Goal: Feedback & Contribution: Contribute content

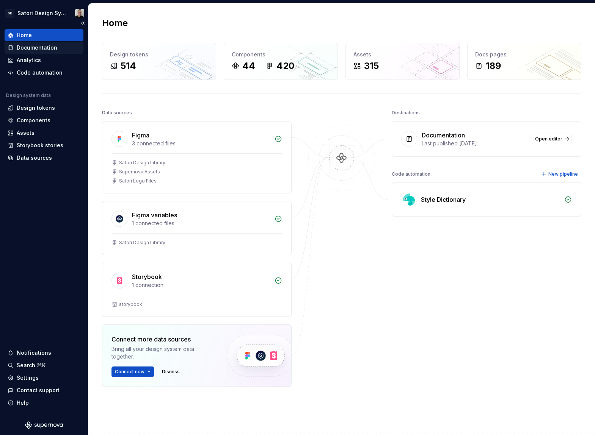
click at [43, 49] on div "Documentation" at bounding box center [37, 48] width 41 height 8
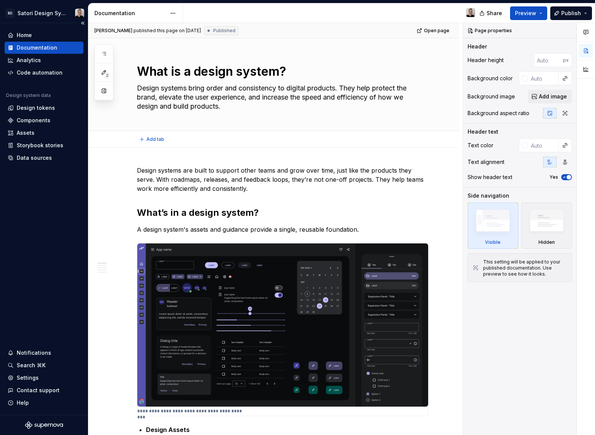
type textarea "*"
click at [30, 120] on div "Components" at bounding box center [34, 121] width 34 height 8
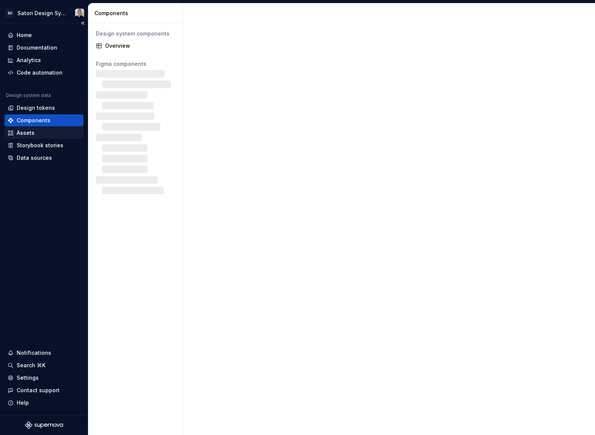
click at [35, 134] on div "Assets" at bounding box center [44, 133] width 73 height 8
click at [35, 135] on div "Assets" at bounding box center [44, 133] width 73 height 8
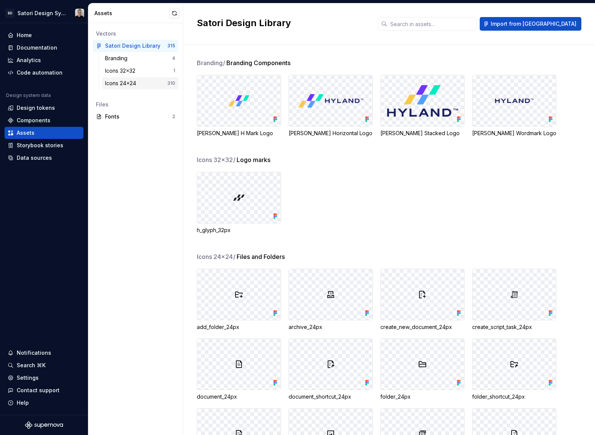
click at [126, 85] on div "Icons 24x24" at bounding box center [122, 84] width 34 height 8
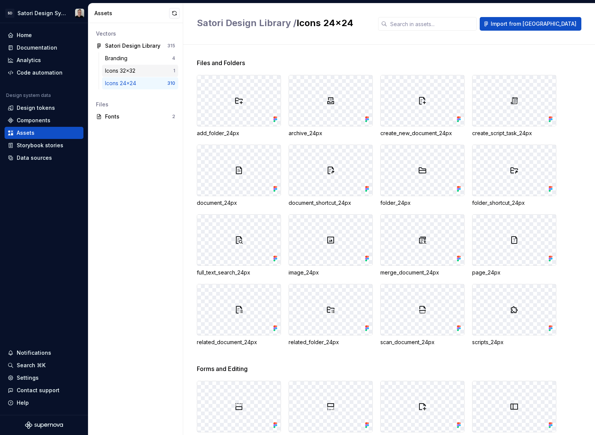
click at [129, 72] on div "Icons 32x32" at bounding box center [121, 71] width 33 height 8
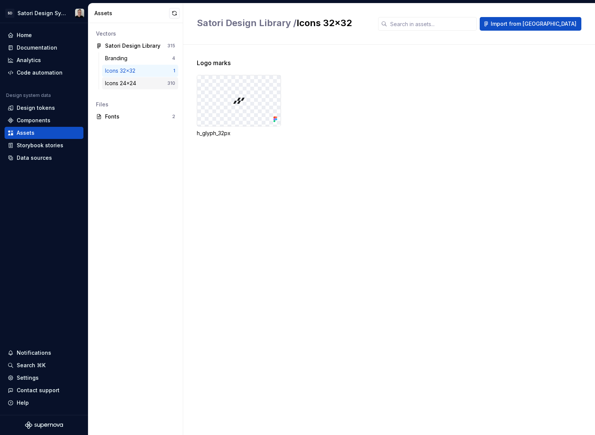
click at [133, 80] on div "Icons 24x24" at bounding box center [122, 84] width 34 height 8
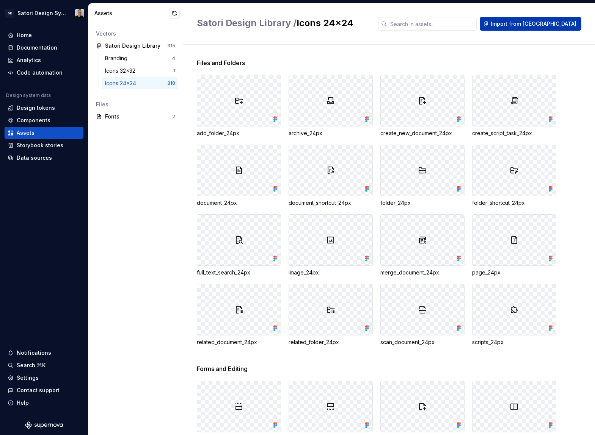
click at [548, 27] on span "Import from Figma" at bounding box center [533, 24] width 86 height 8
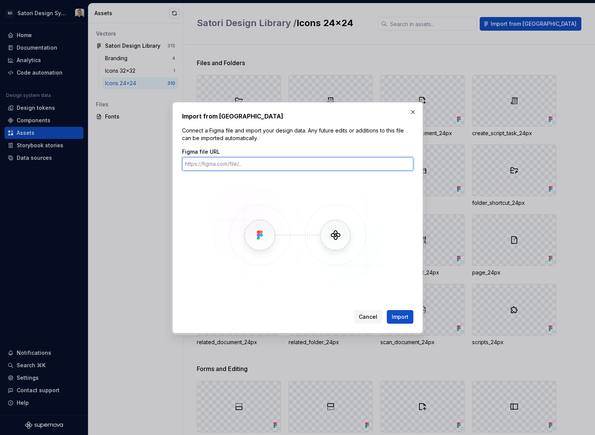
click at [236, 166] on input "Figma file URL" at bounding box center [297, 164] width 231 height 14
paste input "https://www.figma.com/design/iojZRiN8Moza48zAH7LoTs/Satori-Design-Library?m=aut…"
type input "https://www.figma.com/design/iojZRiN8Moza48zAH7LoTs/Satori-Design-Library?m=aut…"
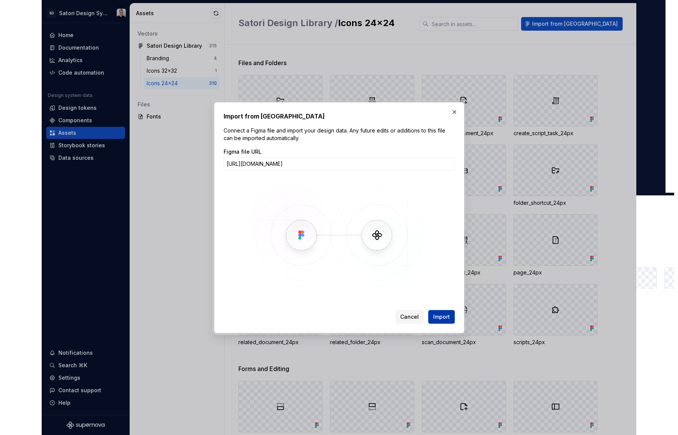
scroll to position [0, 0]
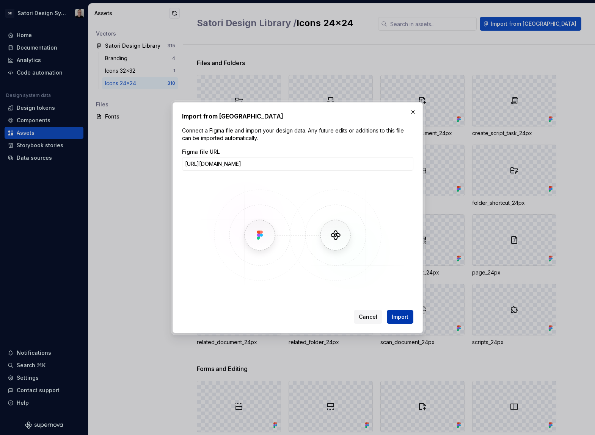
click at [401, 319] on span "Import" at bounding box center [399, 317] width 17 height 8
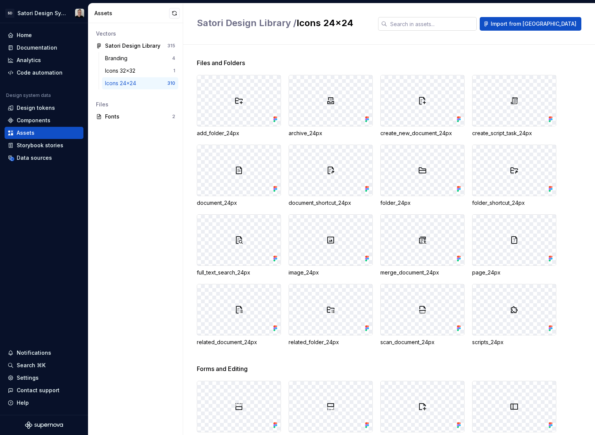
click at [437, 27] on input "text" at bounding box center [431, 24] width 89 height 14
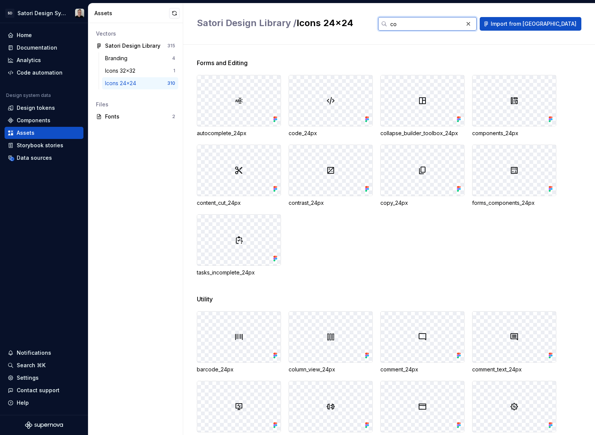
type input "c"
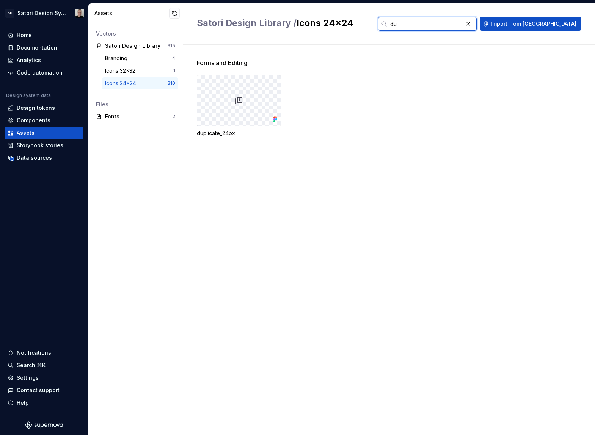
type input "d"
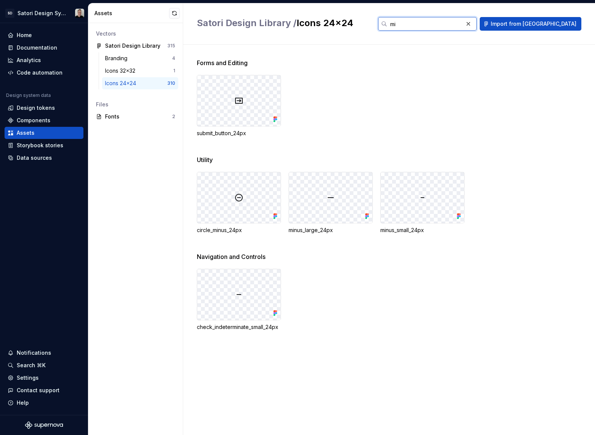
type input "m"
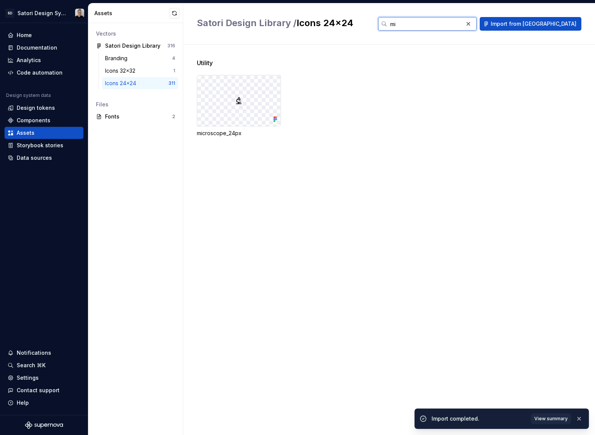
type input "m"
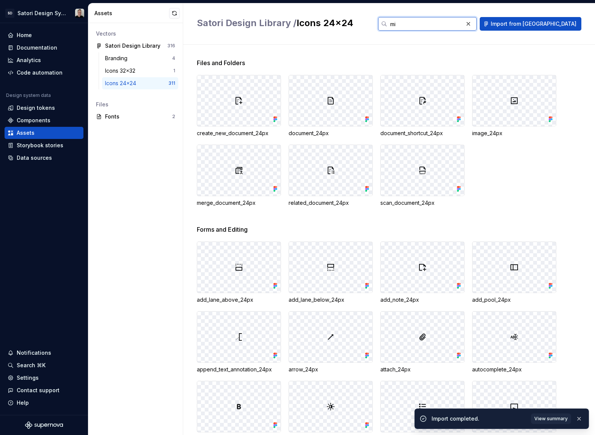
type input "mic"
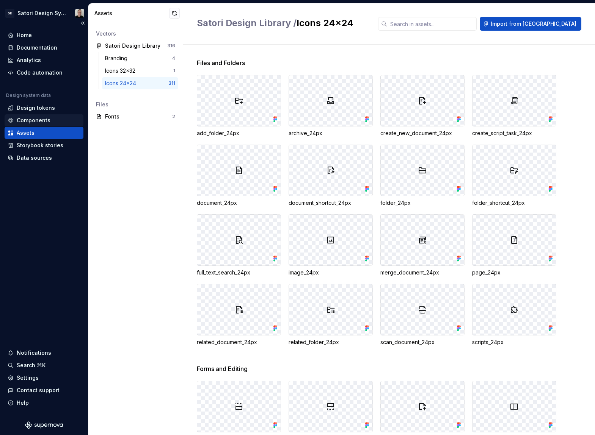
click at [45, 122] on div "Components" at bounding box center [34, 121] width 34 height 8
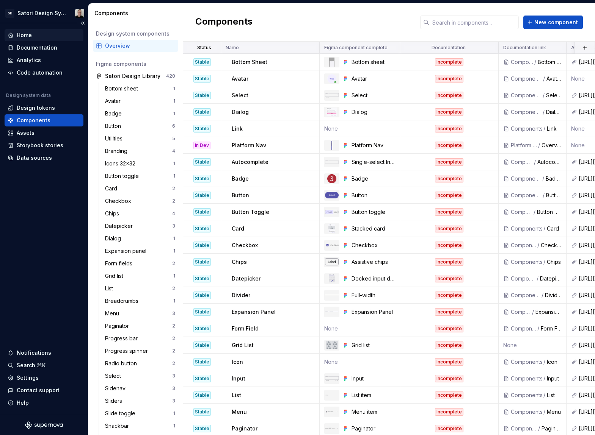
click at [28, 35] on div "Home" at bounding box center [24, 35] width 15 height 8
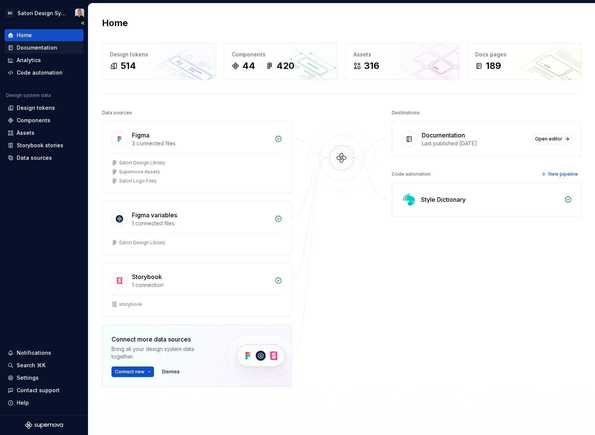
click at [36, 50] on div "Documentation" at bounding box center [37, 48] width 41 height 8
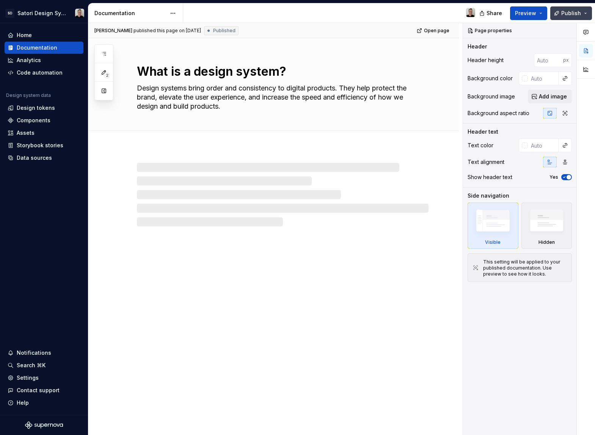
click at [562, 17] on button "Publish" at bounding box center [571, 13] width 42 height 14
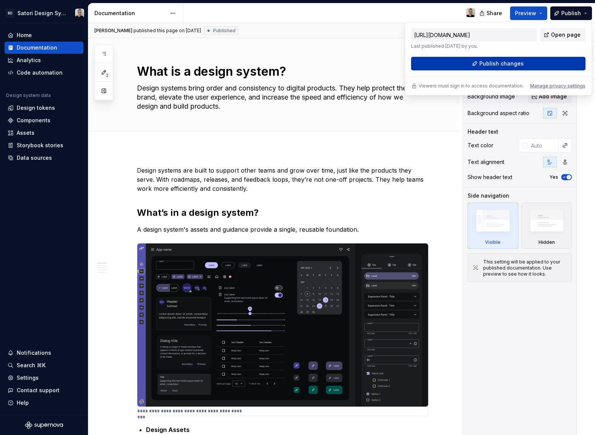
click at [495, 63] on span "Publish changes" at bounding box center [501, 64] width 44 height 8
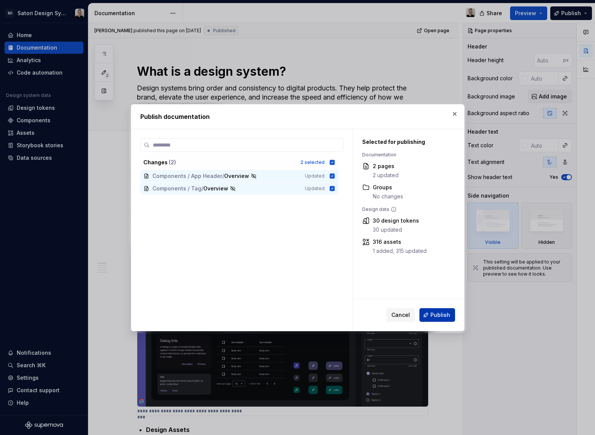
click at [431, 314] on span "Publish" at bounding box center [440, 316] width 20 height 8
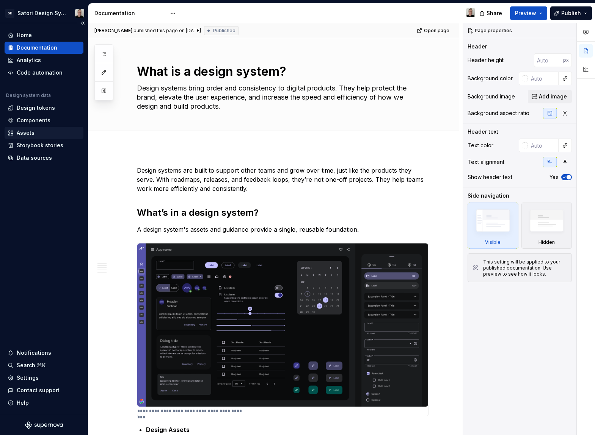
drag, startPoint x: 37, startPoint y: 134, endPoint x: 36, endPoint y: 142, distance: 8.0
click at [37, 134] on div "Assets" at bounding box center [44, 133] width 73 height 8
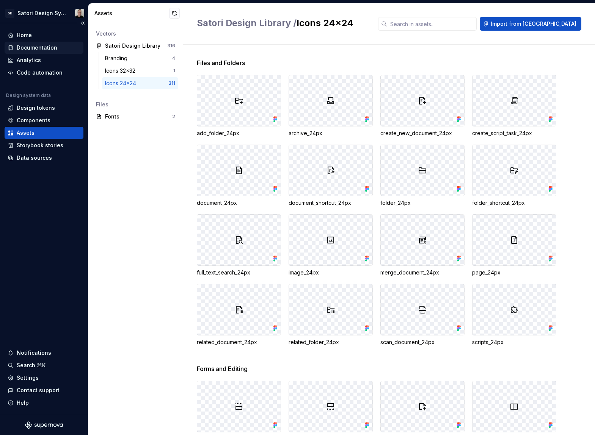
click at [42, 50] on div "Documentation" at bounding box center [37, 48] width 41 height 8
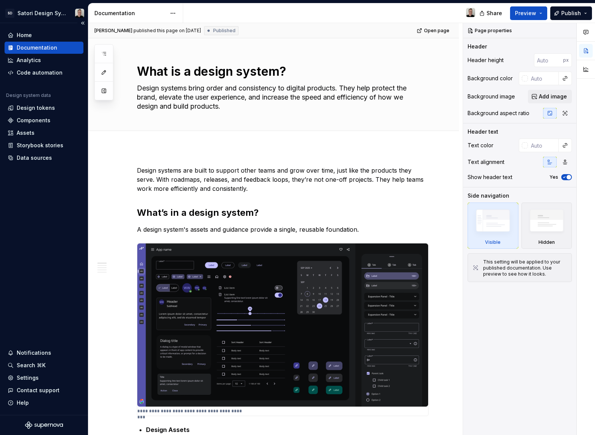
click at [33, 49] on div "Documentation" at bounding box center [37, 48] width 41 height 8
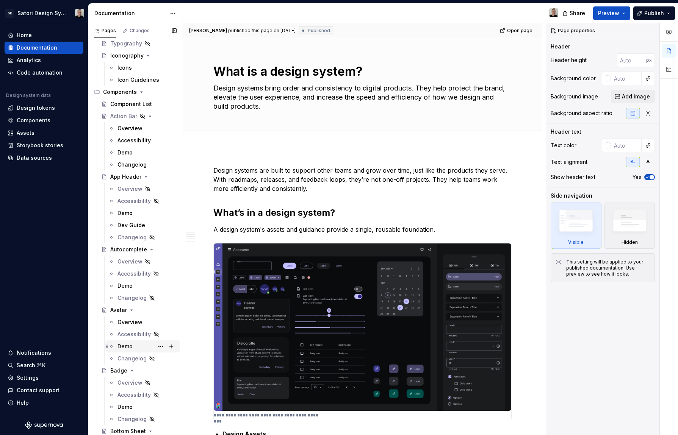
scroll to position [312, 0]
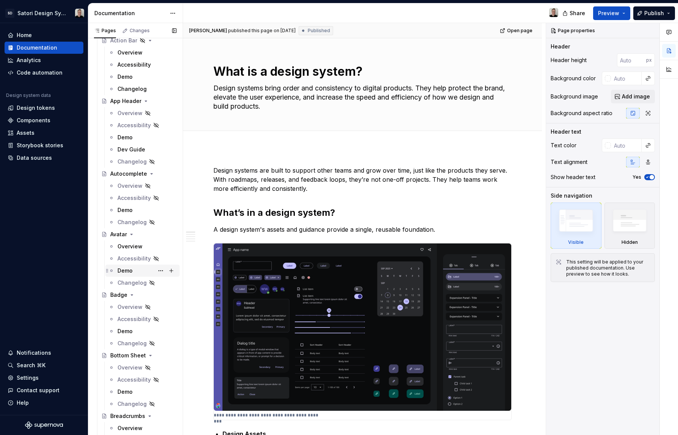
click at [129, 271] on div "Demo" at bounding box center [124, 271] width 15 height 8
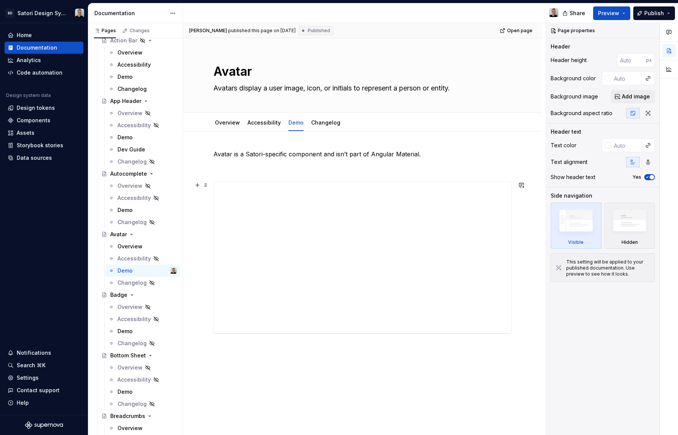
click at [259, 172] on div "Avatar is a Satori-specific component and isn’t part of Angular Material." at bounding box center [362, 251] width 298 height 203
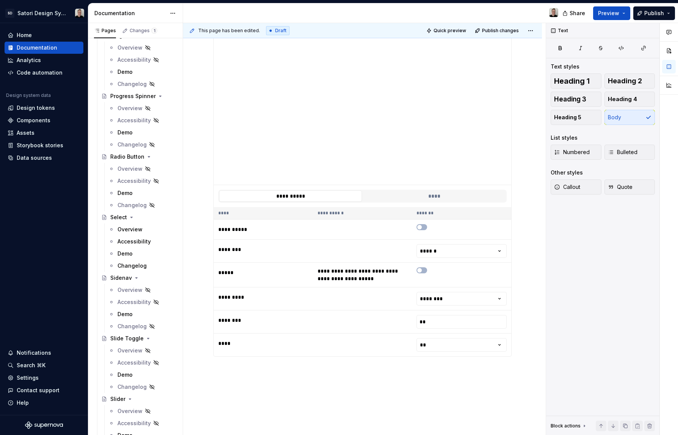
scroll to position [1793, 0]
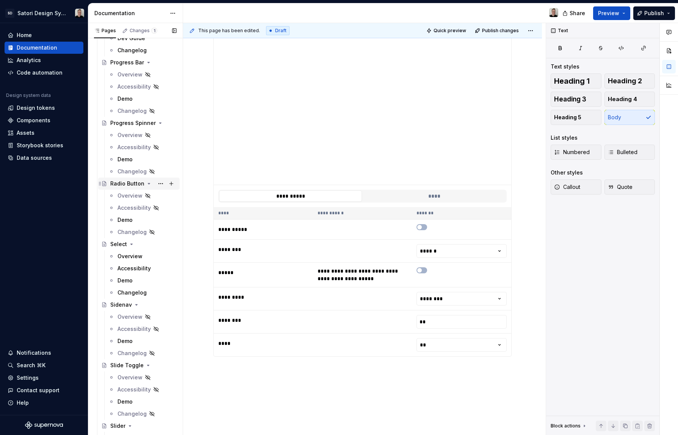
click at [118, 186] on div "Radio Button" at bounding box center [127, 184] width 34 height 8
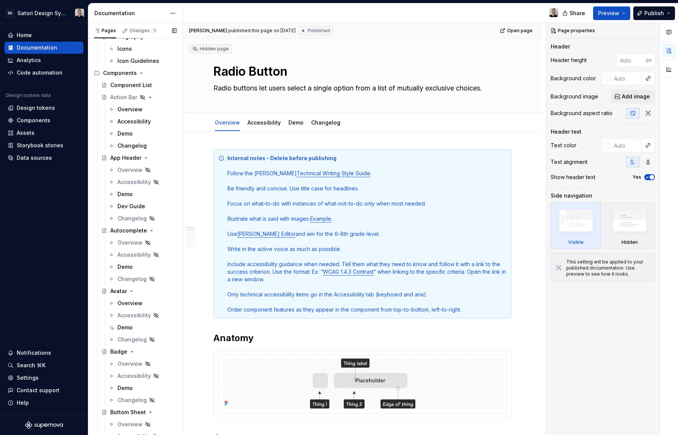
scroll to position [249, 0]
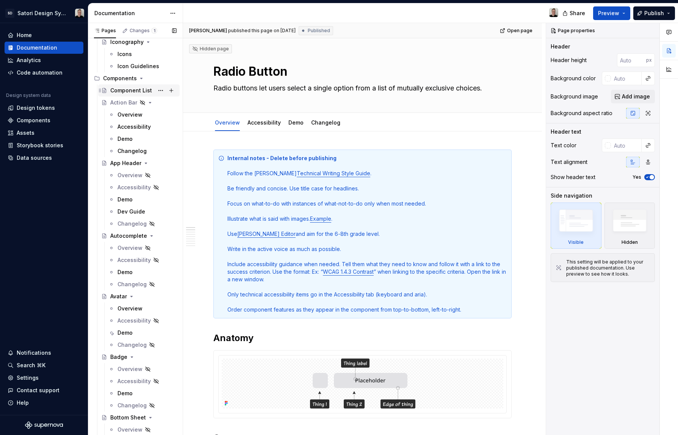
click at [116, 92] on div "Component List" at bounding box center [131, 91] width 42 height 8
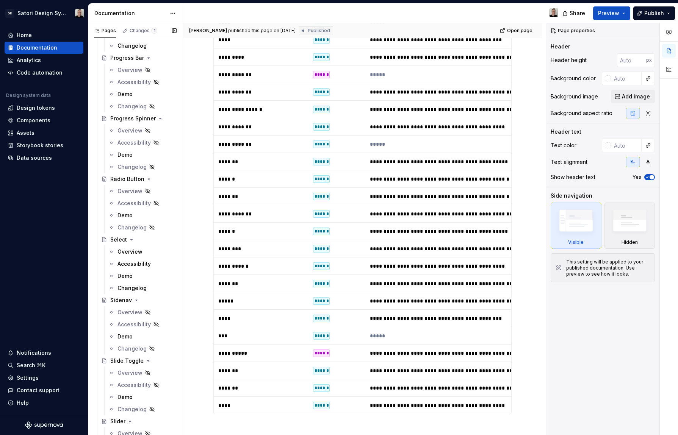
scroll to position [1793, 0]
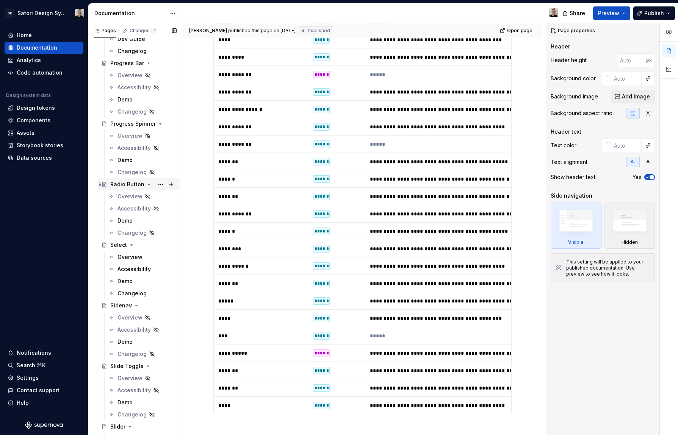
click at [148, 185] on icon "Page tree" at bounding box center [149, 184] width 2 height 1
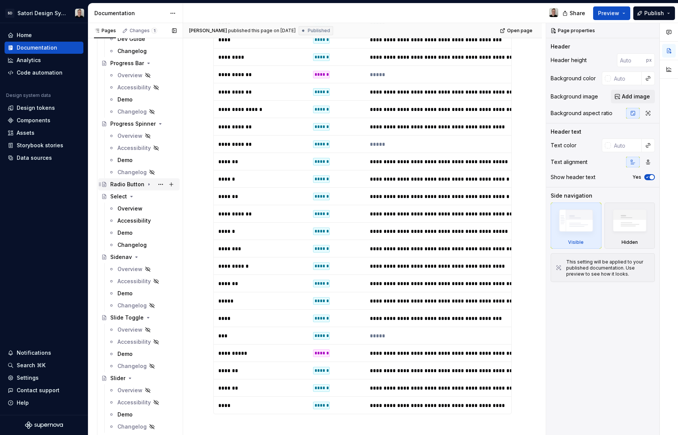
click at [149, 185] on icon "Page tree" at bounding box center [149, 185] width 1 height 2
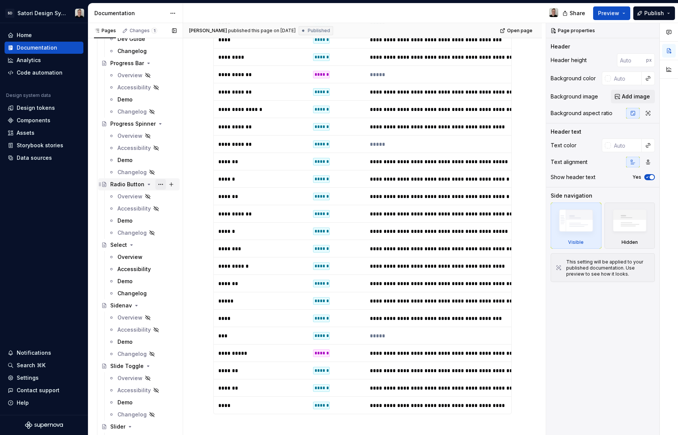
click at [155, 184] on button "Page tree" at bounding box center [160, 184] width 11 height 11
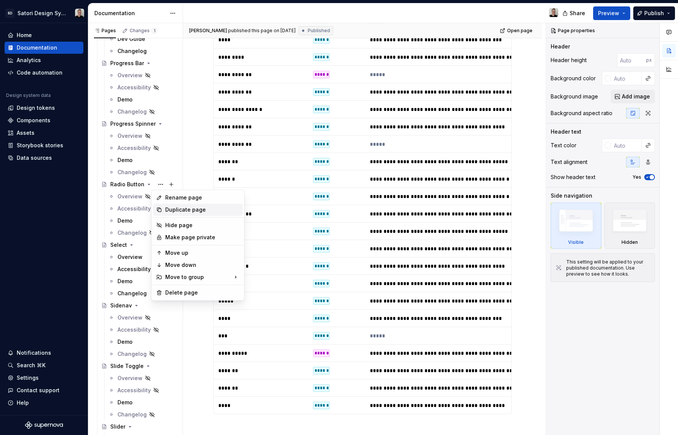
click at [192, 208] on div "Duplicate page" at bounding box center [202, 210] width 74 height 8
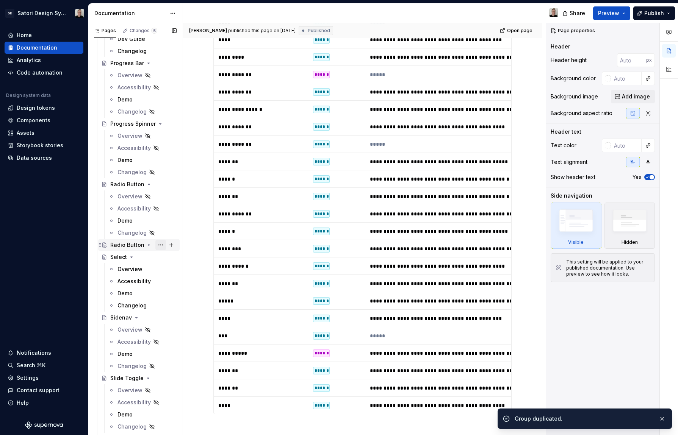
click at [156, 244] on button "Page tree" at bounding box center [160, 245] width 11 height 11
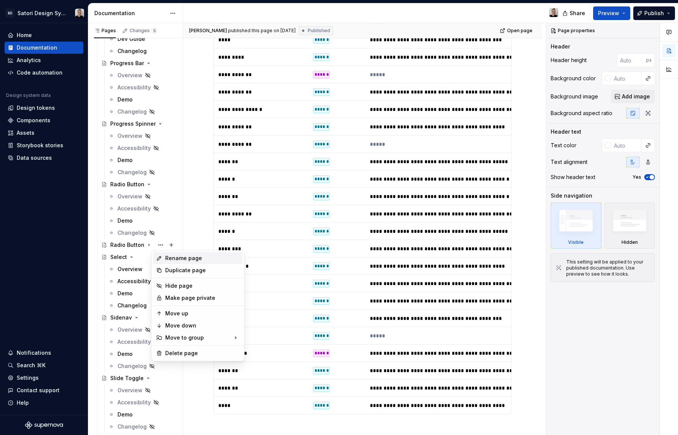
type textarea "*"
click at [180, 260] on div "Rename page" at bounding box center [202, 259] width 74 height 8
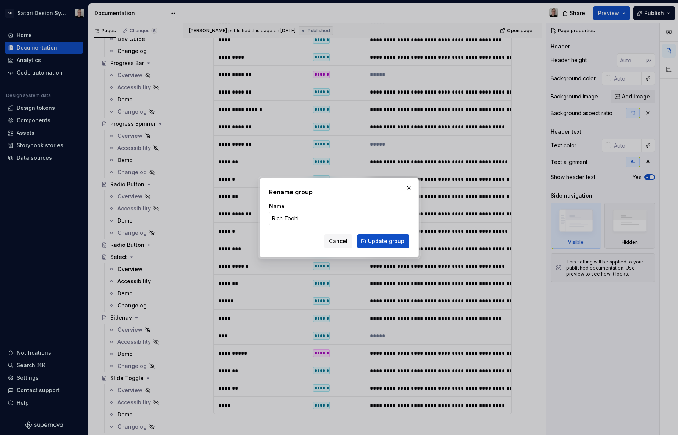
type input "Rich Tooltip"
click button "Update group" at bounding box center [383, 242] width 52 height 14
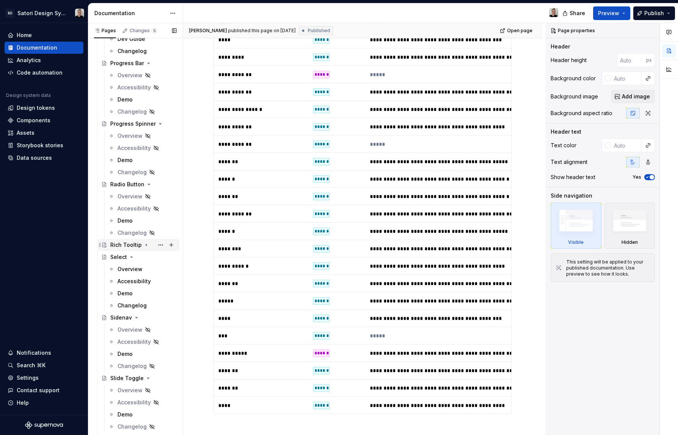
click at [145, 246] on icon "Page tree" at bounding box center [146, 245] width 6 height 6
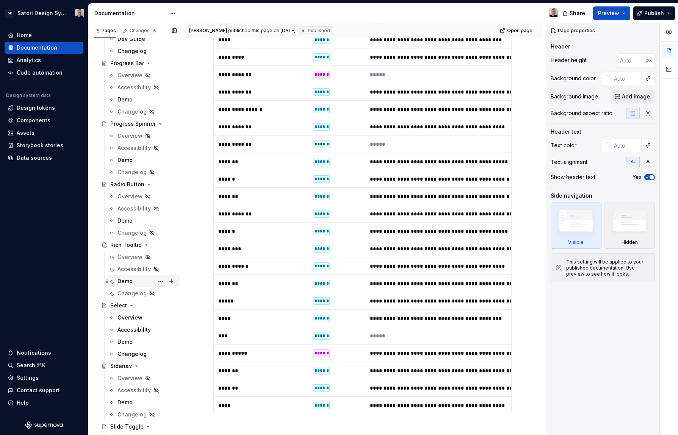
click at [127, 282] on div "Demo" at bounding box center [124, 282] width 15 height 8
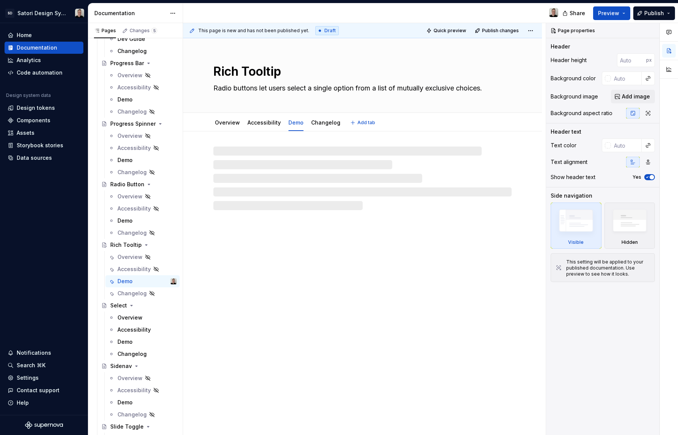
click at [283, 86] on textarea "Radio buttons let users select a single option from a list of mutually exclusiv…" at bounding box center [361, 88] width 298 height 12
click at [281, 89] on textarea "Radio buttons let users select a single option from a list of mutually exclusiv…" at bounding box center [361, 88] width 298 height 12
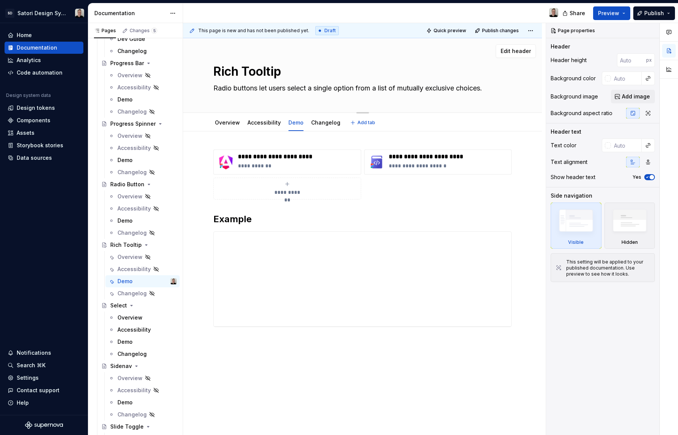
type textarea "*"
type textarea "R"
type textarea "*"
type textarea "Ri"
type textarea "*"
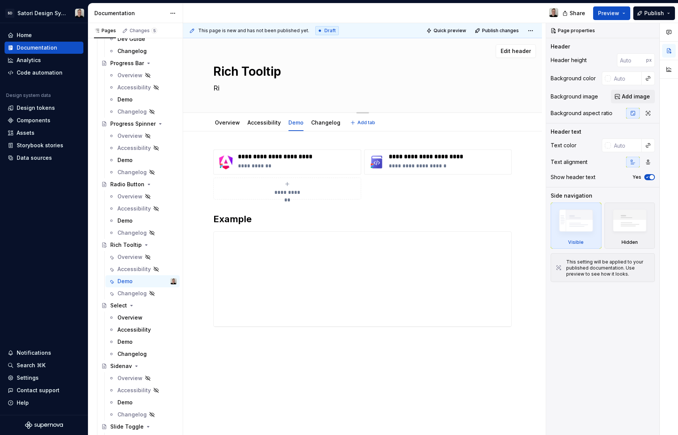
type textarea "Ric"
type textarea "*"
type textarea "Rich"
type textarea "*"
type textarea "Rich"
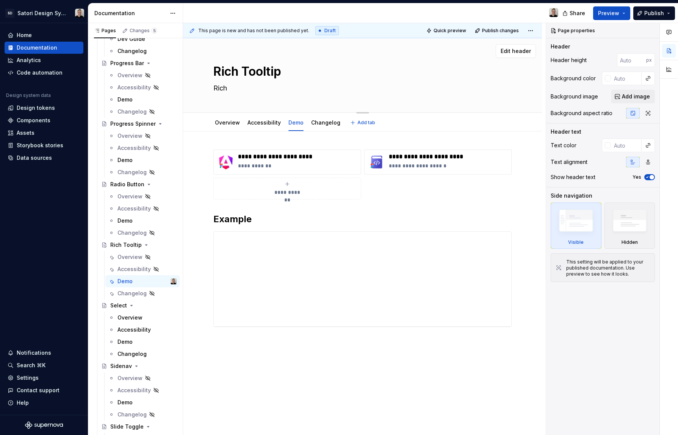
type textarea "*"
type textarea "Rich t"
type textarea "*"
type textarea "Rich to"
type textarea "*"
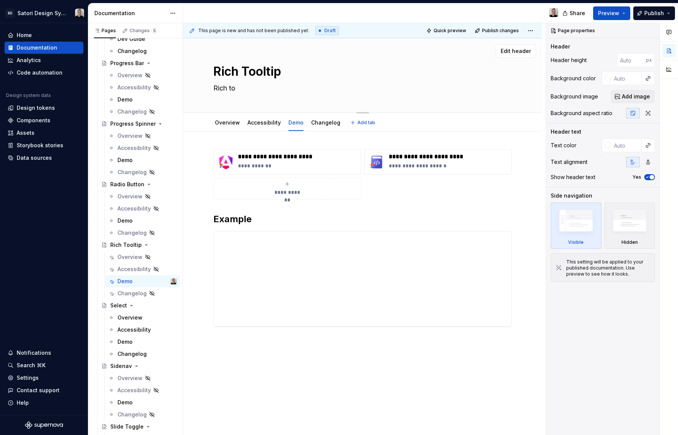
type textarea "Rich too"
type textarea "*"
type textarea "Rich tool"
type textarea "*"
type textarea "Rich toolt"
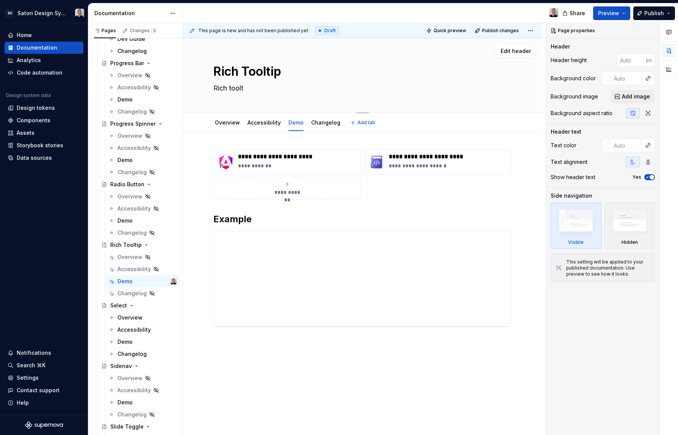
type textarea "*"
type textarea "Rich tooltp"
type textarea "*"
type textarea "Rich toolt"
type textarea "*"
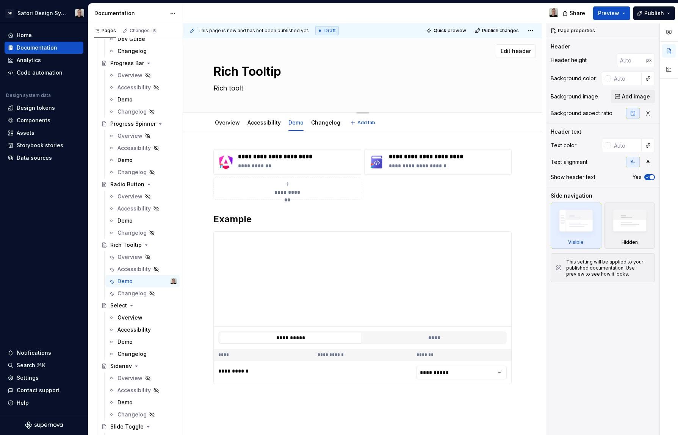
type textarea "Rich toolti"
type textarea "*"
type textarea "Rich tooltip"
type textarea "*"
type textarea "Rich tooltips"
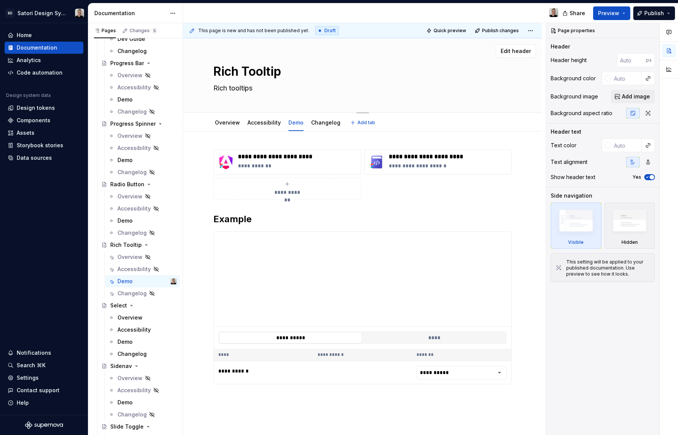
type textarea "*"
type textarea "Rich tooltips"
type textarea "*"
type textarea "Rich tooltips d"
type textarea "*"
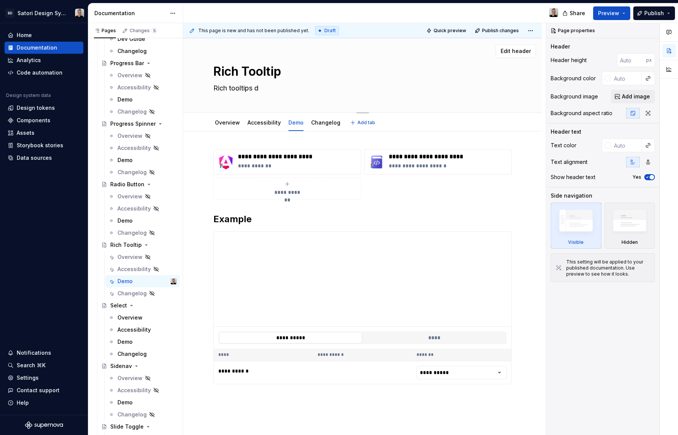
type textarea "Rich tooltips di"
type textarea "*"
type textarea "Rich tooltips dis"
type textarea "*"
type textarea "Rich tooltips di"
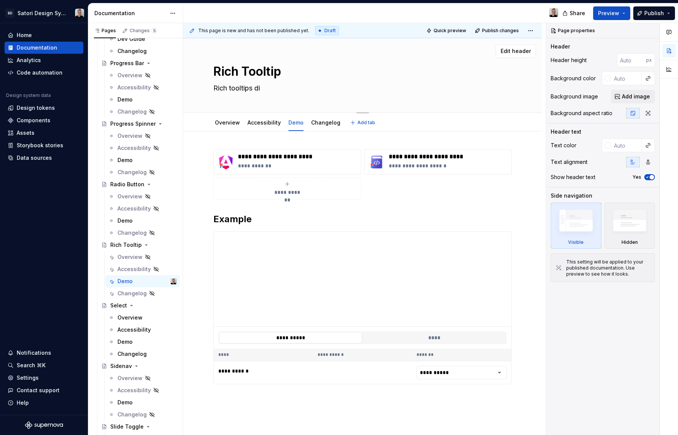
type textarea "*"
type textarea "Rich tooltips disp"
type textarea "*"
type textarea "Rich tooltips displ"
type textarea "*"
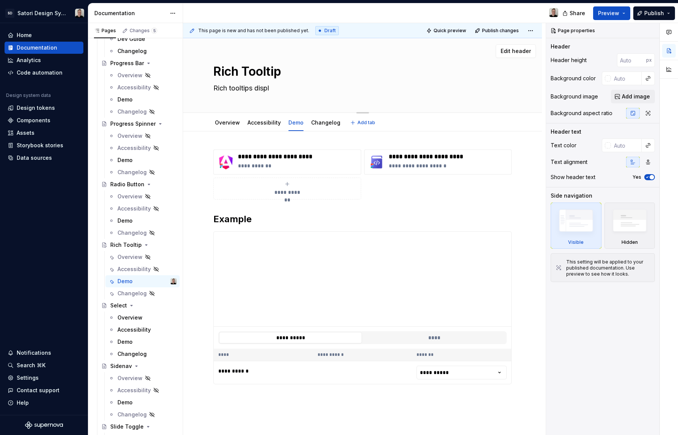
type textarea "Rich tooltips displa"
type textarea "*"
type textarea "Rich tooltips display"
type textarea "*"
type textarea "Rich tooltips display"
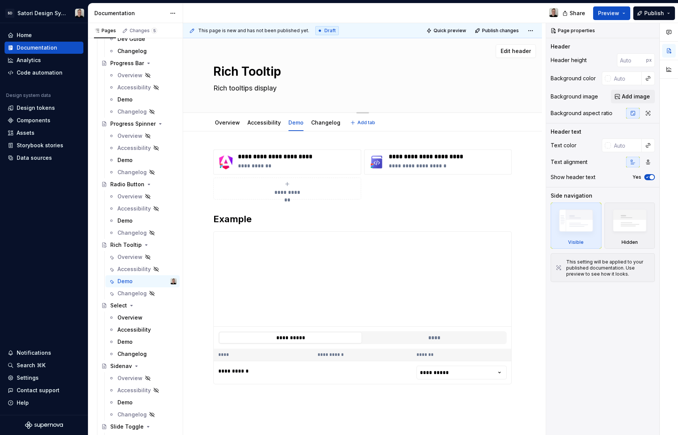
type textarea "*"
type textarea "Rich tooltips display d"
type textarea "*"
type textarea "Rich tooltips display de"
type textarea "*"
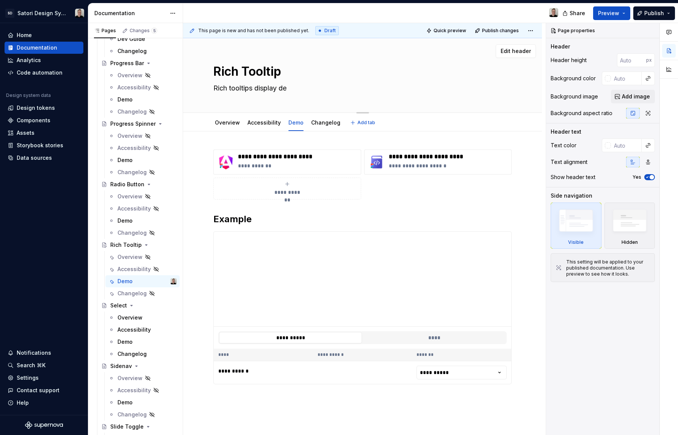
type textarea "Rich tooltips display det"
type textarea "*"
type textarea "Rich tooltips display deta"
type textarea "*"
type textarea "Rich tooltips display detai"
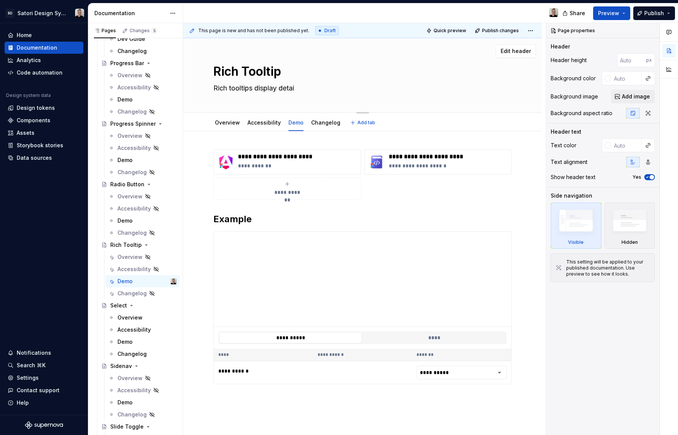
type textarea "*"
type textarea "Rich tooltips display detail"
type textarea "*"
type textarea "Rich tooltips display detaile"
type textarea "*"
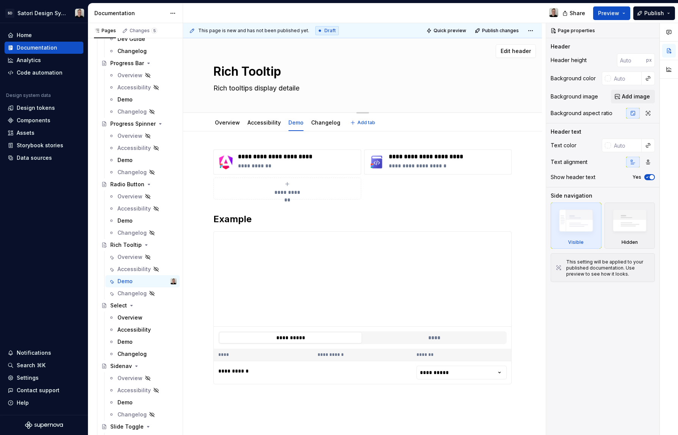
type textarea "Rich tooltips display detailed"
type textarea "*"
type textarea "Rich tooltips display detailed"
type textarea "*"
type textarea "Rich tooltips display detailed c"
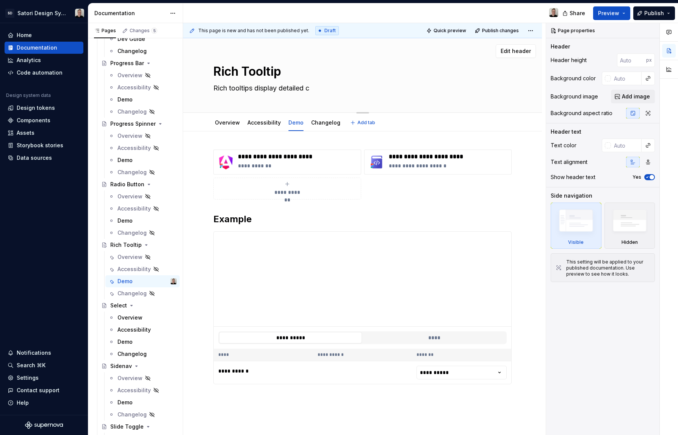
type textarea "*"
type textarea "Rich tooltips display detailed co"
type textarea "*"
type textarea "Rich tooltips display detailed con"
type textarea "*"
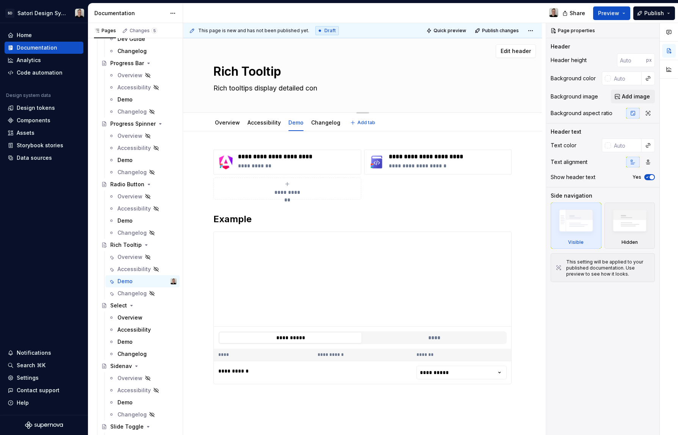
type textarea "Rich tooltips display detailed cont"
type textarea "*"
type textarea "Rich tooltips display detailed conte"
type textarea "*"
type textarea "Rich tooltips display detailed conten"
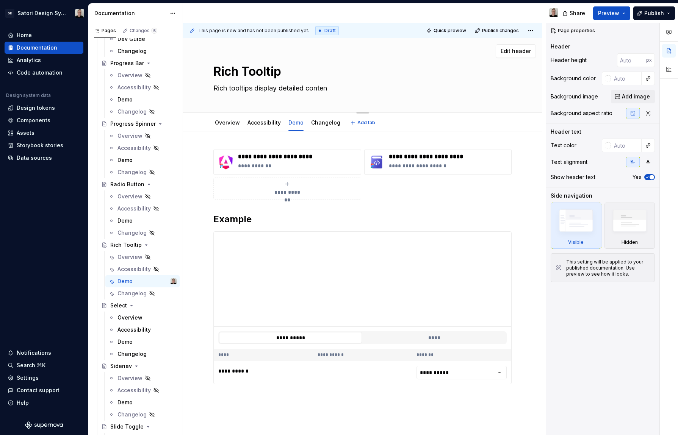
type textarea "*"
type textarea "Rich tooltips display detailed content"
type textarea "*"
type textarea "Rich tooltips display detailed content,"
type textarea "*"
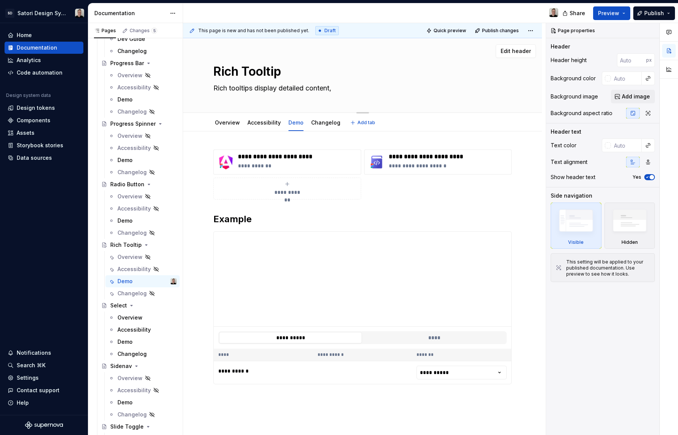
type textarea "Rich tooltips display detailed content,"
type textarea "*"
type textarea "Rich tooltips display detailed content, i"
type textarea "*"
type textarea "Rich tooltips display detailed content, in"
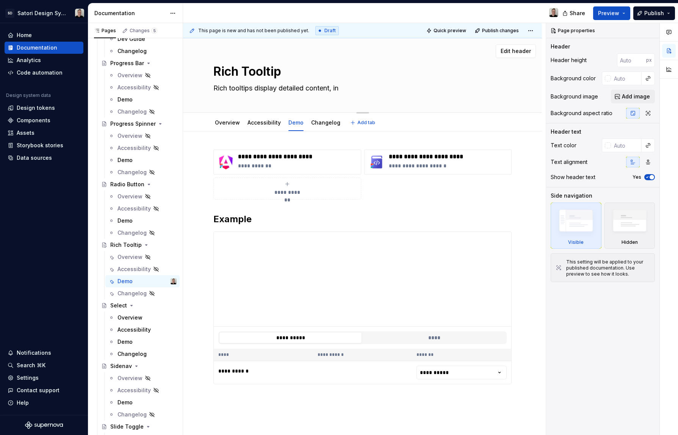
type textarea "*"
type textarea "Rich tooltips display detailed content, inc"
type textarea "*"
type textarea "Rich tooltips display detailed content, incl"
type textarea "*"
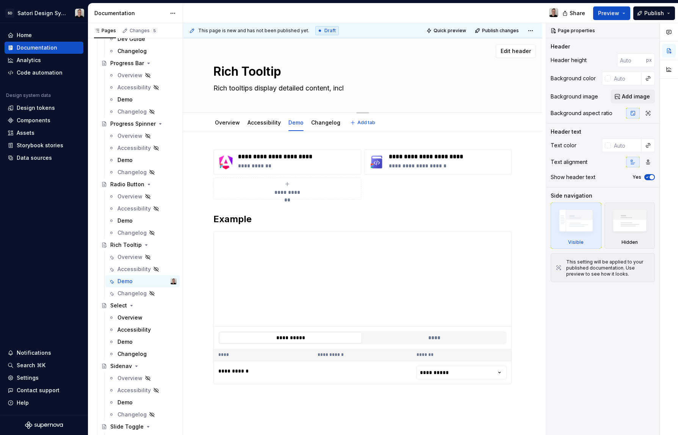
type textarea "Rich tooltips display detailed content, inclu"
type textarea "*"
type textarea "Rich tooltips display detailed content, includ"
type textarea "*"
type textarea "Rich tooltips display detailed content, includign"
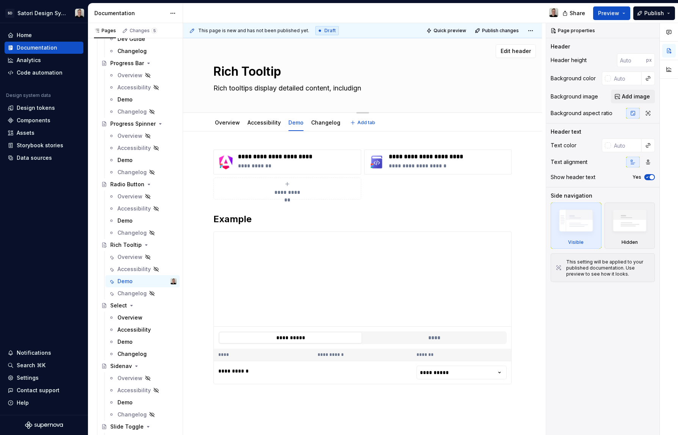
type textarea "*"
type textarea "Rich tooltips display detailed content, includign t"
type textarea "*"
type textarea "Rich tooltips display detailed content, includign ti"
type textarea "*"
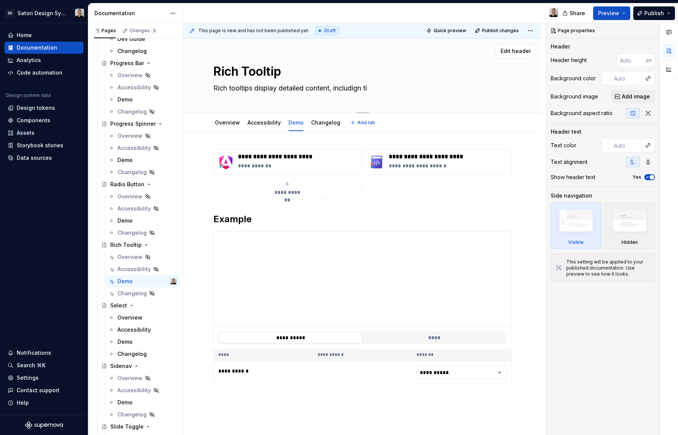
type textarea "Rich tooltips display detailed content, includign tit"
type textarea "*"
type textarea "Rich tooltips display detailed content, includign ti"
type textarea "*"
type textarea "Rich tooltips display detailed content, includign t"
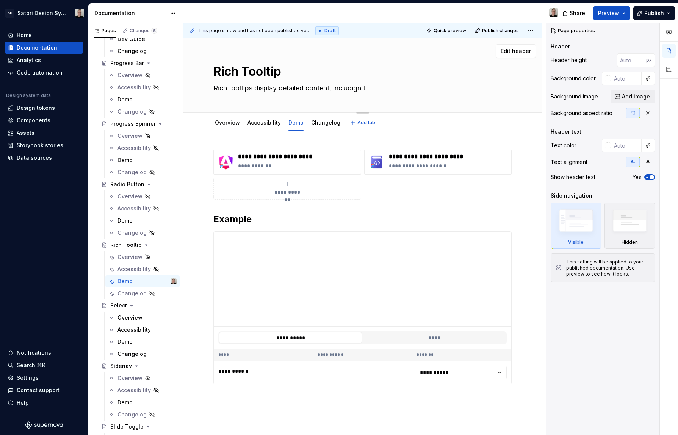
type textarea "*"
type textarea "Rich tooltips display detailed content, includign"
type textarea "*"
type textarea "Rich tooltips display detailed content, includign"
type textarea "*"
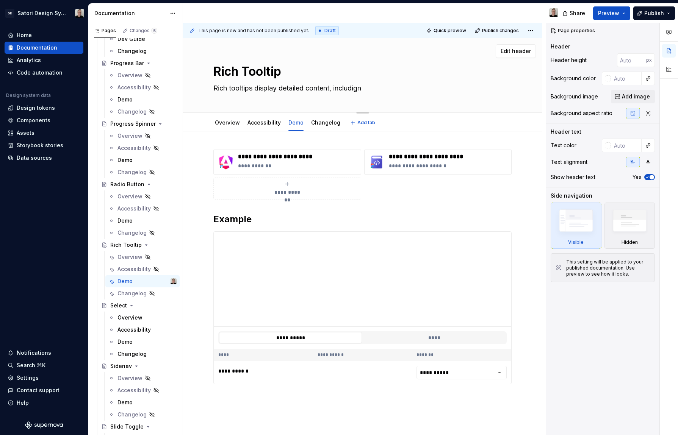
type textarea "Rich tooltips display detailed content, includig"
type textarea "*"
type textarea "Rich tooltips display detailed content, includi"
type textarea "*"
type textarea "Rich tooltips display detailed content, includin"
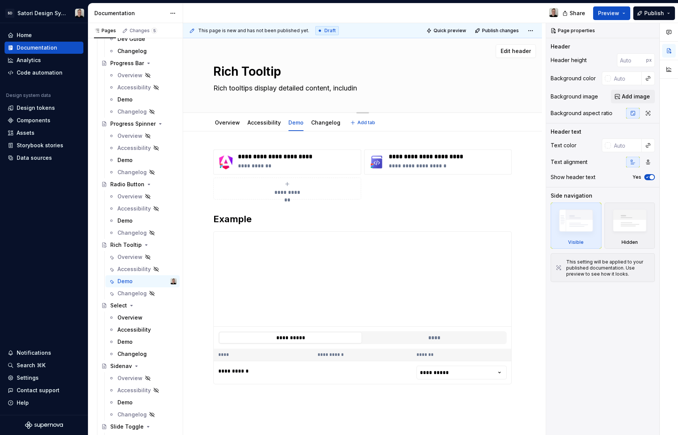
type textarea "*"
type textarea "Rich tooltips display detailed content, including"
type textarea "*"
type textarea "Rich tooltips display detailed content, including"
type textarea "*"
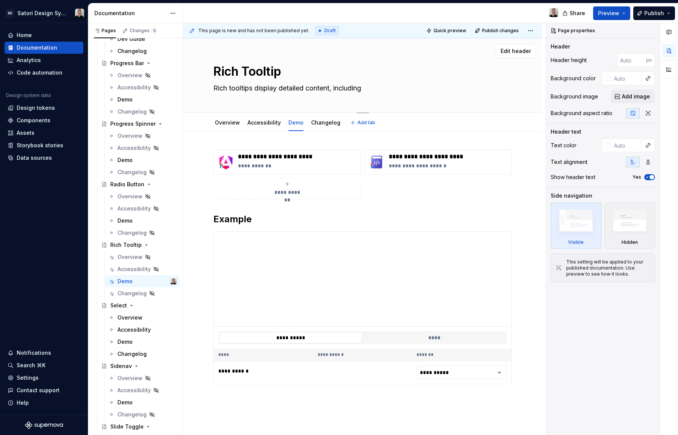
type textarea "Rich tooltips display detailed content, including t"
type textarea "*"
type textarea "Rich tooltips display detailed content, including ti"
type textarea "*"
type textarea "Rich tooltips display detailed content, including tit"
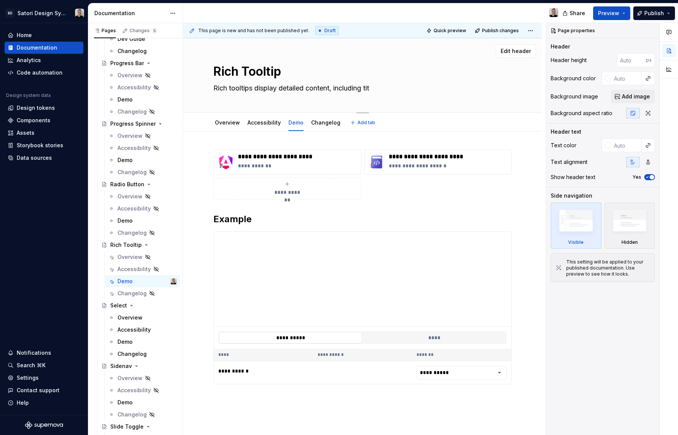
type textarea "*"
type textarea "Rich tooltips display detailed content, including titl"
type textarea "*"
type textarea "Rich tooltips display detailed content, including title"
type textarea "*"
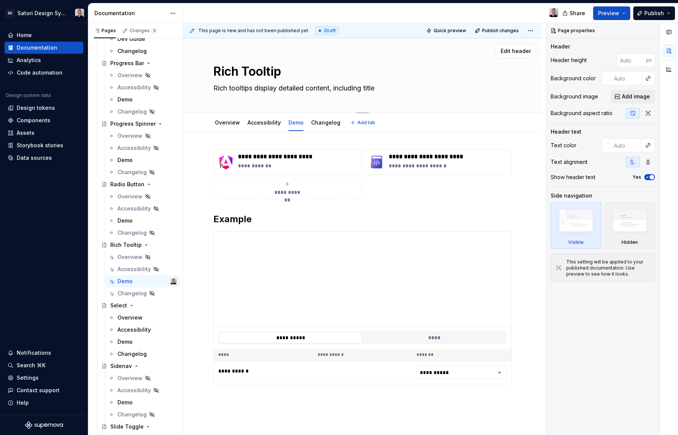
type textarea "Rich tooltips display detailed content, including titles"
type textarea "*"
type textarea "Rich tooltips display detailed content, including titles,"
type textarea "*"
type textarea "Rich tooltips display detailed content, including titles,"
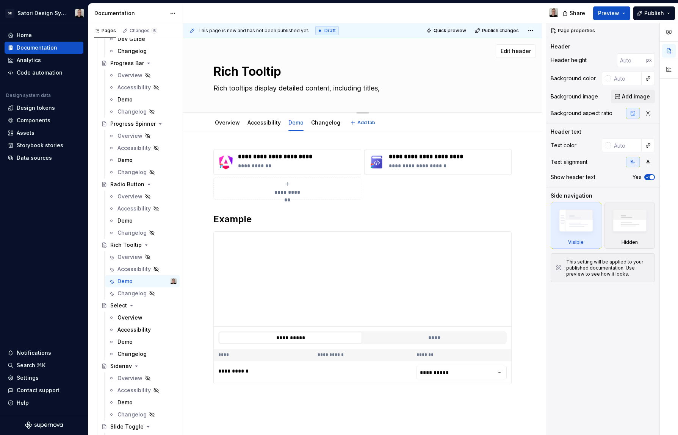
type textarea "*"
type textarea "Rich tooltips display detailed content, including titles, d"
type textarea "*"
type textarea "Rich tooltips display detailed content, including titles, de"
type textarea "*"
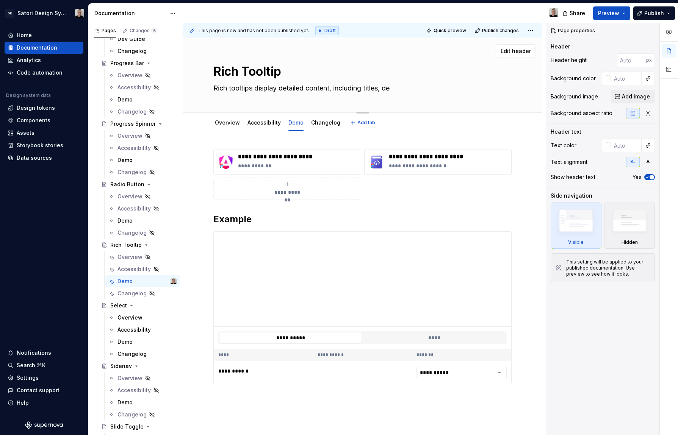
type textarea "Rich tooltips display detailed content, including titles, des"
type textarea "*"
type textarea "Rich tooltips display detailed content, including titles, desc"
type textarea "*"
type textarea "Rich tooltips display detailed content, including titles, descri"
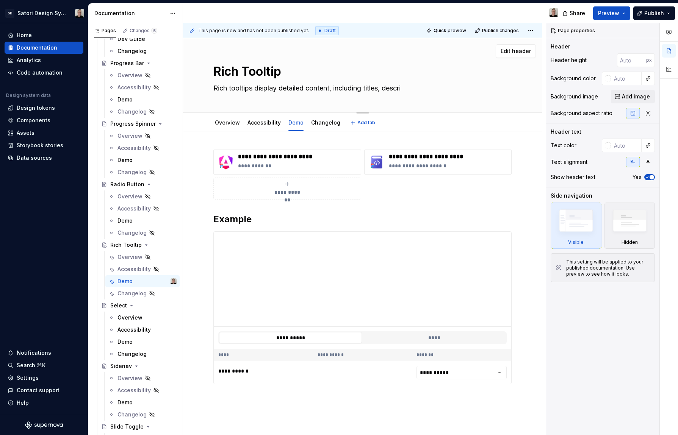
type textarea "*"
type textarea "Rich tooltips display detailed content, including titles, descrip"
type textarea "*"
type textarea "Rich tooltips display detailed content, including titles, descript"
type textarea "*"
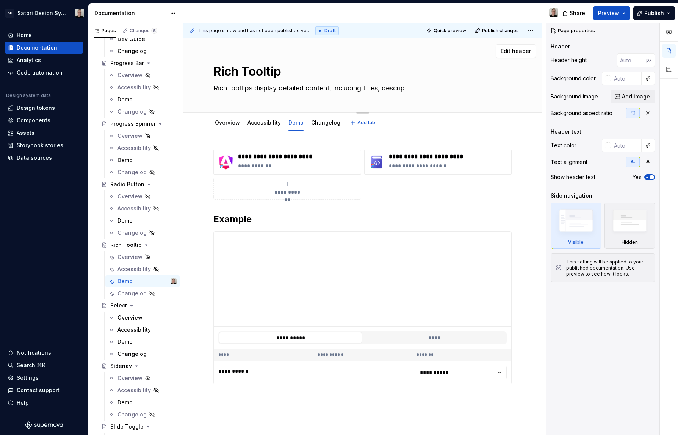
type textarea "Rich tooltips display detailed content, including titles, descripti"
type textarea "*"
type textarea "Rich tooltips display detailed content, including titles, descriptio"
type textarea "*"
type textarea "Rich tooltips display detailed content, including titles, descriptions"
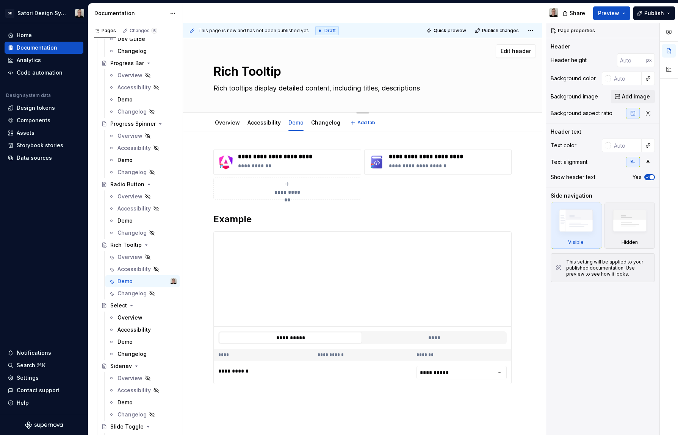
type textarea "*"
type textarea "Rich tooltips display detailed content, including titles, descriptions"
type textarea "*"
type textarea "Rich tooltips display detailed content, including titles, descriptions a"
type textarea "*"
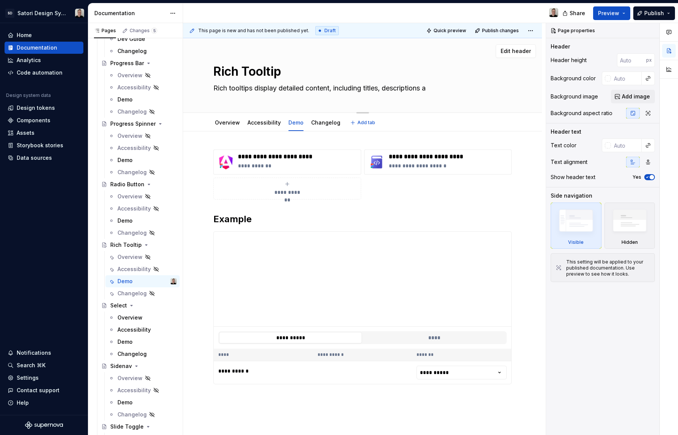
type textarea "Rich tooltips display detailed content, including titles, descriptions"
type textarea "*"
type textarea "Rich tooltips display detailed content, including titles, descriptions"
type textarea "*"
type textarea "Rich tooltips display detailed content, including titles, descriptions,"
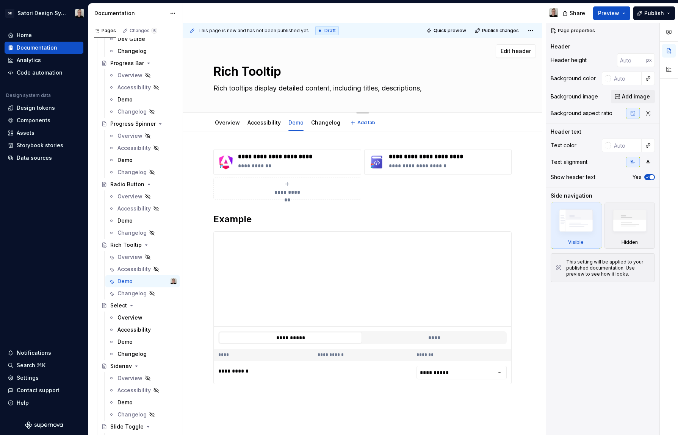
type textarea "*"
type textarea "Rich tooltips display detailed content, including titles, descriptions, a"
type textarea "*"
type textarea "Rich tooltips display detailed content, including titles, descriptions, an"
type textarea "*"
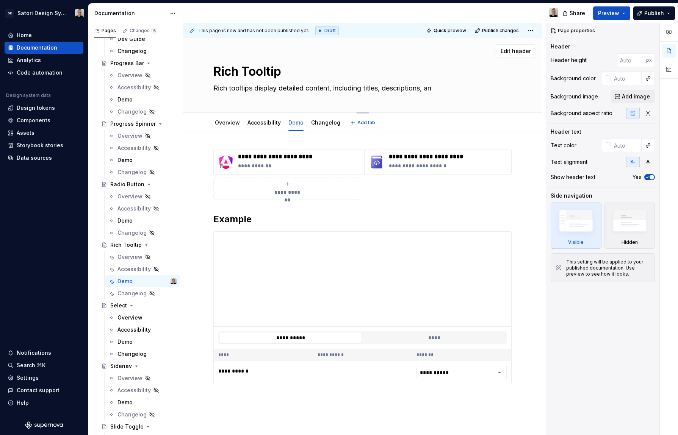
type textarea "Rich tooltips display detailed content, including titles, descriptions, and"
type textarea "*"
type textarea "Rich tooltips display detailed content, including titles, descriptions, and"
type textarea "*"
type textarea "Rich tooltips display detailed content, including titles, descriptions, and i"
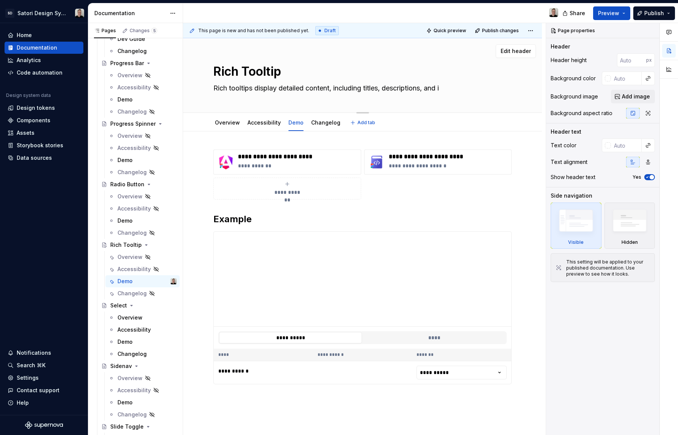
type textarea "*"
type textarea "Rich tooltips display detailed content, including titles, descriptions, and in"
type textarea "*"
type textarea "Rich tooltips display detailed content, including titles, descriptions, and int"
type textarea "*"
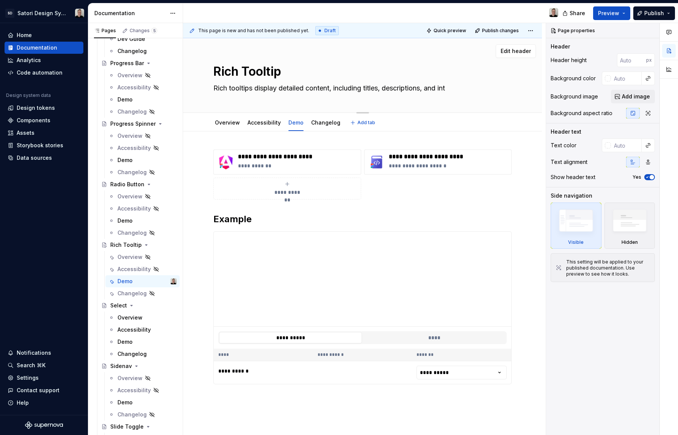
type textarea "Rich tooltips display detailed content, including titles, descriptions, and inte"
type textarea "*"
type textarea "Rich tooltips display detailed content, including titles, descriptions, and int…"
type textarea "*"
type textarea "Rich tooltips display detailed content, including titles, descriptions, and int…"
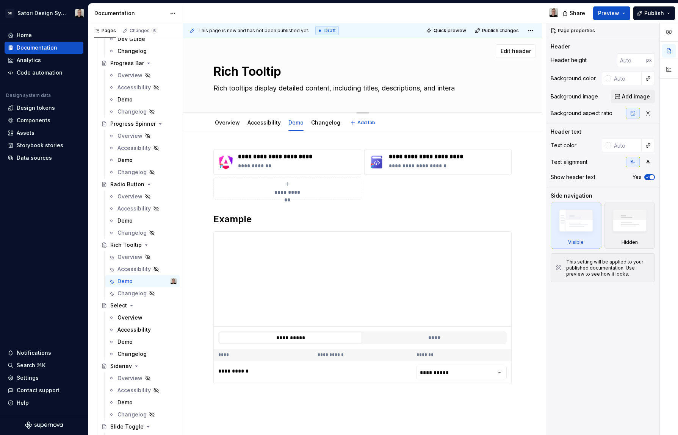
type textarea "*"
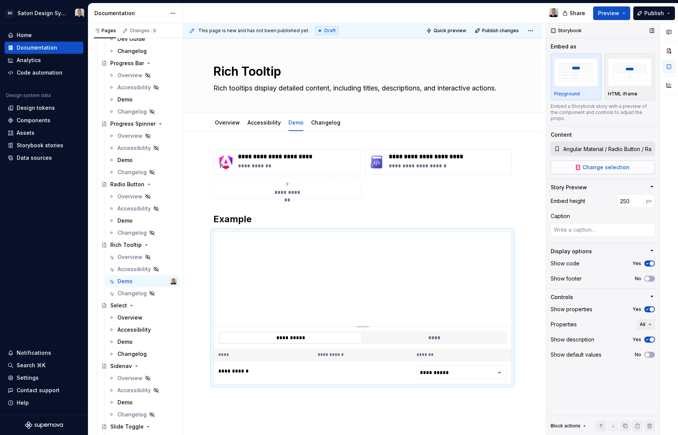
click at [594, 164] on span "Change selection" at bounding box center [605, 168] width 47 height 8
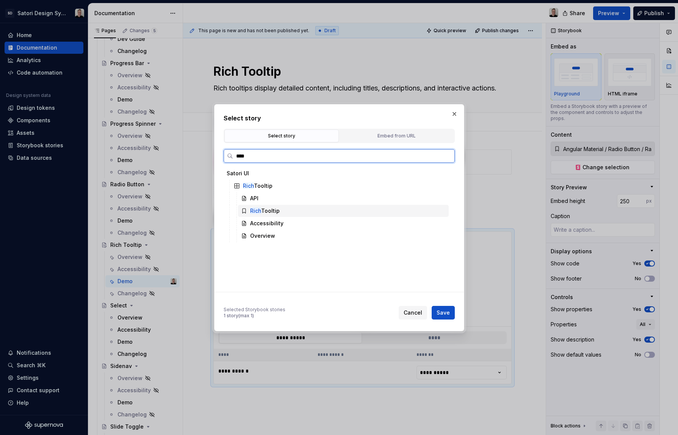
click at [281, 210] on div "Rich Tooltip" at bounding box center [343, 211] width 211 height 12
click at [448, 316] on span "Save" at bounding box center [443, 313] width 13 height 8
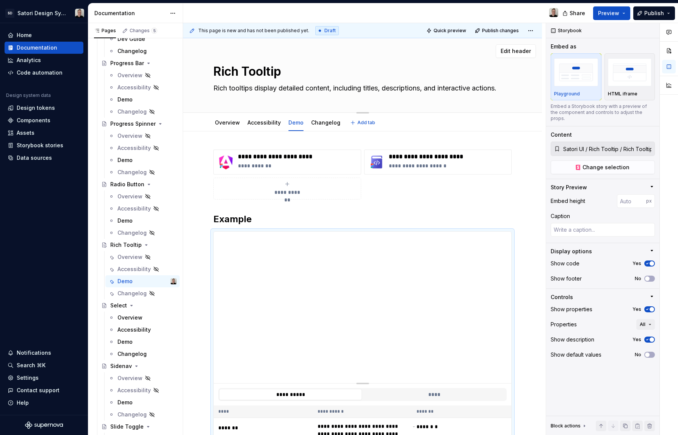
click at [332, 90] on textarea "Rich tooltips display detailed content, including titles, descriptions, and int…" at bounding box center [361, 88] width 298 height 12
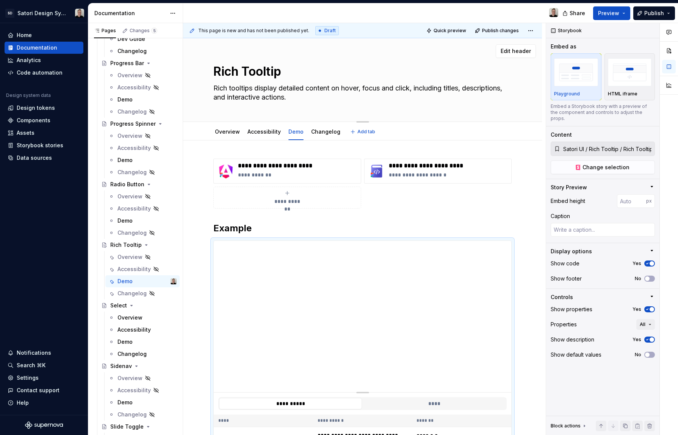
drag, startPoint x: 410, startPoint y: 94, endPoint x: 413, endPoint y: 90, distance: 5.4
click at [413, 90] on textarea "Rich tooltips display detailed content on hover, focus and click, including tit…" at bounding box center [361, 92] width 298 height 21
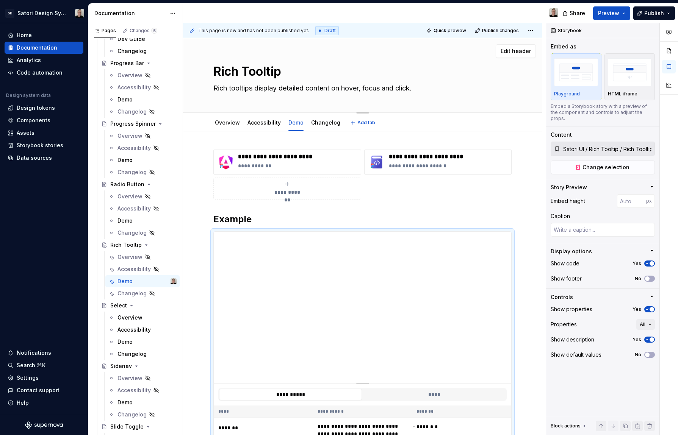
click at [403, 91] on textarea "Rich tooltips display detailed content on hover, focus and click." at bounding box center [361, 88] width 298 height 12
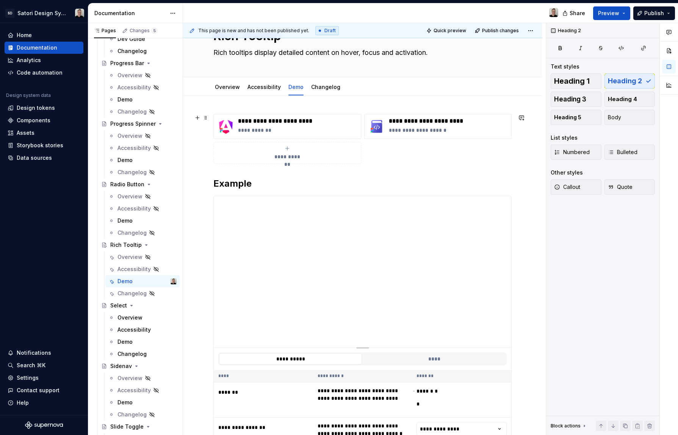
scroll to position [39, 0]
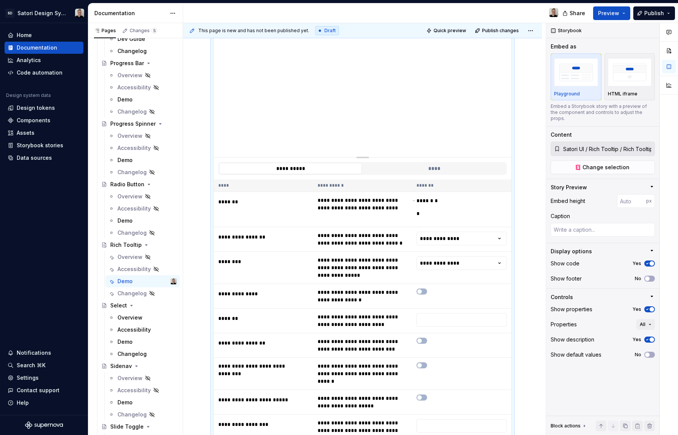
scroll to position [0, 0]
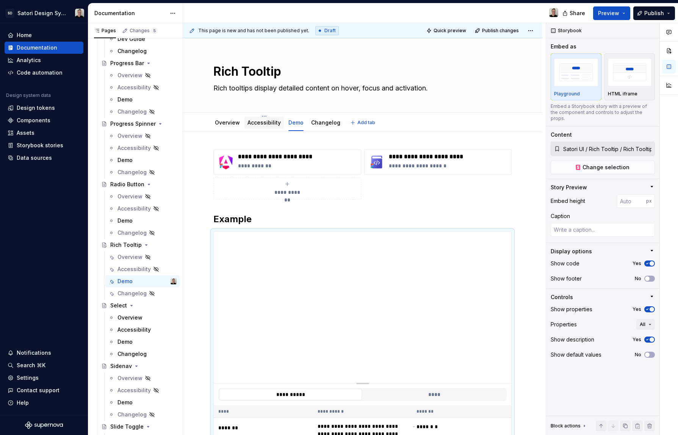
click at [266, 121] on link "Accessibility" at bounding box center [263, 122] width 33 height 6
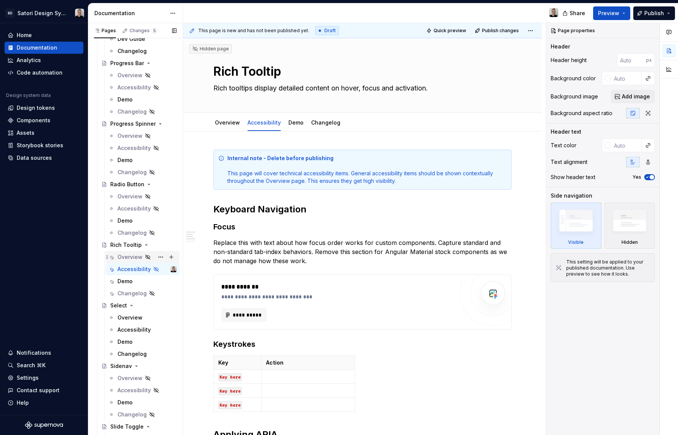
click at [132, 257] on div "Overview" at bounding box center [129, 258] width 25 height 8
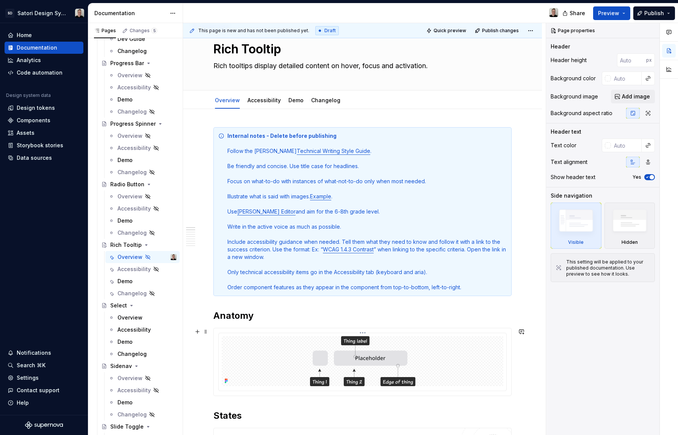
scroll to position [30, 0]
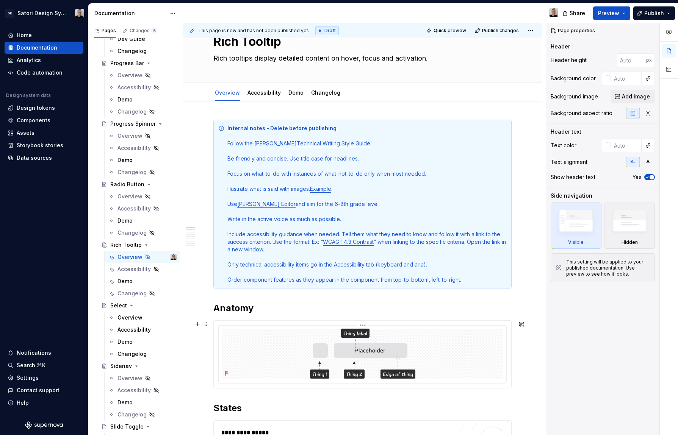
click at [343, 357] on img at bounding box center [362, 354] width 105 height 50
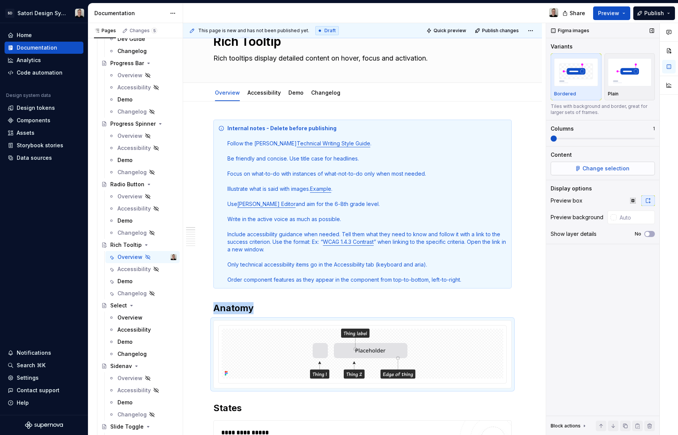
click at [594, 169] on span "Change selection" at bounding box center [605, 169] width 47 height 8
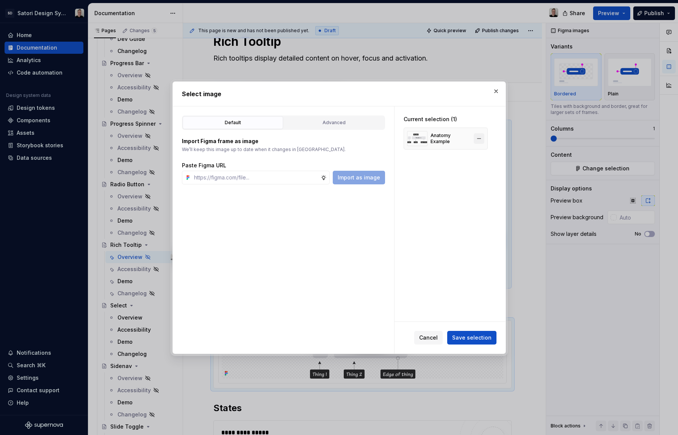
click at [482, 137] on button "button" at bounding box center [479, 138] width 11 height 11
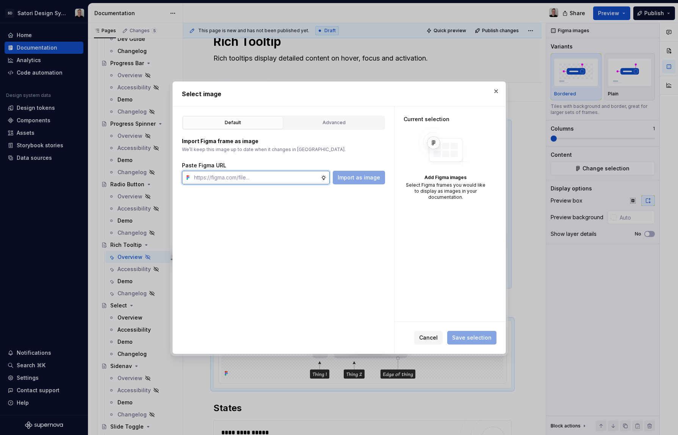
click at [291, 176] on input "text" at bounding box center [256, 178] width 130 height 14
paste input "https://www.figma.com/design/iojZRiN8Moza48zAH7LoTs/Satori-Design-Library?m=aut…"
click at [361, 178] on span "Import as image" at bounding box center [359, 178] width 42 height 8
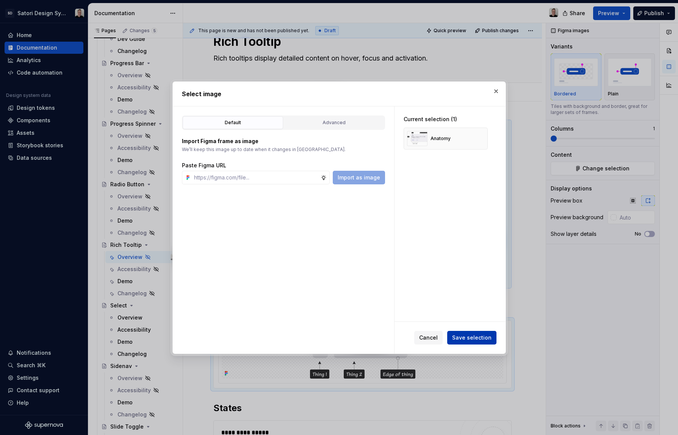
click at [468, 336] on span "Save selection" at bounding box center [471, 338] width 39 height 8
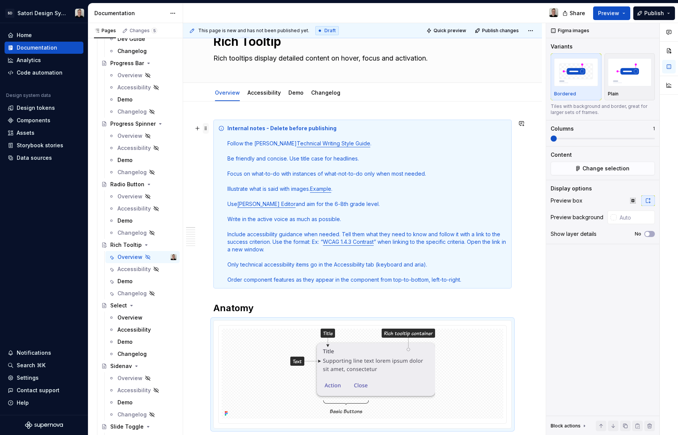
click at [206, 129] on span at bounding box center [206, 128] width 6 height 11
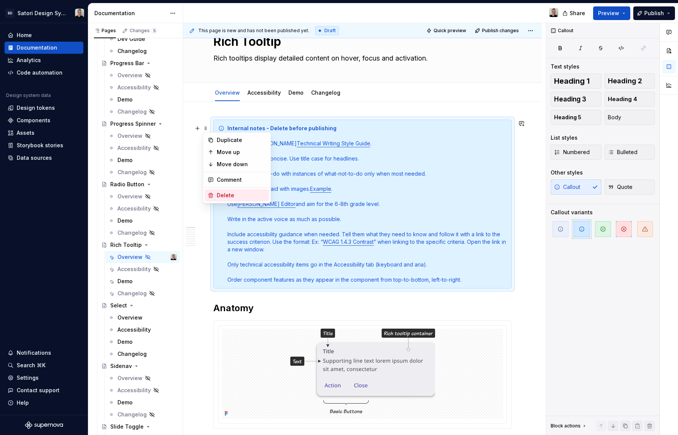
click at [238, 191] on div "Delete" at bounding box center [237, 195] width 64 height 12
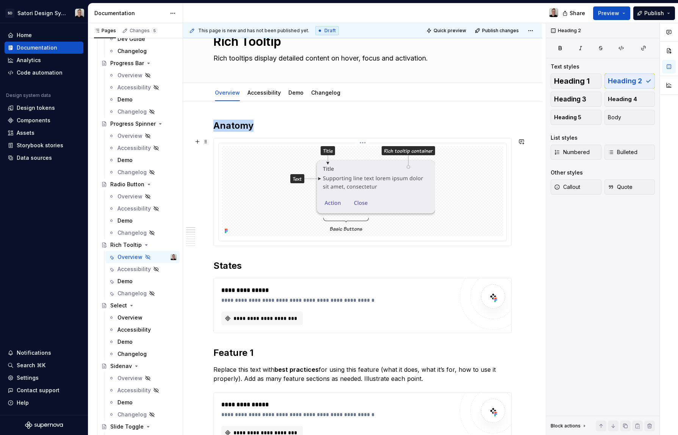
click at [365, 184] on img at bounding box center [362, 191] width 145 height 90
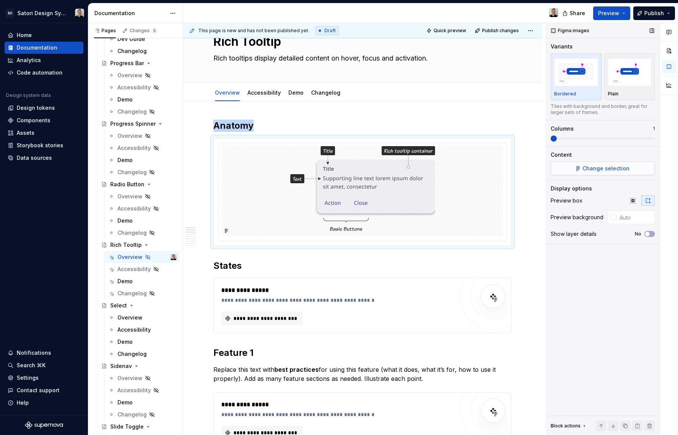
click at [594, 167] on span "Change selection" at bounding box center [605, 169] width 47 height 8
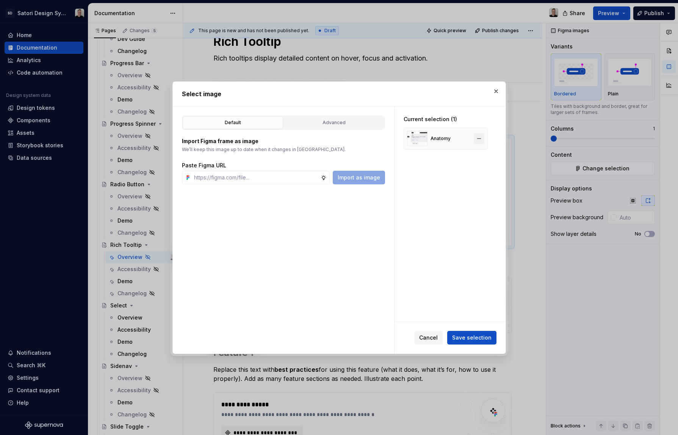
click at [478, 139] on button "button" at bounding box center [479, 138] width 11 height 11
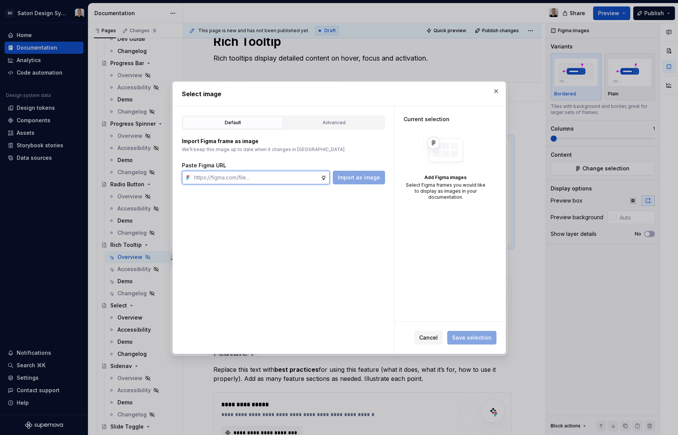
click at [269, 175] on input "text" at bounding box center [256, 178] width 130 height 14
paste input "https://www.figma.com/design/iojZRiN8Moza48zAH7LoTs/Satori-Design-Library?m=aut…"
click at [368, 177] on span "Import as image" at bounding box center [359, 178] width 42 height 8
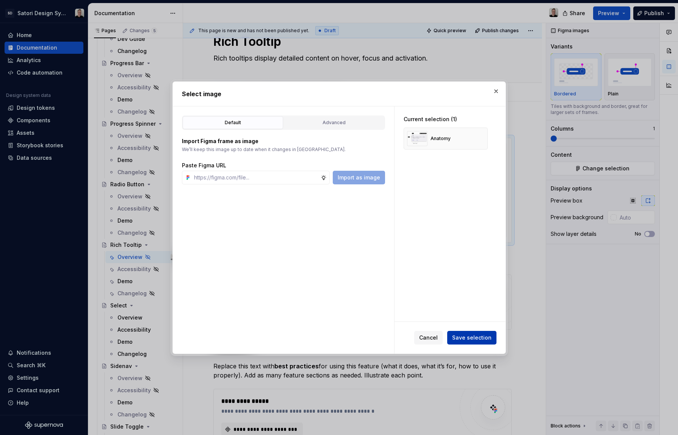
click at [459, 335] on span "Save selection" at bounding box center [471, 338] width 39 height 8
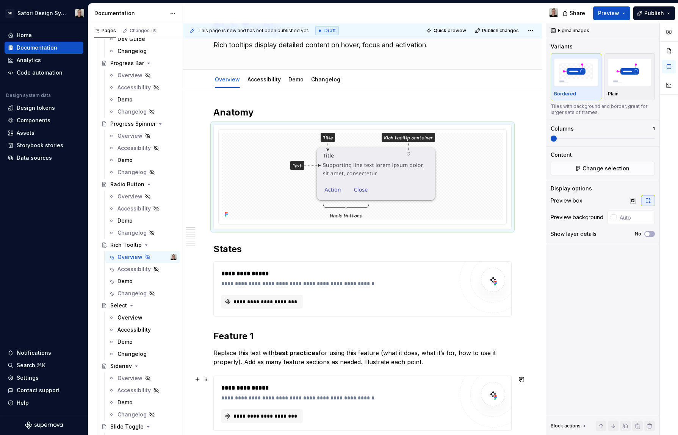
scroll to position [42, 0]
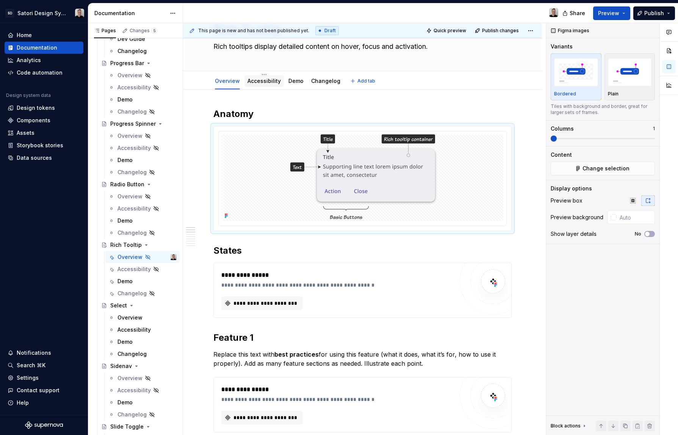
click at [269, 84] on div "Accessibility" at bounding box center [263, 81] width 33 height 8
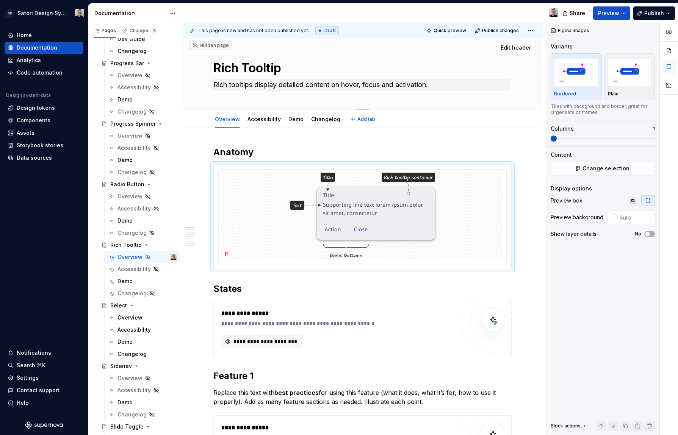
scroll to position [0, 0]
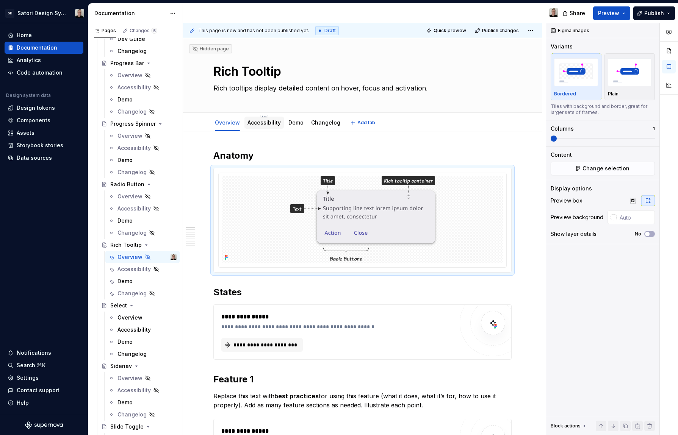
click at [271, 120] on link "Accessibility" at bounding box center [263, 122] width 33 height 6
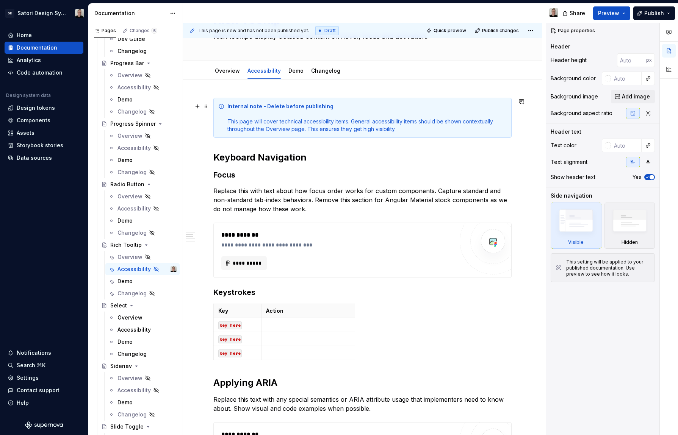
scroll to position [56, 0]
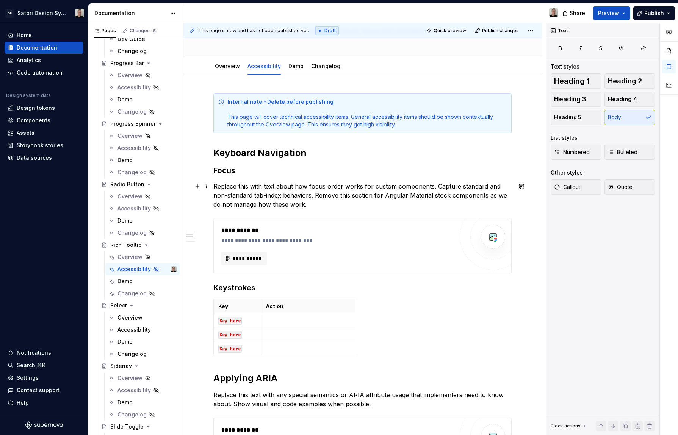
click at [214, 186] on p "Replace this with text about how focus order works for custom components. Captu…" at bounding box center [362, 195] width 298 height 27
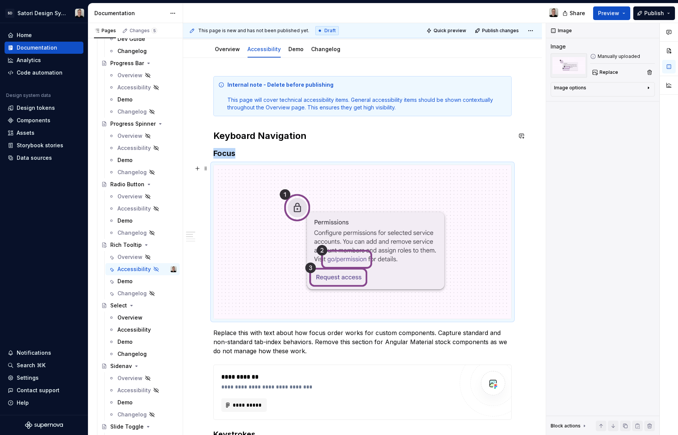
scroll to position [81, 0]
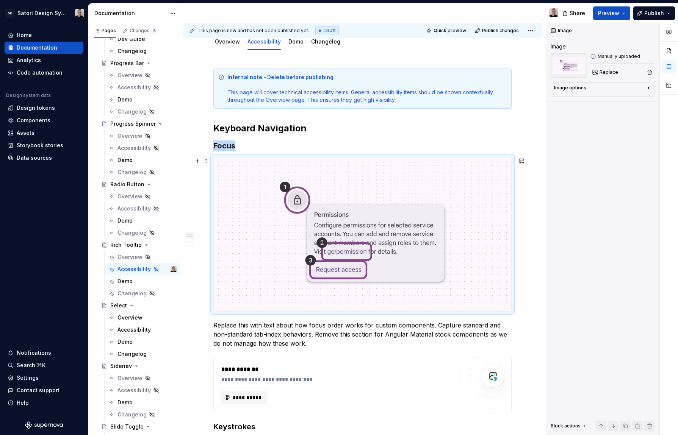
click at [445, 196] on img at bounding box center [362, 235] width 297 height 154
click at [521, 205] on div "**********" at bounding box center [364, 229] width 363 height 413
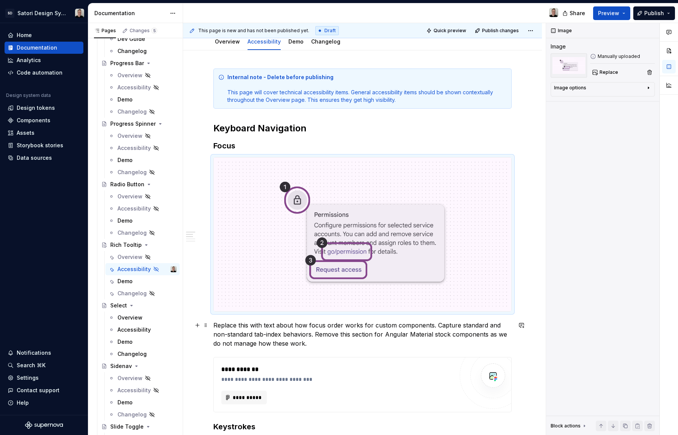
click at [454, 330] on p "Replace this with text about how focus order works for custom components. Captu…" at bounding box center [362, 334] width 298 height 27
click at [368, 245] on img at bounding box center [362, 235] width 297 height 154
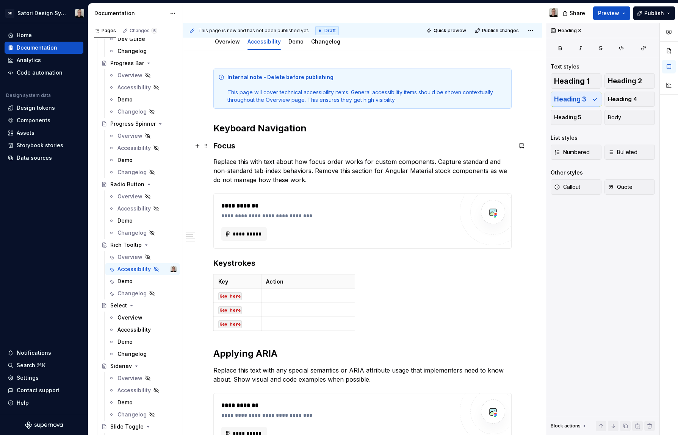
click at [239, 147] on h3 "Focus" at bounding box center [362, 146] width 298 height 11
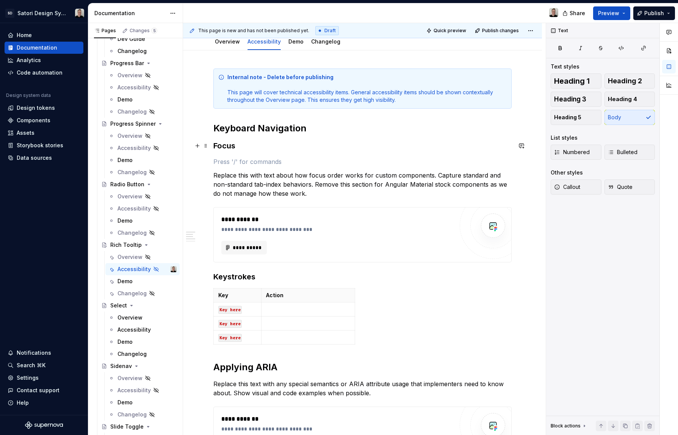
click at [237, 148] on h3 "Focus" at bounding box center [362, 146] width 298 height 11
click at [247, 162] on p at bounding box center [362, 161] width 298 height 9
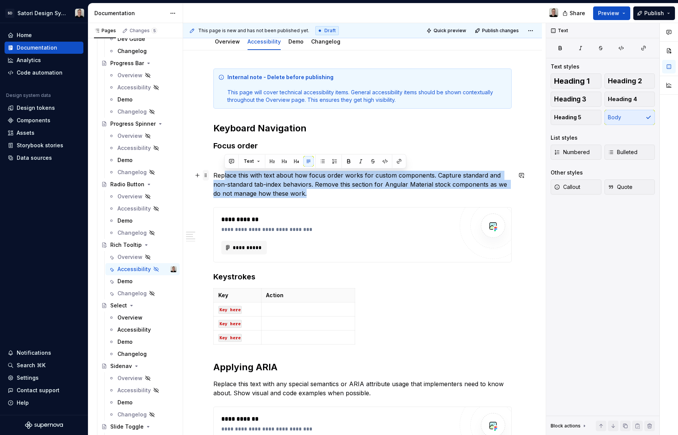
drag, startPoint x: 303, startPoint y: 193, endPoint x: 207, endPoint y: 176, distance: 97.5
click at [213, 176] on div "**********" at bounding box center [362, 313] width 298 height 489
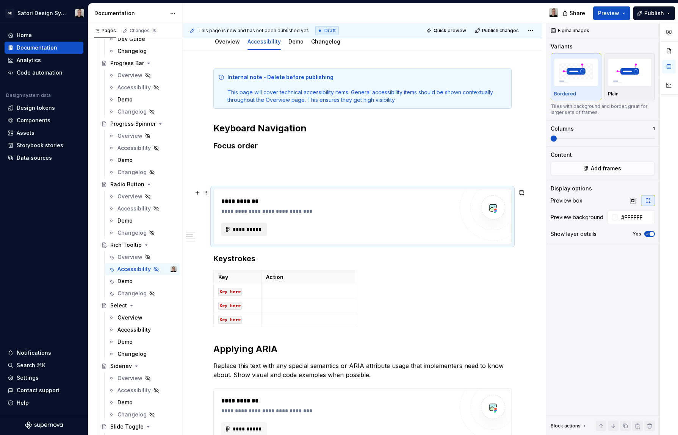
click at [252, 232] on span "**********" at bounding box center [247, 230] width 30 height 8
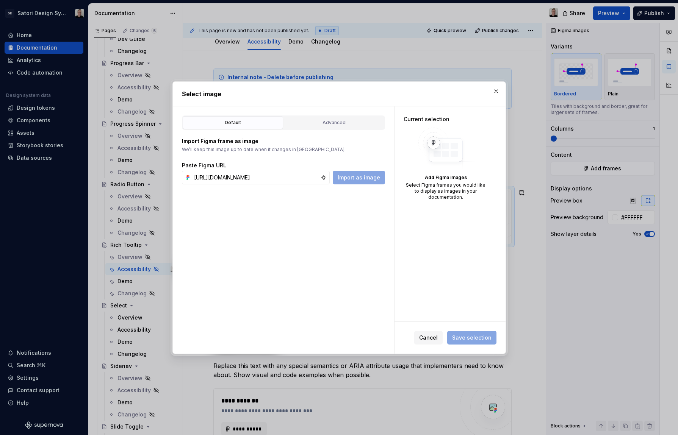
scroll to position [0, 216]
click at [357, 179] on span "Import as image" at bounding box center [359, 178] width 42 height 8
click at [480, 343] on button "Save selection" at bounding box center [471, 338] width 49 height 14
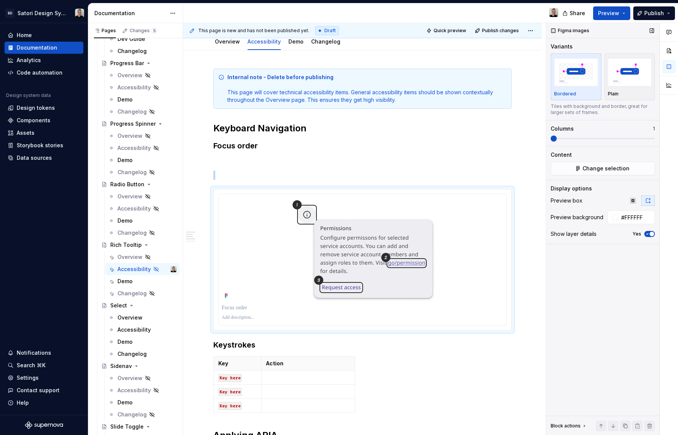
click at [594, 236] on icon "button" at bounding box center [647, 234] width 6 height 5
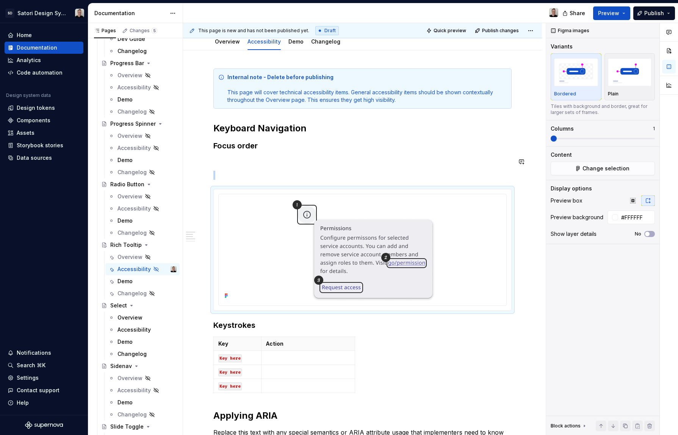
click at [268, 167] on div "**********" at bounding box center [362, 333] width 298 height 529
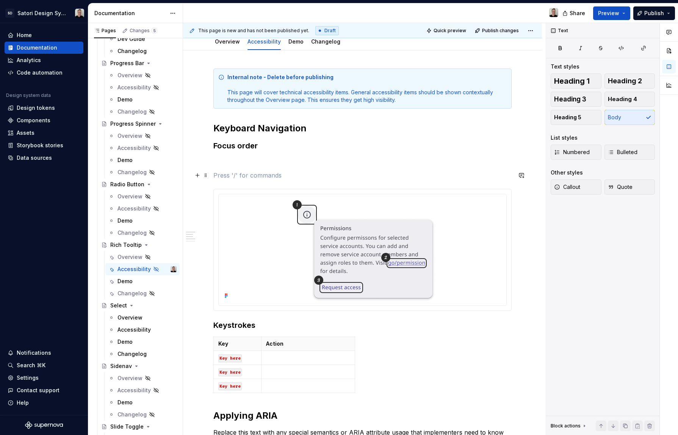
click at [294, 177] on p at bounding box center [362, 175] width 298 height 9
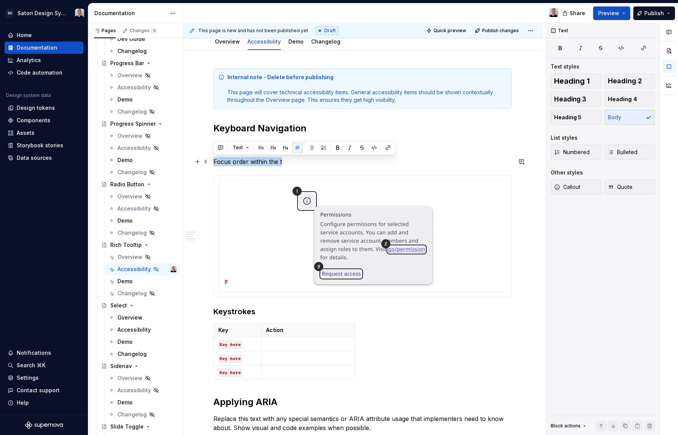
drag, startPoint x: 287, startPoint y: 161, endPoint x: 214, endPoint y: 163, distance: 73.2
click at [214, 163] on p "Focus order within the t" at bounding box center [362, 161] width 298 height 9
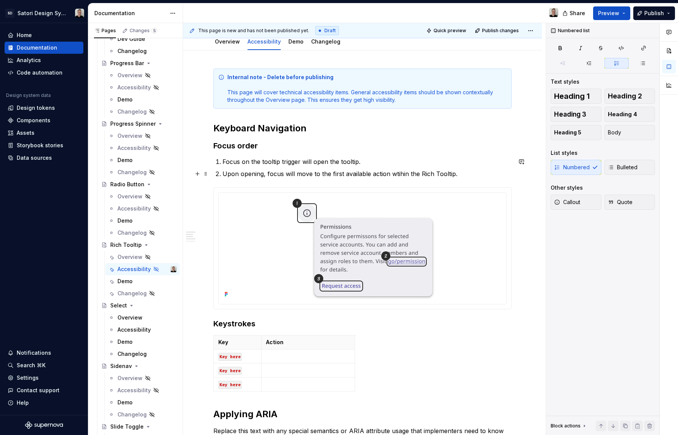
click at [396, 177] on p "Upon opening, focus will move to the first available action wtihin the Rich Too…" at bounding box center [366, 173] width 289 height 9
click at [467, 176] on p "Upon opening, focus will move to the first available action within the Rich Too…" at bounding box center [366, 173] width 289 height 9
click at [463, 174] on p "Upon opening, focus will move to the first available action within the Rich Too…" at bounding box center [366, 173] width 289 height 9
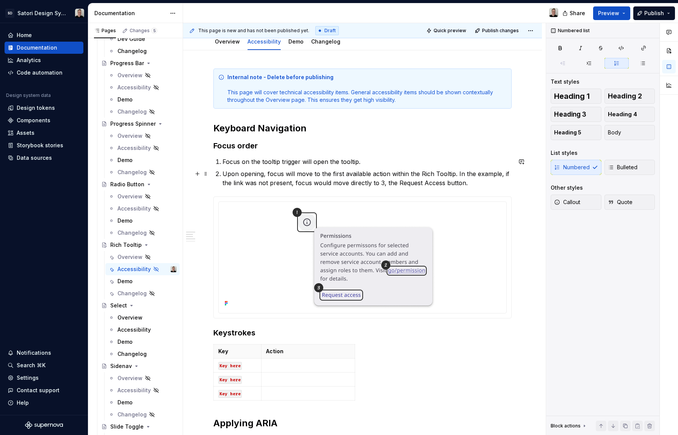
click at [498, 177] on p "Upon opening, focus will move to the first available action within the Rich Too…" at bounding box center [366, 178] width 289 height 18
click at [496, 181] on p "Upon opening, focus will move to the first available action within the Rich Too…" at bounding box center [366, 178] width 289 height 18
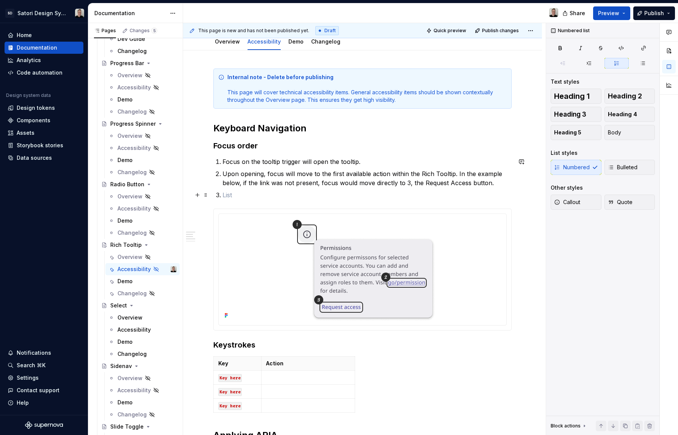
click at [270, 198] on p at bounding box center [366, 195] width 289 height 9
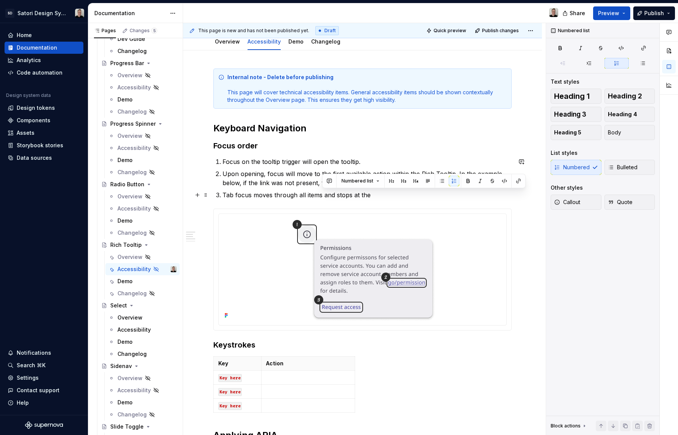
drag, startPoint x: 377, startPoint y: 195, endPoint x: 322, endPoint y: 196, distance: 55.3
click at [322, 196] on p "Tab focus moves through all items and stops at the" at bounding box center [366, 195] width 289 height 9
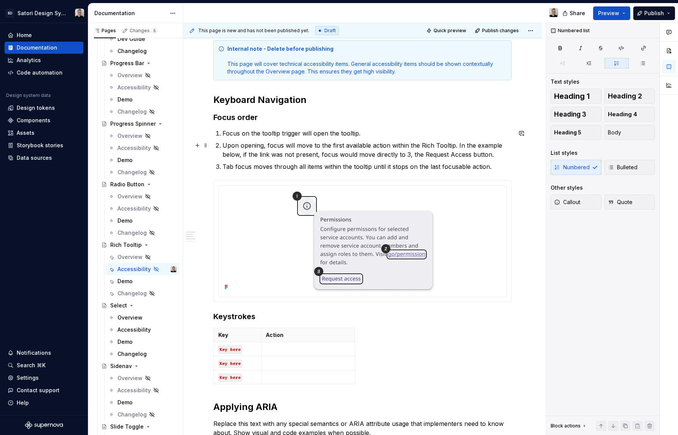
scroll to position [114, 0]
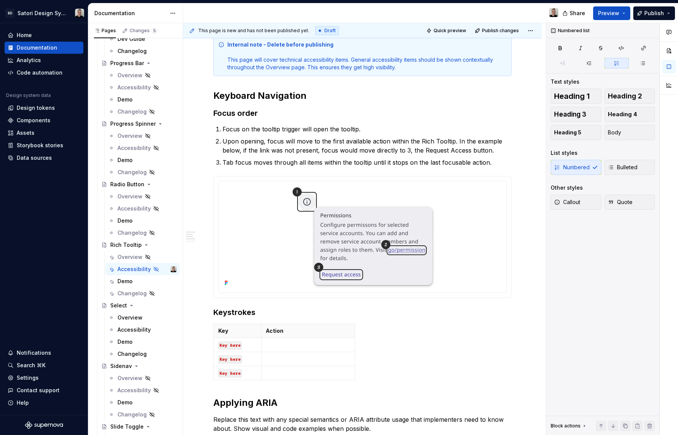
click at [232, 347] on code "Key here" at bounding box center [229, 346] width 23 height 8
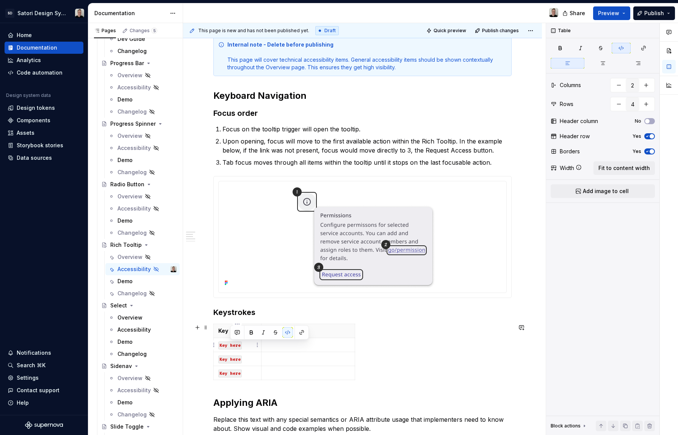
click at [223, 346] on code "Key here" at bounding box center [229, 346] width 23 height 8
click at [228, 345] on code "Key here" at bounding box center [229, 346] width 23 height 8
drag, startPoint x: 240, startPoint y: 346, endPoint x: 219, endPoint y: 345, distance: 20.9
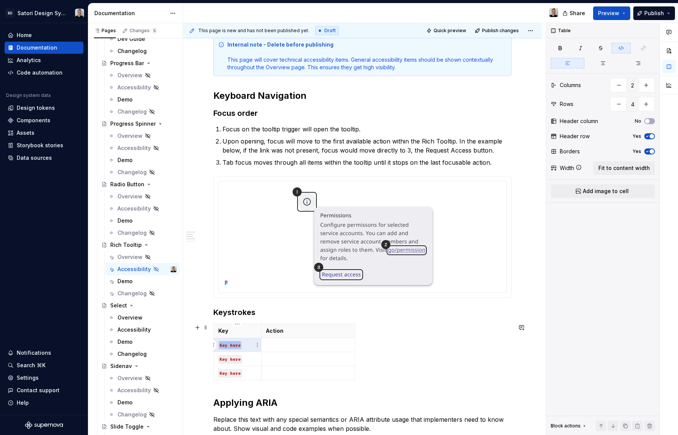
click at [219, 345] on code "Key here" at bounding box center [229, 346] width 23 height 8
click at [225, 347] on code "Key here" at bounding box center [229, 346] width 23 height 8
click at [238, 346] on code "Key here" at bounding box center [229, 346] width 23 height 8
click at [240, 346] on code "Key here" at bounding box center [229, 346] width 23 height 8
click at [240, 360] on code "Key here" at bounding box center [229, 360] width 23 height 8
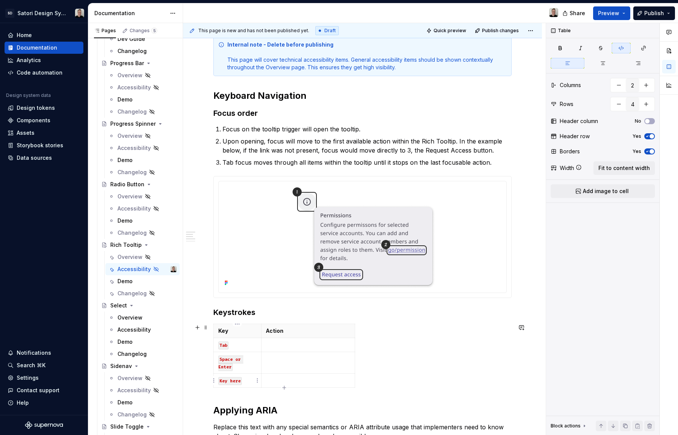
click at [240, 382] on code "Key here" at bounding box center [229, 381] width 23 height 8
click at [278, 347] on p at bounding box center [308, 345] width 84 height 8
drag, startPoint x: 267, startPoint y: 347, endPoint x: 332, endPoint y: 346, distance: 65.2
click at [332, 346] on p "Focus lands on the trigger" at bounding box center [308, 345] width 84 height 8
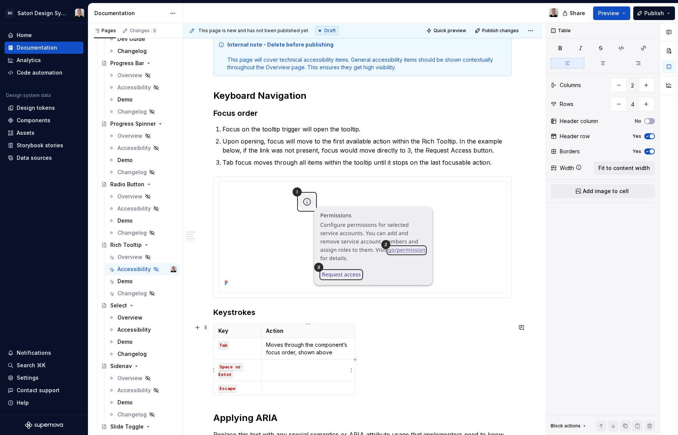
click at [302, 377] on td at bounding box center [308, 371] width 94 height 22
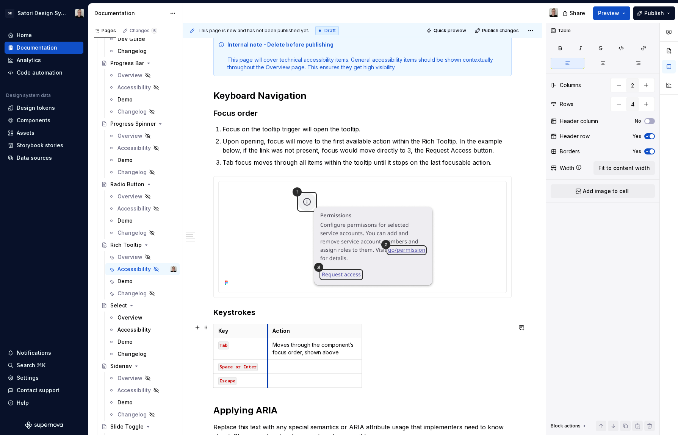
drag, startPoint x: 263, startPoint y: 331, endPoint x: 269, endPoint y: 330, distance: 6.5
click at [269, 330] on th "Action" at bounding box center [315, 331] width 94 height 14
click at [288, 369] on p at bounding box center [314, 367] width 84 height 8
click at [300, 377] on p at bounding box center [314, 381] width 84 height 8
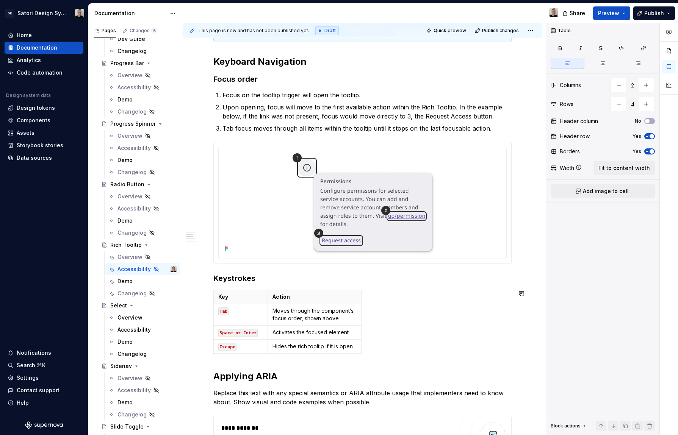
scroll to position [150, 0]
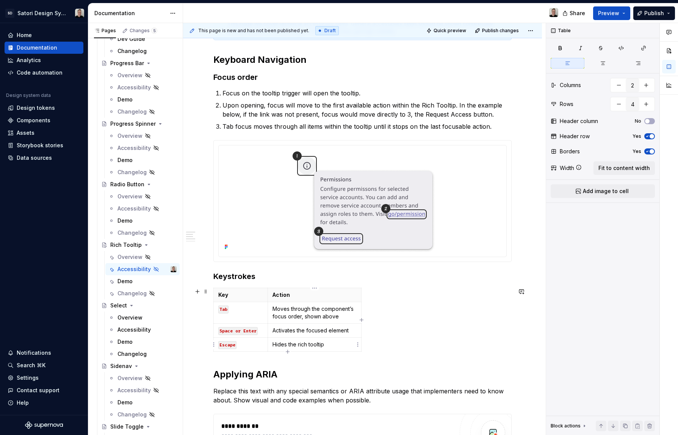
click at [300, 345] on p "Hides the rich tooltip" at bounding box center [314, 345] width 84 height 8
click at [335, 307] on p "Moves through the component’s focus order, shown above" at bounding box center [314, 312] width 84 height 15
click at [351, 310] on p "Moves through the focus order, shown above" at bounding box center [314, 312] width 84 height 15
click at [421, 334] on div "Key Action Tab Moves through the focus order shown above Space or Enter Activat…" at bounding box center [362, 321] width 298 height 67
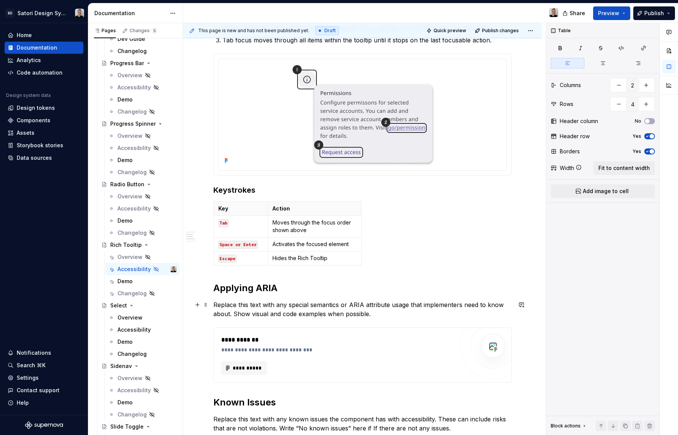
scroll to position [326, 0]
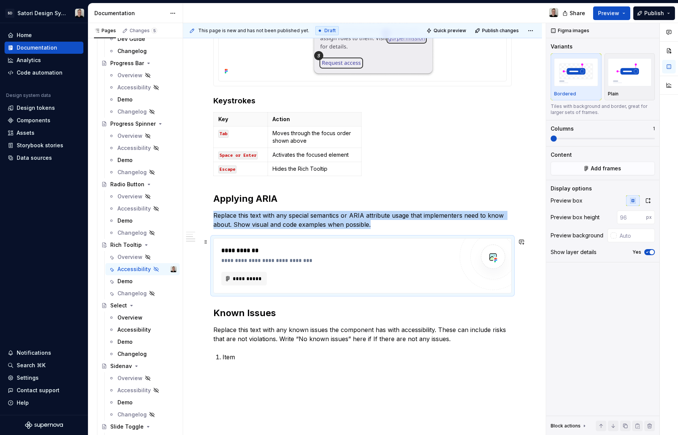
click at [338, 271] on div "**********" at bounding box center [337, 265] width 232 height 39
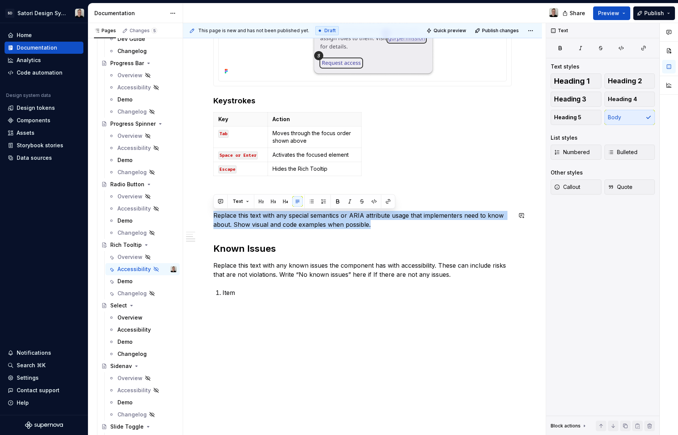
drag, startPoint x: 374, startPoint y: 224, endPoint x: 230, endPoint y: 207, distance: 144.6
click at [230, 207] on div "Internal note - Delete before publishing This page will cover technical accessi…" at bounding box center [362, 70] width 298 height 492
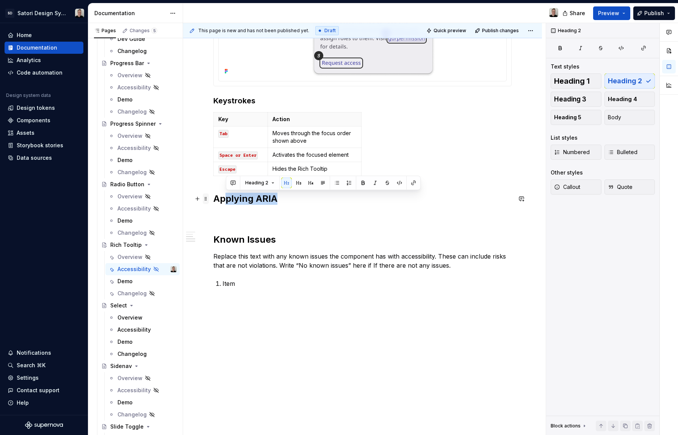
drag, startPoint x: 278, startPoint y: 201, endPoint x: 208, endPoint y: 197, distance: 70.2
click at [213, 197] on div "Internal note - Delete before publishing This page will cover technical accessi…" at bounding box center [362, 70] width 298 height 492
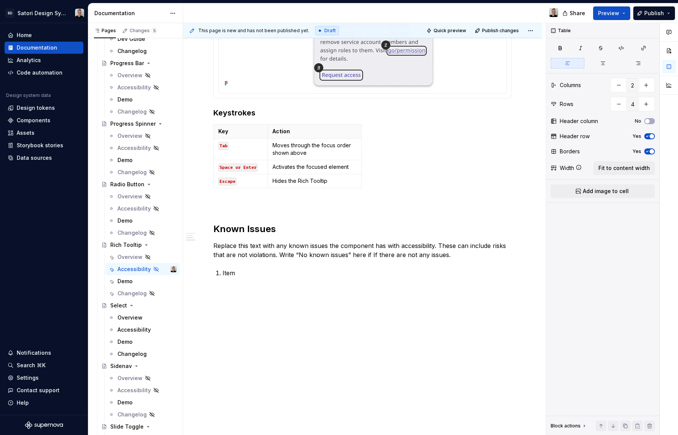
scroll to position [313, 0]
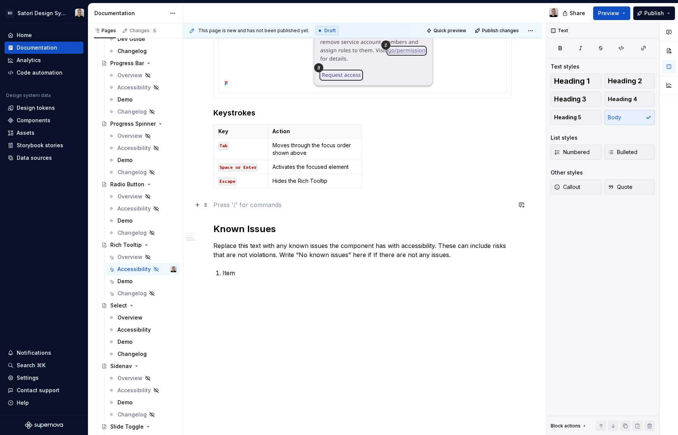
click at [249, 203] on p at bounding box center [362, 204] width 298 height 9
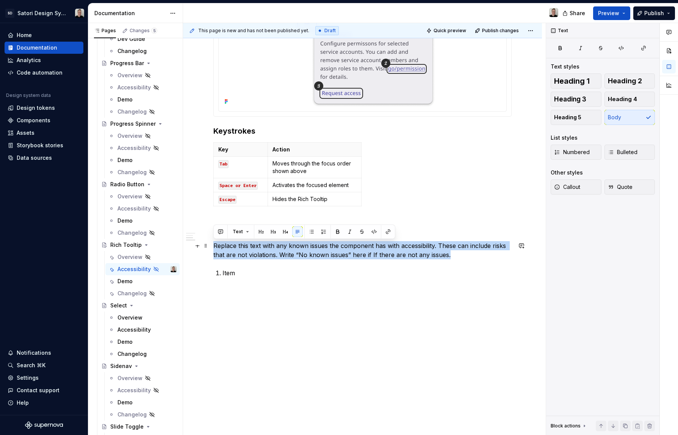
drag, startPoint x: 424, startPoint y: 257, endPoint x: 211, endPoint y: 250, distance: 213.1
click at [211, 250] on div "Internal note - Delete before publishing This page will cover technical accessi…" at bounding box center [362, 136] width 359 height 600
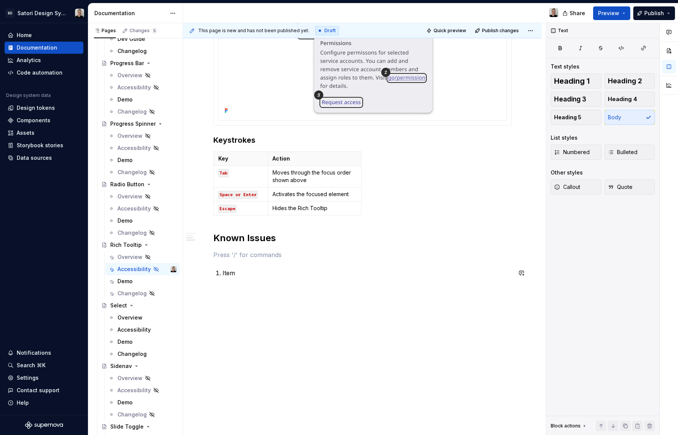
scroll to position [268, 0]
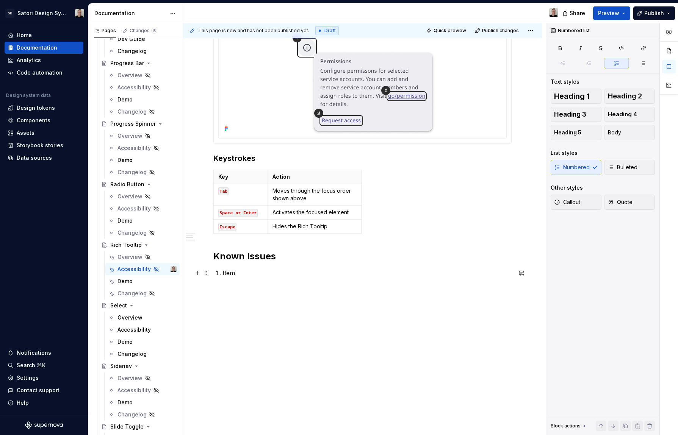
click at [225, 276] on p "Item" at bounding box center [366, 273] width 289 height 9
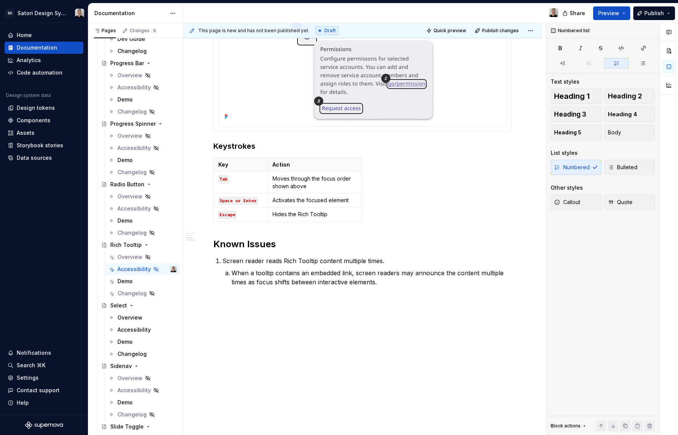
scroll to position [289, 0]
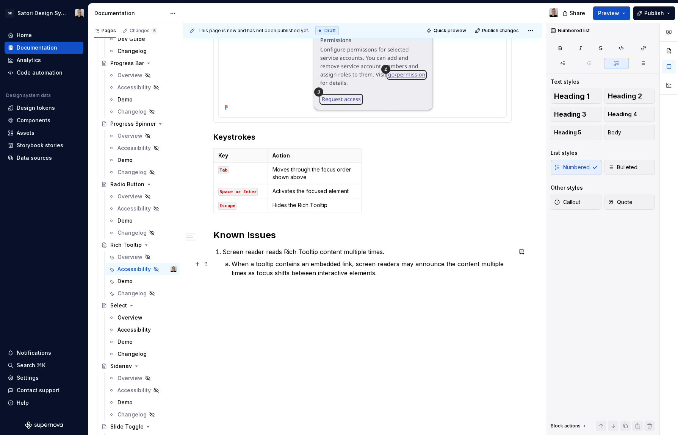
click at [401, 272] on p "When a tooltip contains an embedded link, screen readers may announce the conte…" at bounding box center [372, 269] width 280 height 18
click at [400, 248] on p "Screen reader reads Rich Tooltip content multiple times." at bounding box center [366, 251] width 289 height 9
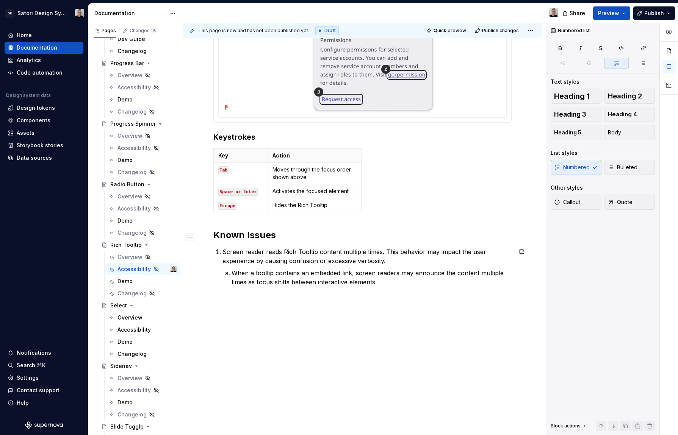
scroll to position [298, 0]
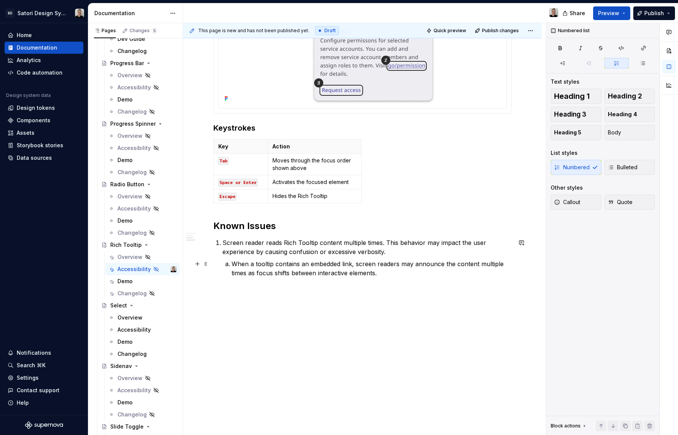
click at [396, 274] on p "When a tooltip contains an embedded link, screen readers may announce the conte…" at bounding box center [372, 269] width 280 height 18
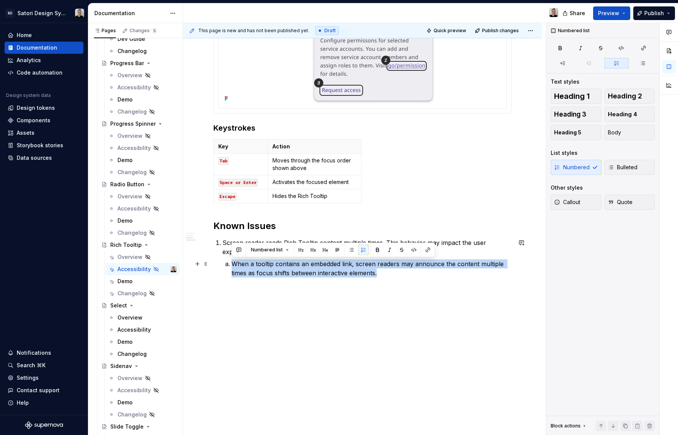
drag, startPoint x: 393, startPoint y: 270, endPoint x: 264, endPoint y: 266, distance: 129.3
click at [232, 263] on li "When a tooltip contains an embedded link, screen readers may announce the conte…" at bounding box center [372, 269] width 280 height 18
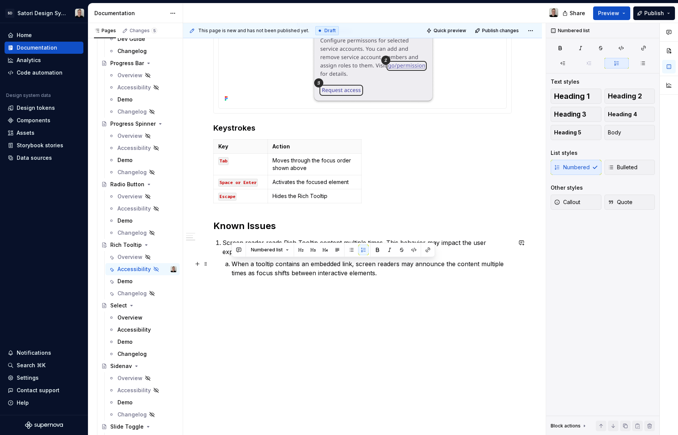
click at [371, 276] on p "When a tooltip contains an embedded link, screen readers may announce the conte…" at bounding box center [372, 269] width 280 height 18
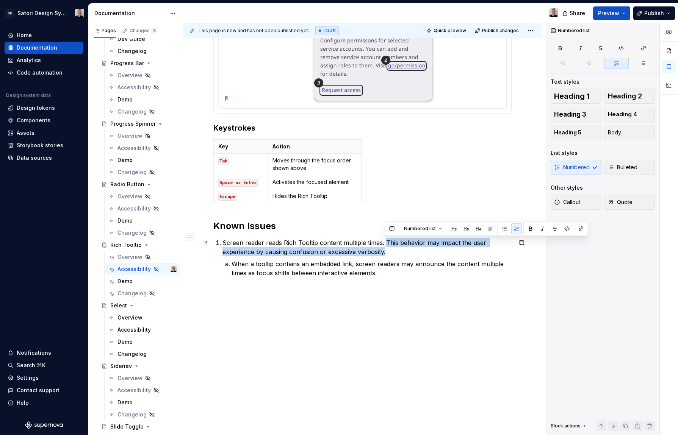
drag, startPoint x: 391, startPoint y: 252, endPoint x: 385, endPoint y: 246, distance: 8.1
click at [385, 246] on p "Screen reader reads Rich Tooltip content multiple times. This behavior may impa…" at bounding box center [366, 247] width 289 height 18
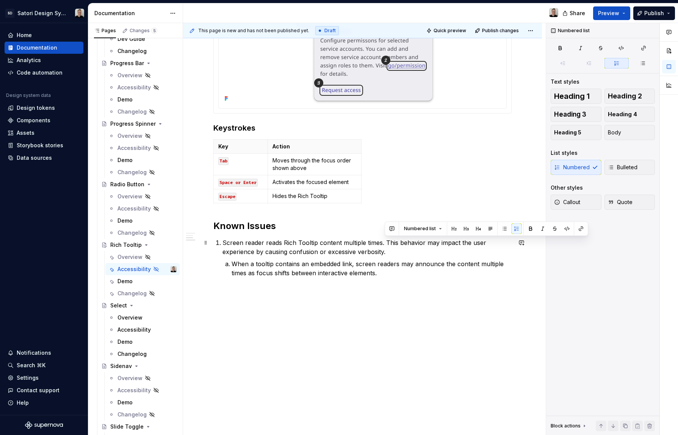
scroll to position [289, 0]
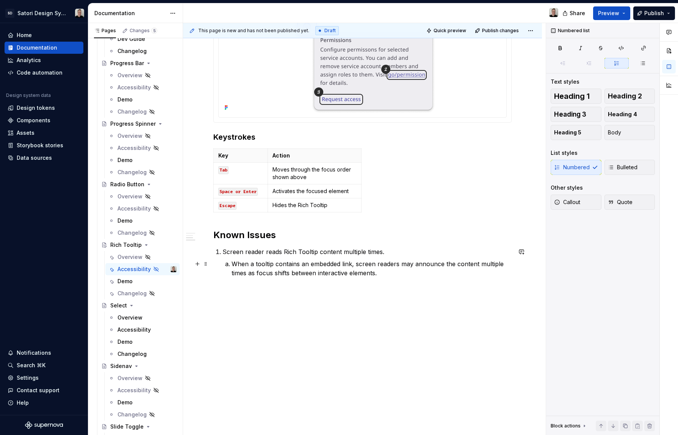
click at [396, 271] on p "When a tooltip contains an embedded link, screen readers may announce the conte…" at bounding box center [372, 269] width 280 height 18
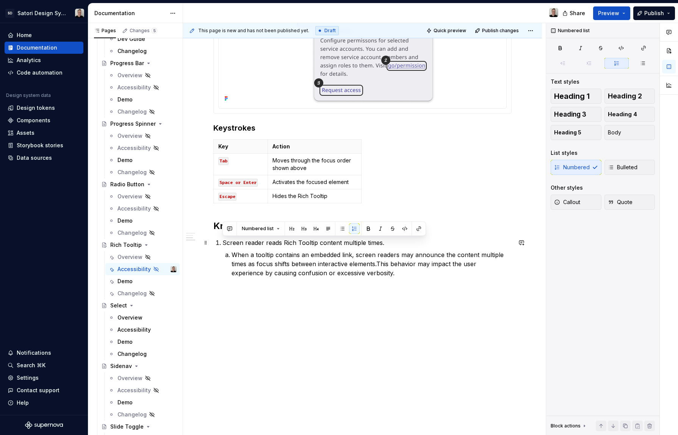
drag, startPoint x: 390, startPoint y: 244, endPoint x: 223, endPoint y: 243, distance: 166.7
click at [223, 243] on p "Screen reader reads Rich Tooltip content multiple times." at bounding box center [366, 242] width 289 height 9
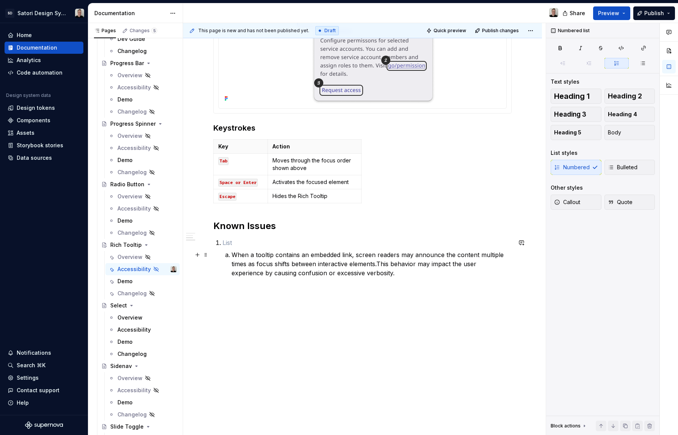
click at [232, 256] on p "When a tooltip contains an embedded link, screen readers may announce the conte…" at bounding box center [372, 263] width 280 height 27
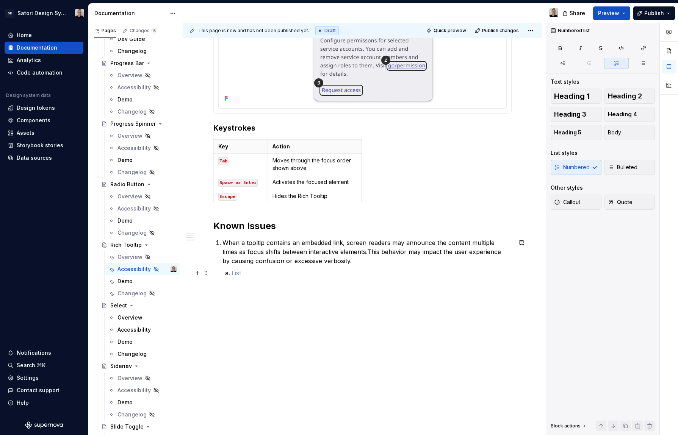
scroll to position [326, 0]
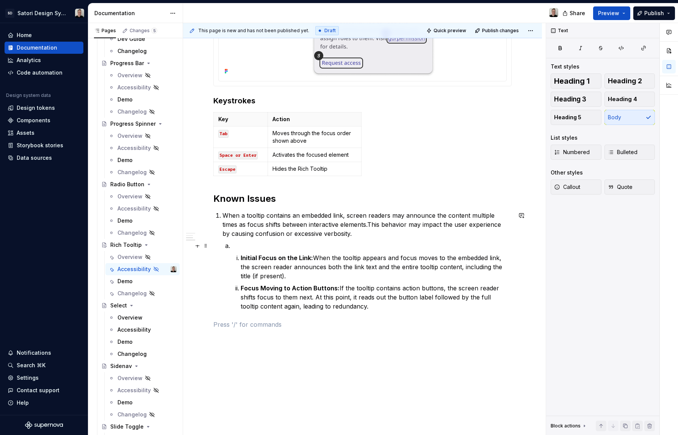
click at [258, 247] on p at bounding box center [372, 245] width 280 height 9
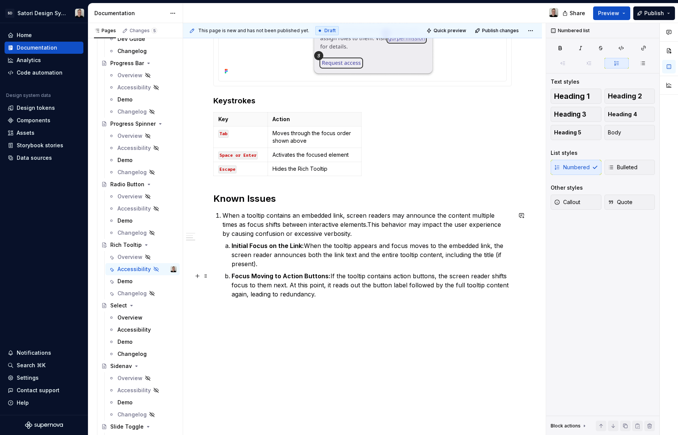
click at [300, 272] on p "Focus Moving to Action Buttons: If the tooltip contains action buttons, the scr…" at bounding box center [372, 285] width 280 height 27
click at [370, 293] on p "Focus Moving to Action Buttons: If the tooltip contains action buttons, the scr…" at bounding box center [372, 285] width 280 height 27
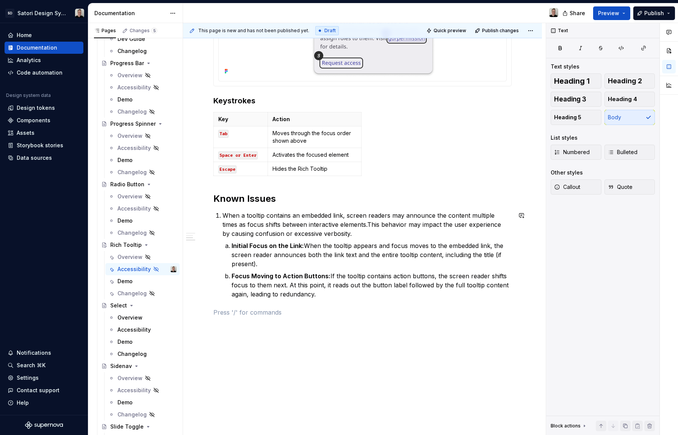
click at [385, 304] on div "Internal note - Delete before publishing This page will cover technical accessi…" at bounding box center [362, 70] width 298 height 493
click at [373, 291] on p "Focus Moving to Action Buttons: If the tooltip contains action buttons, the scr…" at bounding box center [372, 285] width 280 height 27
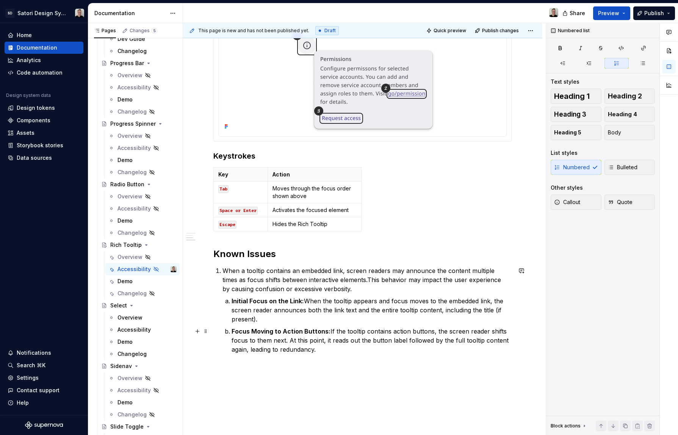
scroll to position [266, 0]
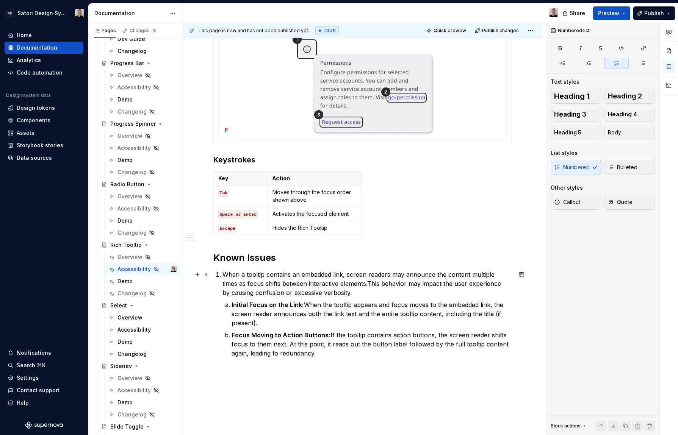
click at [223, 275] on p "When a tooltip contains an embedded link, screen readers may announce the conte…" at bounding box center [366, 283] width 289 height 27
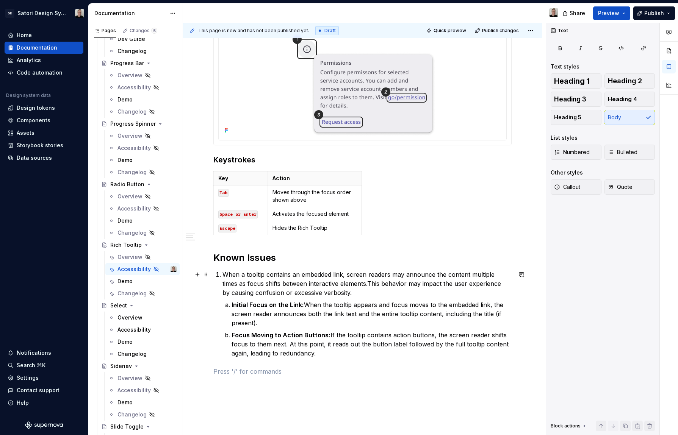
click at [222, 276] on p "When a tooltip contains an embedded link, screen readers may announce the conte…" at bounding box center [366, 283] width 289 height 27
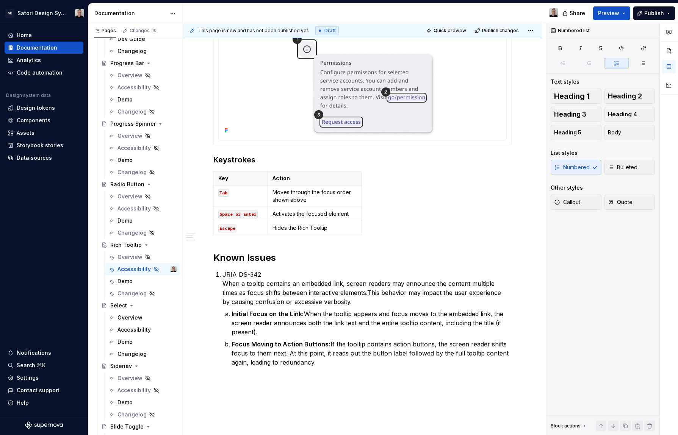
click at [245, 274] on p "JRIA DS-342 When a tooltip contains an embedded link, screen readers may announ…" at bounding box center [366, 288] width 289 height 36
click at [269, 274] on p "JRIA DS-342 When a tooltip contains an embedded link, screen readers may announ…" at bounding box center [366, 288] width 289 height 36
drag, startPoint x: 261, startPoint y: 275, endPoint x: 219, endPoint y: 275, distance: 41.7
click at [222, 275] on li "JRIA DS-342 When a tooltip contains an embedded link, screen readers may announ…" at bounding box center [366, 318] width 289 height 97
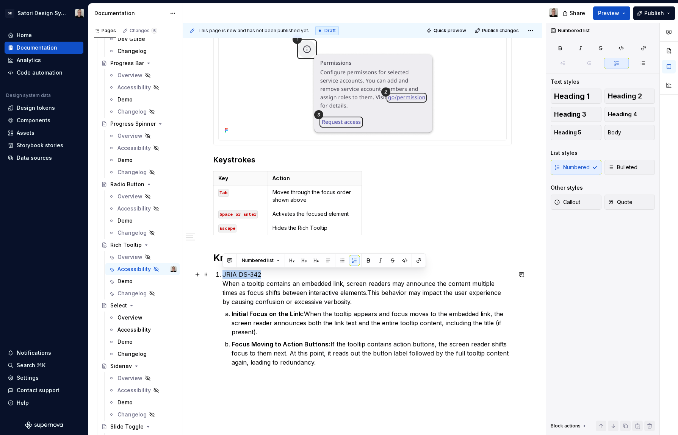
click at [297, 271] on p "JRIA DS-342 When a tooltip contains an embedded link, screen readers may announ…" at bounding box center [366, 288] width 289 height 36
drag, startPoint x: 434, startPoint y: 274, endPoint x: 222, endPoint y: 271, distance: 211.9
click at [222, 271] on p "JRIA DS-342 Screen Reader Reads Rich Tooltip Content Multiple Times When a tool…" at bounding box center [366, 288] width 289 height 36
click at [416, 262] on button "button" at bounding box center [418, 260] width 11 height 11
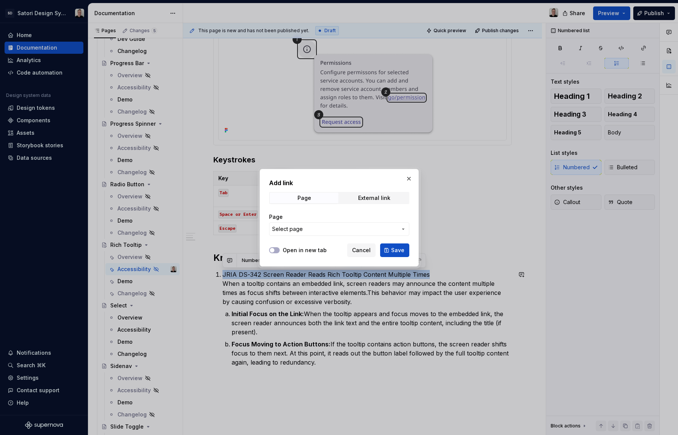
drag, startPoint x: 275, startPoint y: 250, endPoint x: 287, endPoint y: 245, distance: 13.6
click at [274, 250] on icon "button" at bounding box center [272, 250] width 6 height 5
click at [324, 229] on span "Select page" at bounding box center [334, 229] width 125 height 8
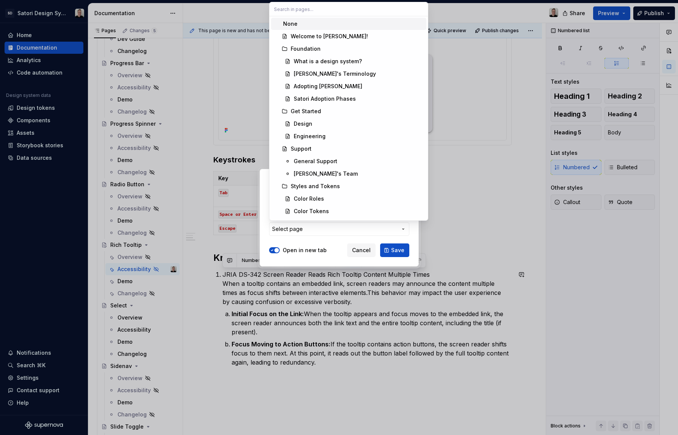
click at [318, 231] on div "Add link Page External link Page Select page Open in new tab Cancel Save" at bounding box center [339, 217] width 678 height 435
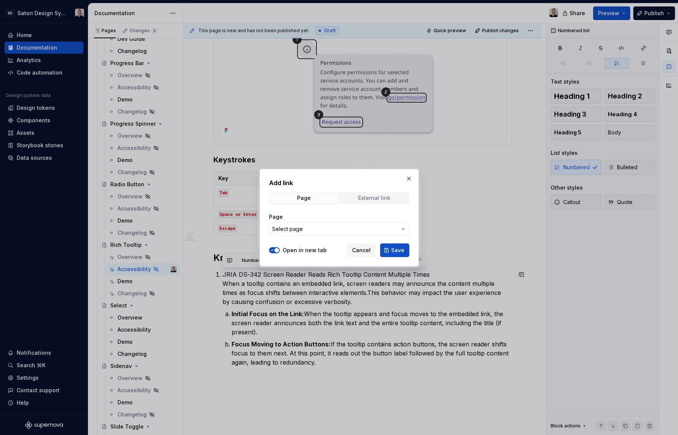
click at [361, 200] on div "External link" at bounding box center [374, 198] width 32 height 6
click at [326, 236] on input "URL" at bounding box center [339, 229] width 140 height 14
paste input "https://hyland.atlassian.net/browse/DS-342"
click at [402, 253] on span "Save" at bounding box center [397, 251] width 13 height 8
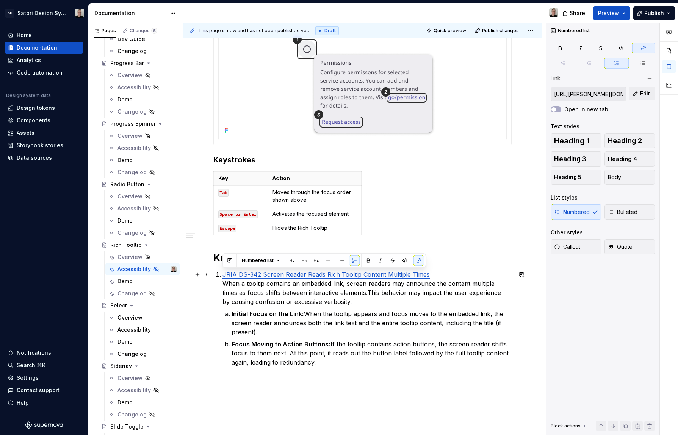
click at [443, 310] on p "Initial Focus on the Link: When the tooltip appears and focus moves to the embe…" at bounding box center [372, 323] width 280 height 27
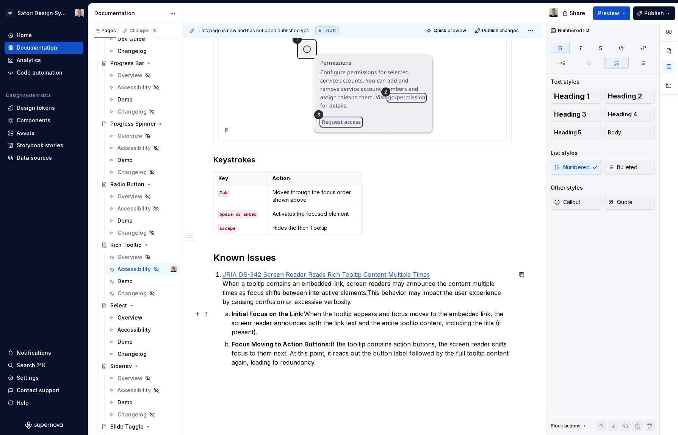
click at [366, 329] on p "Initial Focus on the Link: When the tooltip appears and focus moves to the embe…" at bounding box center [372, 323] width 280 height 27
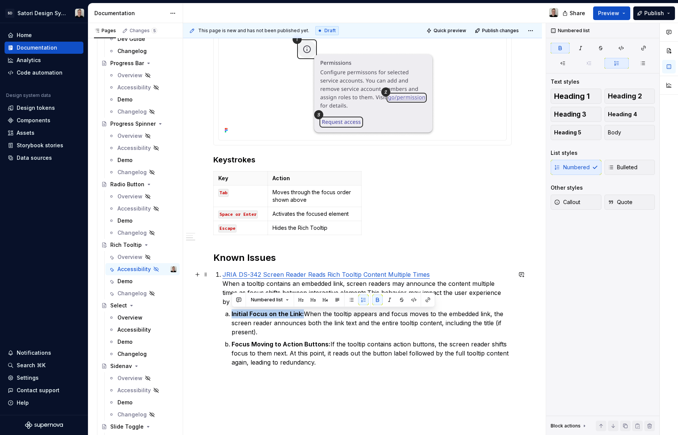
drag, startPoint x: 303, startPoint y: 314, endPoint x: 227, endPoint y: 309, distance: 76.0
click at [232, 310] on li "Initial Focus on the Link: When the tooltip appears and focus moves to the embe…" at bounding box center [372, 323] width 280 height 27
click at [376, 299] on button "button" at bounding box center [377, 300] width 11 height 11
click at [312, 349] on p "Focus Moving to Action Buttons: If the tooltip contains action buttons, the scr…" at bounding box center [372, 353] width 280 height 27
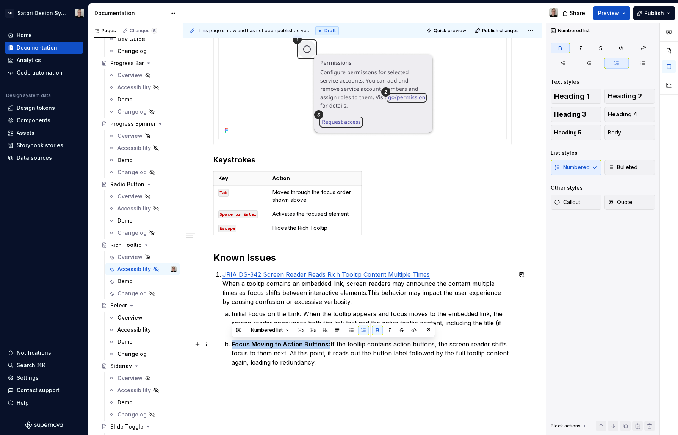
drag, startPoint x: 326, startPoint y: 345, endPoint x: 229, endPoint y: 341, distance: 97.1
click at [232, 341] on li "Focus Moving to Action Buttons: If the tooltip contains action buttons, the scr…" at bounding box center [372, 353] width 280 height 27
click at [376, 329] on button "button" at bounding box center [377, 330] width 11 height 11
click at [356, 349] on p "Focus Moving to Action Buttons: If the tooltip contains action buttons, the scr…" at bounding box center [372, 353] width 280 height 27
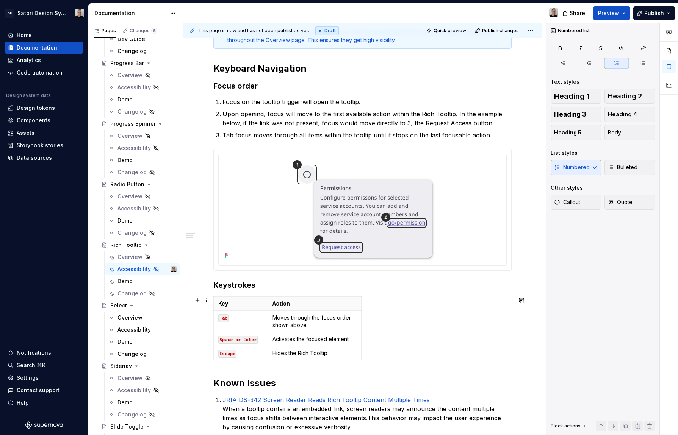
scroll to position [37, 0]
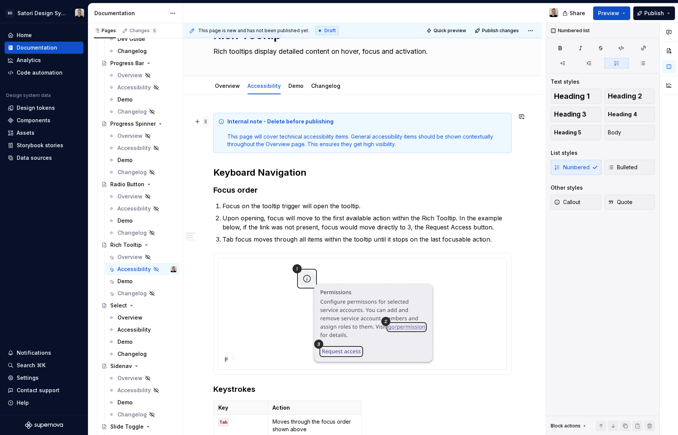
click at [207, 121] on span at bounding box center [206, 121] width 6 height 11
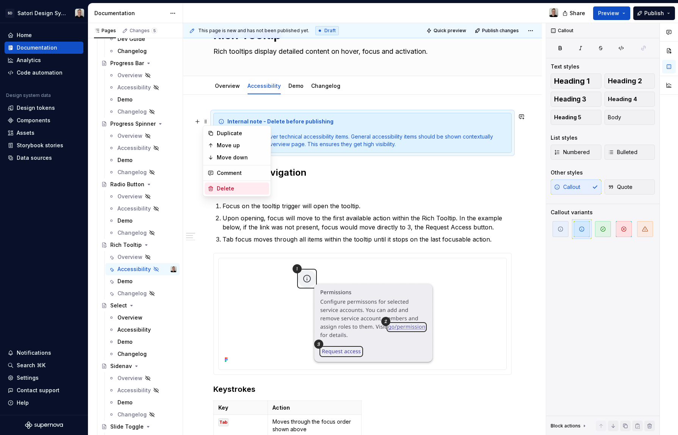
click at [238, 185] on div "Delete" at bounding box center [241, 189] width 49 height 8
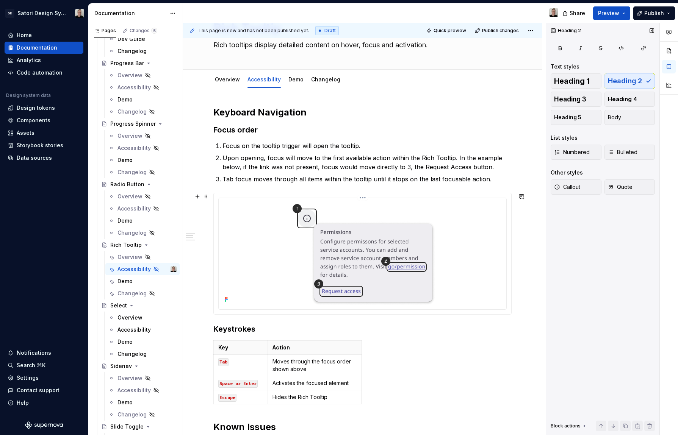
scroll to position [44, 0]
click at [376, 146] on p "Focus on the tooltip trigger will open the tooltip." at bounding box center [366, 145] width 289 height 9
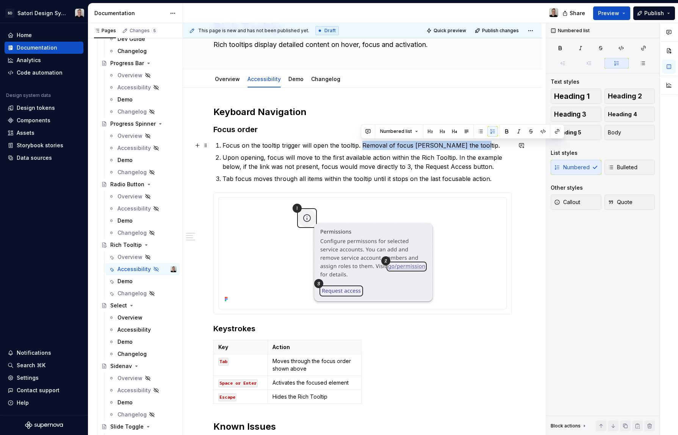
drag, startPoint x: 470, startPoint y: 145, endPoint x: 362, endPoint y: 146, distance: 108.0
click at [362, 146] on p "Focus on the tooltip trigger will open the tooltip. Removal of focus will hide …" at bounding box center [366, 145] width 289 height 9
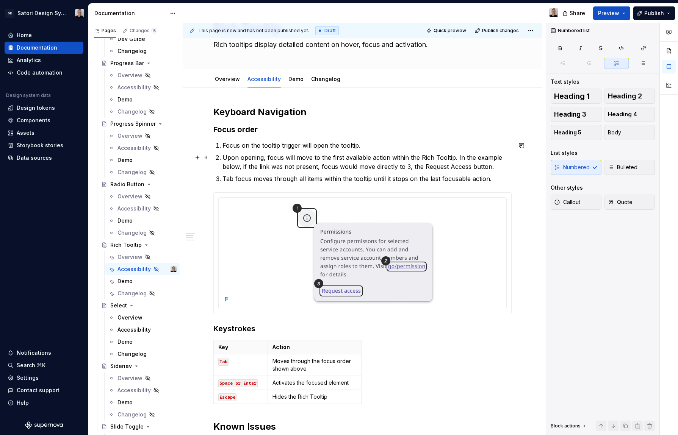
click at [292, 157] on p "Upon opening, focus will move to the first available action within the Rich Too…" at bounding box center [366, 162] width 289 height 18
click at [299, 158] on p "Upon opening, focus move to the first available action within the Rich Tooltip.…" at bounding box center [366, 162] width 289 height 18
click at [258, 167] on p "Upon opening, focus moves to the first available action within the Rich Tooltip…" at bounding box center [366, 162] width 289 height 18
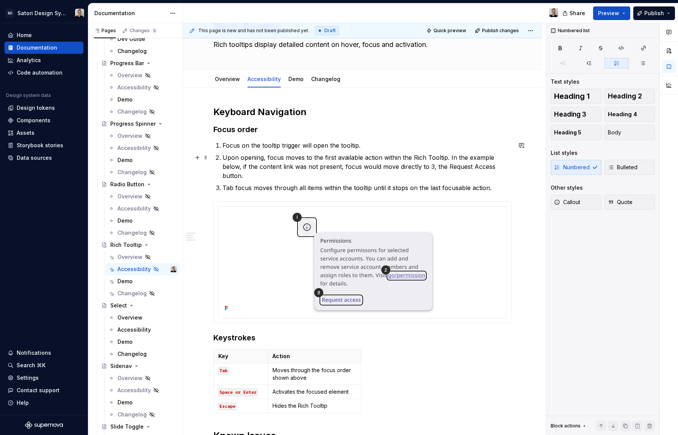
click at [446, 169] on p "Upon opening, focus moves to the first available action within the Rich Tooltip…" at bounding box center [366, 166] width 289 height 27
drag, startPoint x: 447, startPoint y: 168, endPoint x: 477, endPoint y: 167, distance: 30.7
click at [477, 167] on p "Upon opening, focus moves to the first available action within the Rich Tooltip…" at bounding box center [366, 166] width 289 height 27
click at [508, 173] on p "Upon opening, focus moves to the first available action within the Rich Tooltip…" at bounding box center [366, 166] width 289 height 27
click at [451, 168] on p "Upon opening, focus moves to the first available action within the Rich Tooltip…" at bounding box center [366, 166] width 289 height 27
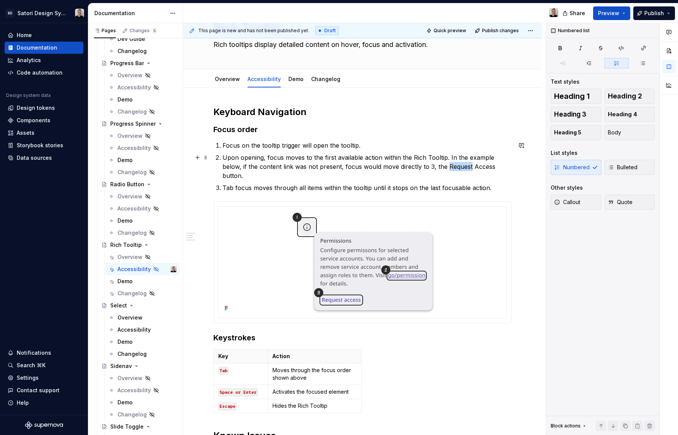
click at [451, 168] on p "Upon opening, focus moves to the first available action within the Rich Tooltip…" at bounding box center [366, 166] width 289 height 27
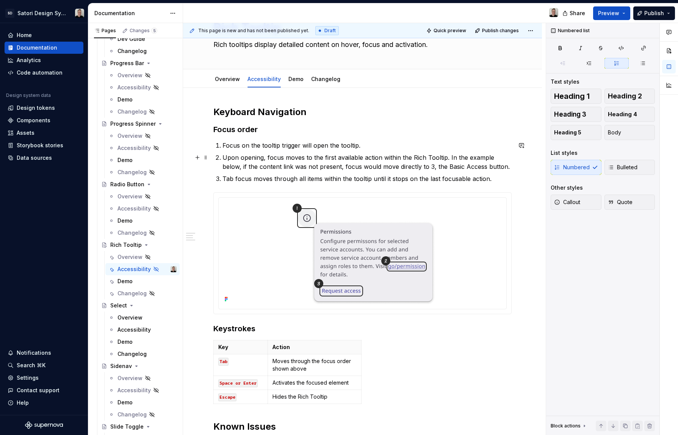
click at [473, 168] on p "Upon opening, focus moves to the first available action within the Rich Tooltip…" at bounding box center [366, 162] width 289 height 18
click at [471, 168] on p "Upon opening, focus moves to the first available action within the Rich Tooltip…" at bounding box center [366, 162] width 289 height 18
click at [465, 167] on p "Upon opening, focus moves to the first available action within the Rich Tooltip…" at bounding box center [366, 162] width 289 height 18
click at [484, 167] on p "Upon opening, focus moves to the first available action within the Rich Tooltip…" at bounding box center [366, 162] width 289 height 18
click at [530, 291] on div "Keyboard Navigation Focus order Focus on the tooltip trigger will open the tool…" at bounding box center [362, 391] width 359 height 606
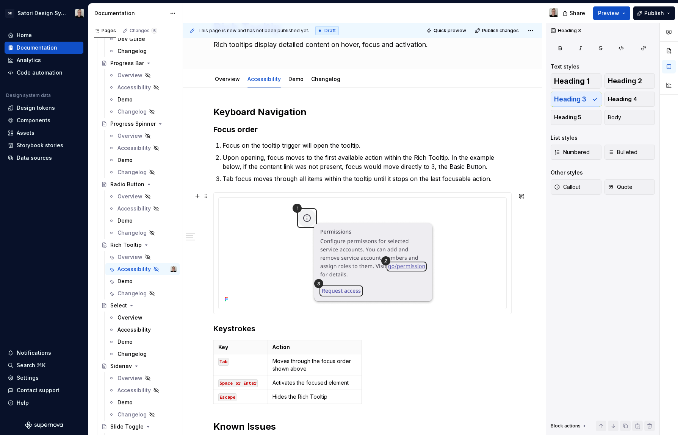
click at [522, 265] on div "Keyboard Navigation Focus order Focus on the tooltip trigger will open the tool…" at bounding box center [362, 391] width 359 height 606
click at [520, 264] on div "Keyboard Navigation Focus order Focus on the tooltip trigger will open the tool…" at bounding box center [362, 391] width 359 height 606
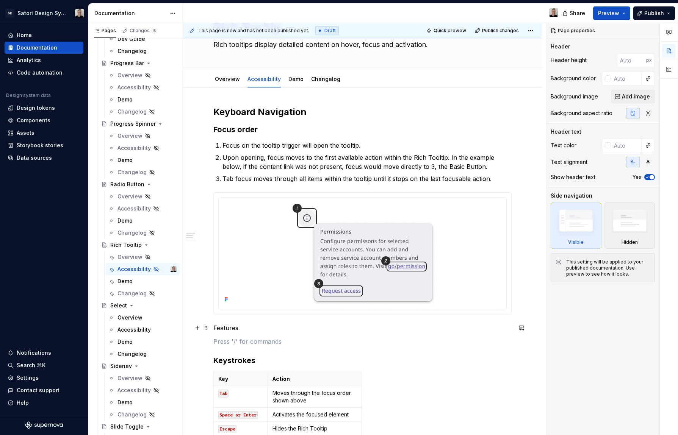
click at [224, 330] on p "Features" at bounding box center [362, 328] width 298 height 9
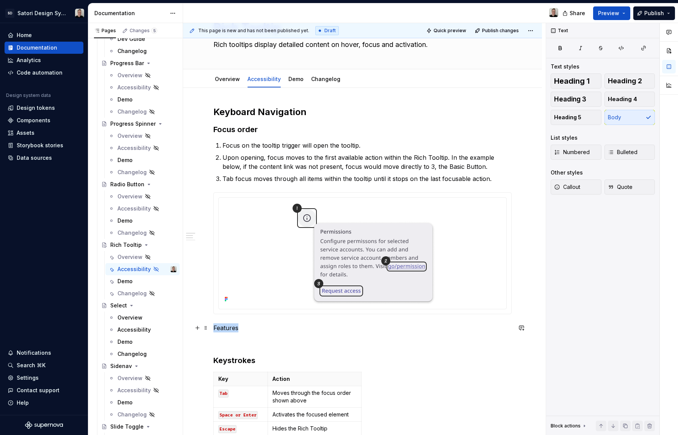
click at [224, 330] on p "Features" at bounding box center [362, 328] width 298 height 9
drag, startPoint x: 261, startPoint y: 328, endPoint x: 206, endPoint y: 326, distance: 55.3
click at [213, 326] on div "Keyboard Navigation Focus order Focus on the tooltip trigger will open the tool…" at bounding box center [362, 350] width 298 height 489
click at [234, 332] on p "Focus Features" at bounding box center [362, 328] width 298 height 9
drag, startPoint x: 214, startPoint y: 329, endPoint x: 268, endPoint y: 330, distance: 53.4
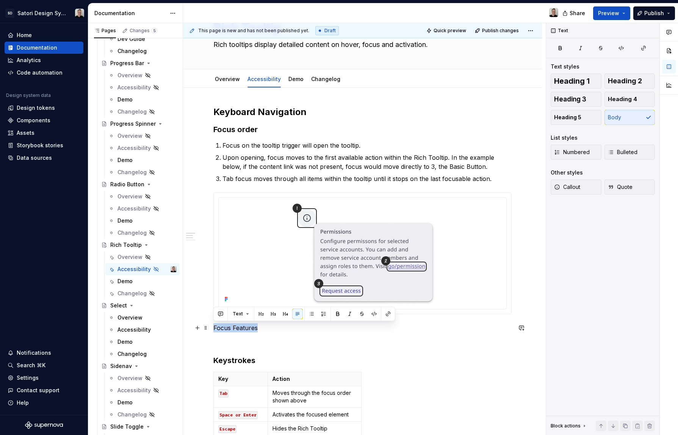
click at [268, 330] on p "Focus Features" at bounding box center [362, 328] width 298 height 9
click at [584, 100] on span "Heading 3" at bounding box center [570, 99] width 32 height 8
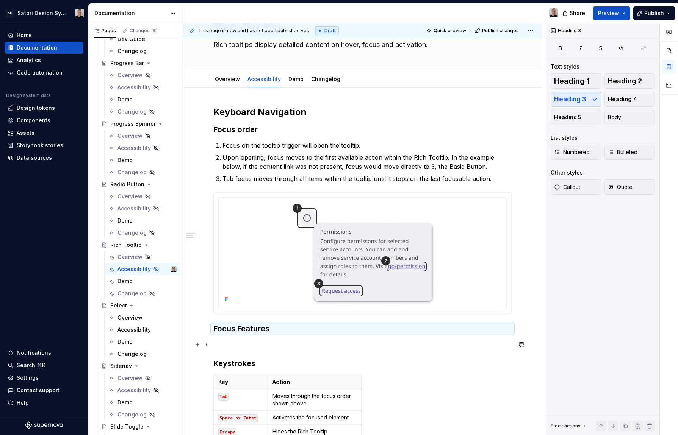
click at [266, 341] on p at bounding box center [362, 344] width 298 height 9
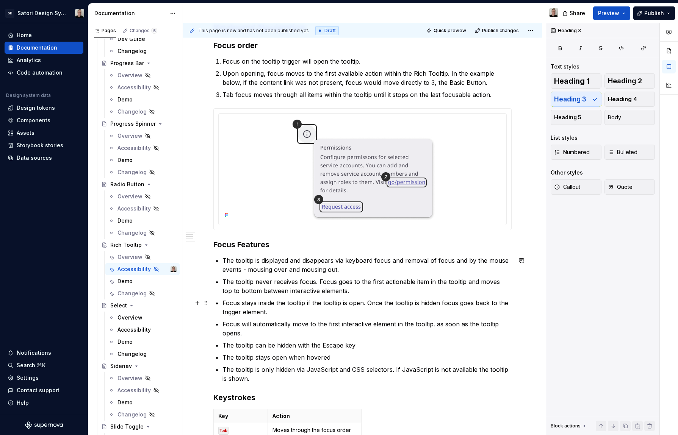
scroll to position [139, 0]
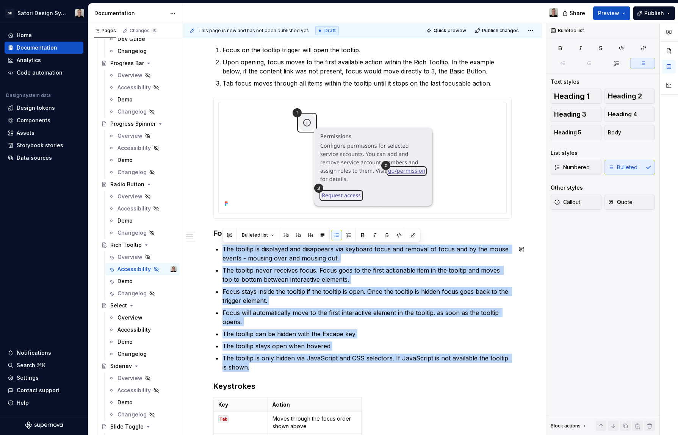
drag, startPoint x: 273, startPoint y: 362, endPoint x: 207, endPoint y: 243, distance: 136.6
click at [207, 243] on div "Keyboard Navigation Focus order Focus on the tooltip trigger will open the tool…" at bounding box center [362, 371] width 359 height 759
click at [581, 169] on span "Numbered" at bounding box center [572, 168] width 36 height 8
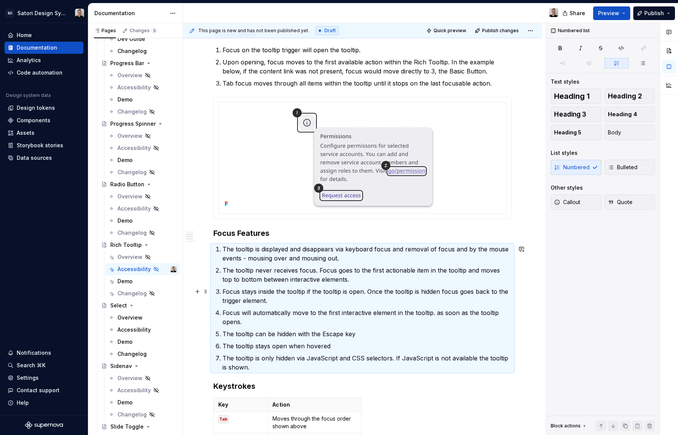
click at [392, 312] on p "Focus will automatically move to the first interactive element in the tooltip. …" at bounding box center [366, 317] width 289 height 18
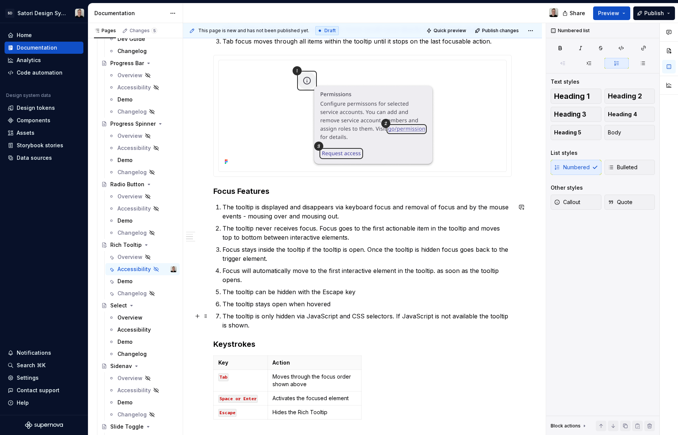
scroll to position [183, 0]
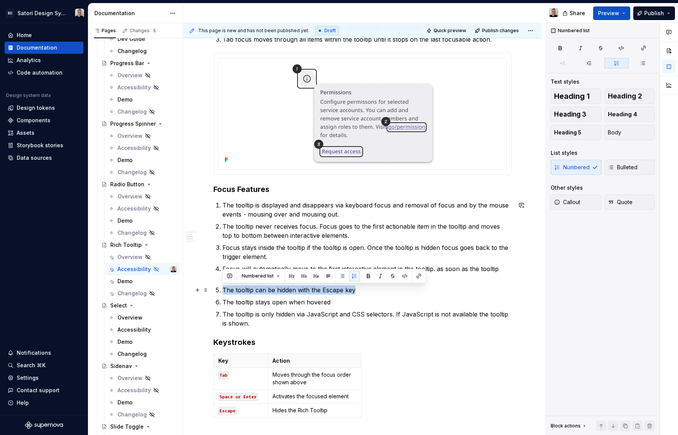
drag, startPoint x: 360, startPoint y: 292, endPoint x: 210, endPoint y: 290, distance: 150.5
click at [210, 290] on div "Keyboard Navigation Focus order Focus on the tooltip trigger will open the tool…" at bounding box center [362, 327] width 359 height 759
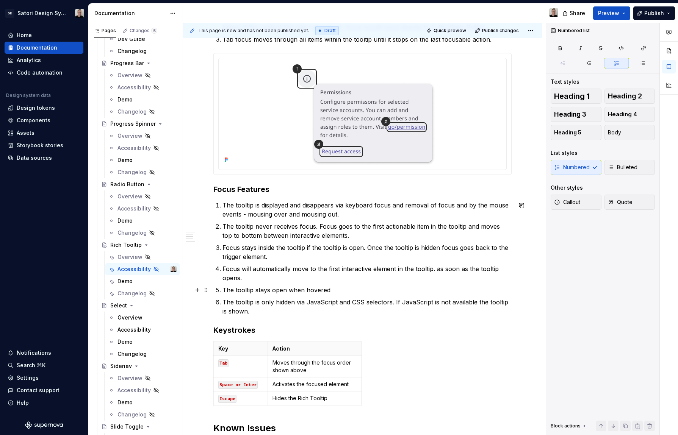
click at [335, 292] on p "The tooltip stays open when hovered" at bounding box center [366, 290] width 289 height 9
click at [305, 309] on p "The tooltip is only hidden via JavaScript and CSS selectors. If JavaScript is n…" at bounding box center [366, 307] width 289 height 18
click at [429, 205] on p "The tooltip is displayed and disappears via keyboard focus and removal of focus…" at bounding box center [366, 210] width 289 height 18
click at [345, 214] on p "The tooltip is displayed and disappears via keyboard focus and removal of focus…" at bounding box center [366, 210] width 289 height 18
click at [335, 233] on p "The tooltip never receives focus. Focus goes to the first actionable item in th…" at bounding box center [366, 231] width 289 height 18
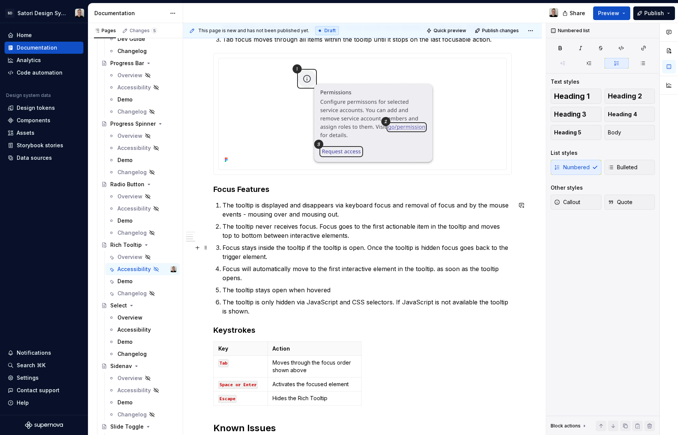
click at [299, 242] on ol "The tooltip is displayed and disappears via keyboard focus and removal of focus…" at bounding box center [366, 258] width 289 height 115
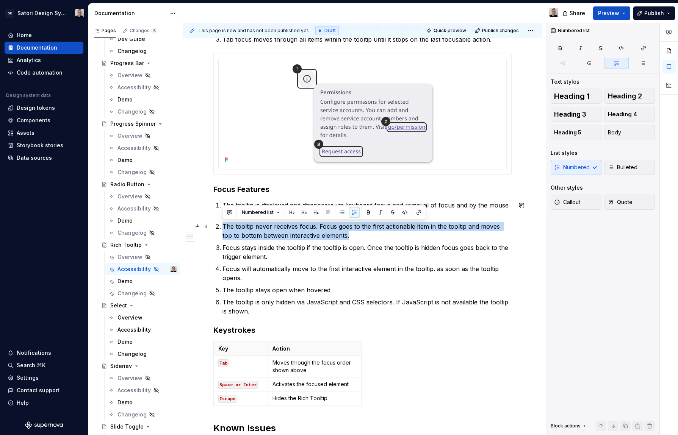
drag, startPoint x: 348, startPoint y: 235, endPoint x: 214, endPoint y: 224, distance: 134.3
click at [214, 224] on div "Keyboard Navigation Focus order Focus on the tooltip trigger will open the tool…" at bounding box center [362, 261] width 298 height 589
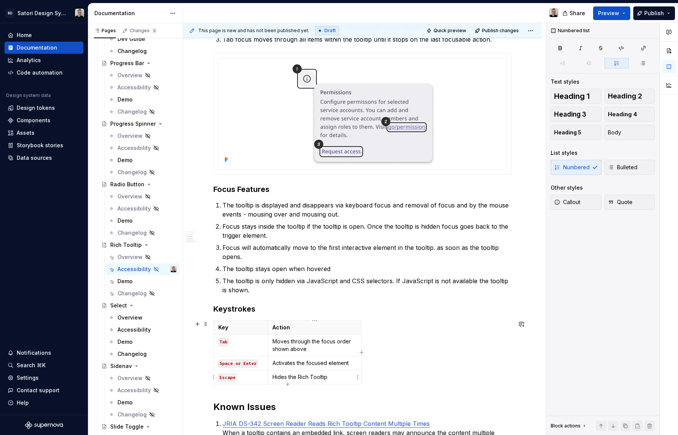
click at [326, 379] on p "Hides the Rich Tooltip" at bounding box center [314, 378] width 84 height 8
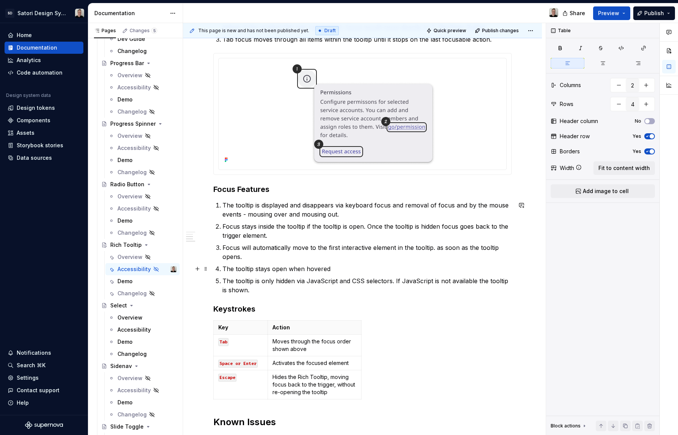
click at [325, 269] on p "The tooltip stays open when hovered" at bounding box center [366, 269] width 289 height 9
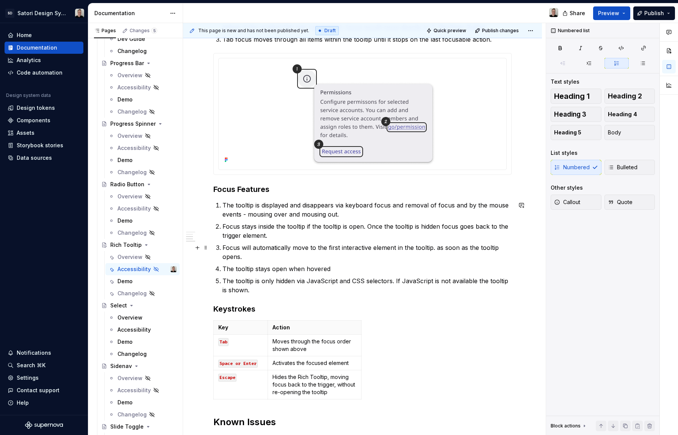
click at [322, 255] on p "Focus will automatically move to the first interactive element in the tooltip. …" at bounding box center [366, 252] width 289 height 18
click at [391, 205] on p "The tooltip is displayed and disappears via keyboard focus and removal of focus…" at bounding box center [366, 210] width 289 height 18
click at [429, 207] on p "The tooltip is displayed and disappears via keyboard focus . It is remove and r…" at bounding box center [366, 210] width 289 height 18
click at [434, 207] on p "The tooltip is displayed and disappears via keyboard focus . It is removed and …" at bounding box center [366, 210] width 289 height 18
click at [386, 212] on p "The tooltip is displayed and disappears via keyboard focus . It is removed and …" at bounding box center [366, 210] width 289 height 18
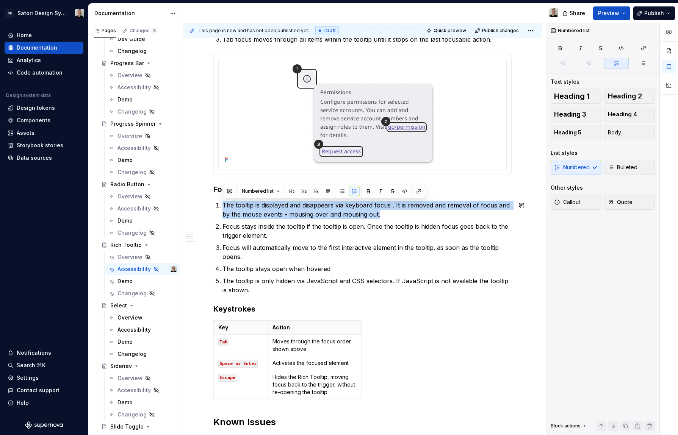
drag, startPoint x: 401, startPoint y: 215, endPoint x: 227, endPoint y: 203, distance: 174.7
click at [222, 199] on div "Keyboard Navigation Focus order Focus on the tooltip trigger will open the tool…" at bounding box center [362, 258] width 298 height 583
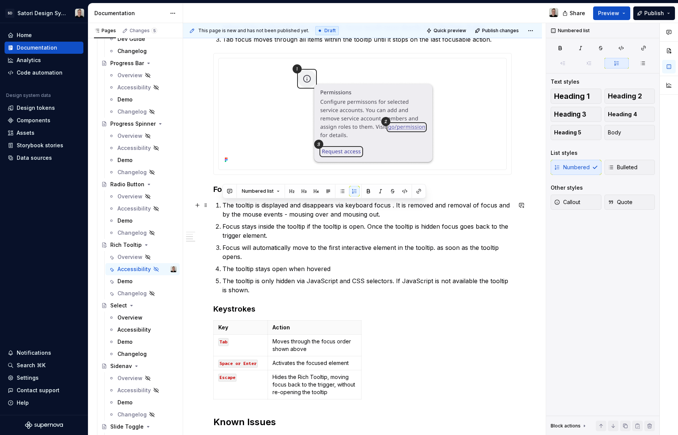
click at [439, 218] on p "The tooltip is displayed and disappears via keyboard focus . It is removed and …" at bounding box center [366, 210] width 289 height 18
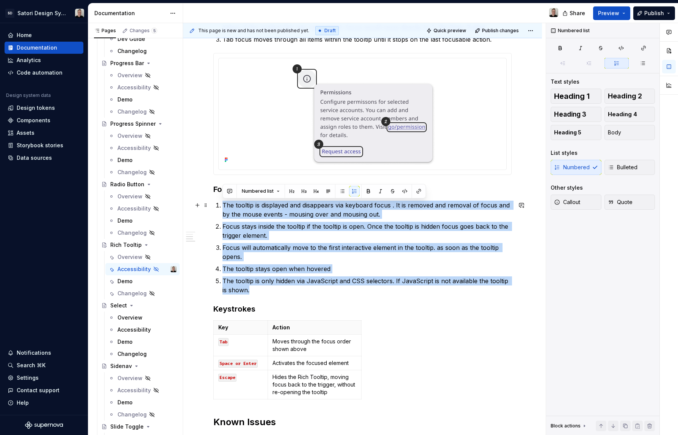
drag, startPoint x: 255, startPoint y: 291, endPoint x: 212, endPoint y: 205, distance: 96.4
click at [212, 205] on div "Keyboard Navigation Focus order Focus on the tooltip trigger will open the tool…" at bounding box center [362, 318] width 359 height 741
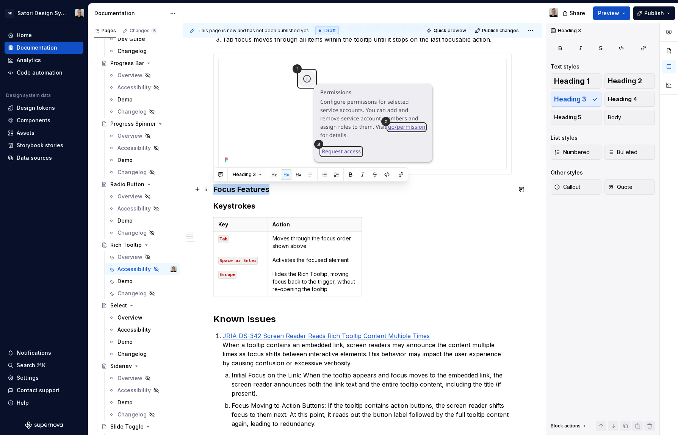
drag, startPoint x: 276, startPoint y: 189, endPoint x: 211, endPoint y: 188, distance: 64.4
click at [211, 188] on div "Keyboard Navigation Focus order Focus on the tooltip trigger will open the tool…" at bounding box center [362, 267] width 359 height 638
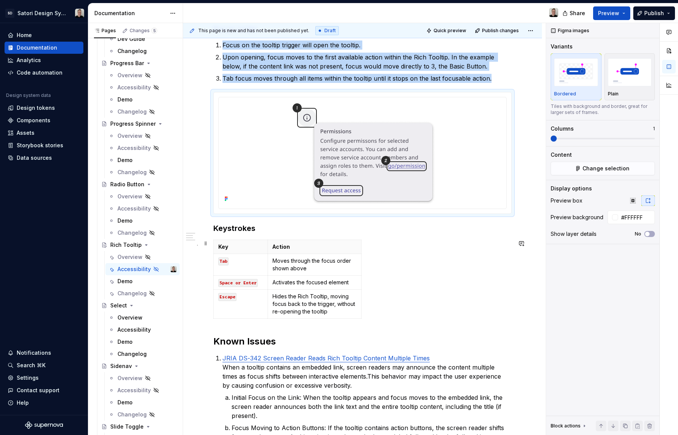
scroll to position [113, 0]
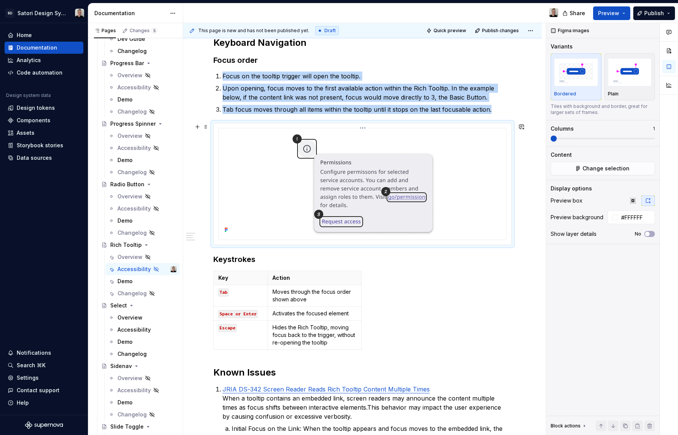
click at [377, 191] on img at bounding box center [363, 184] width 146 height 104
click at [448, 169] on div at bounding box center [363, 184] width 282 height 104
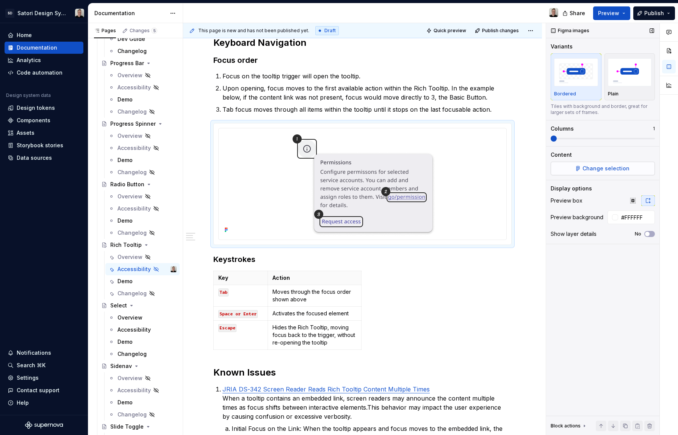
click at [594, 165] on span "Change selection" at bounding box center [605, 169] width 47 height 8
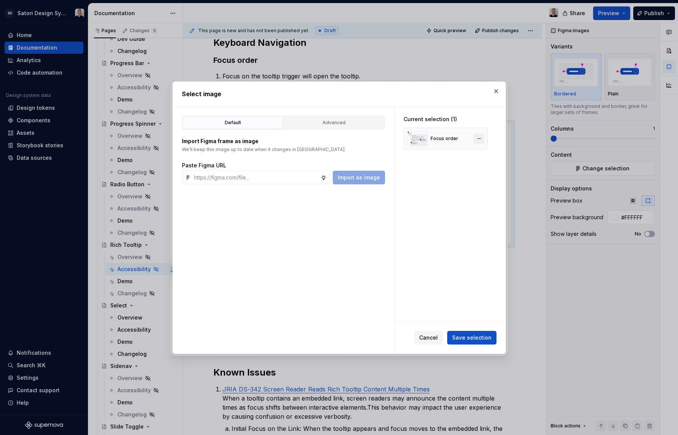
click at [479, 138] on button "button" at bounding box center [479, 138] width 11 height 11
click at [276, 177] on input "text" at bounding box center [256, 178] width 130 height 14
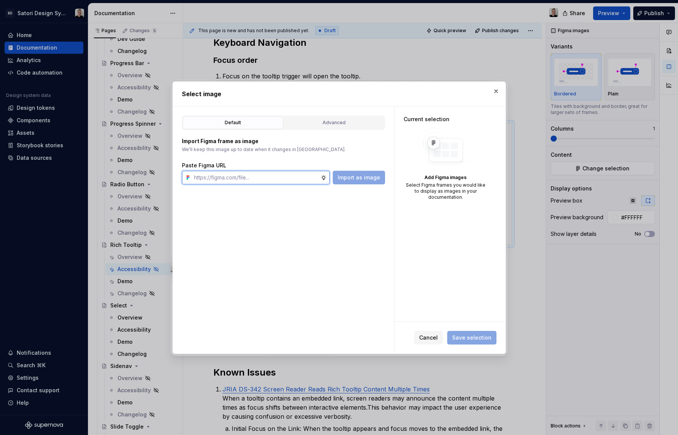
paste input "https://www.figma.com/design/iojZRiN8Moza48zAH7LoTs/Satori-Design-Library?m=aut…"
click at [368, 179] on span "Import as image" at bounding box center [359, 178] width 42 height 8
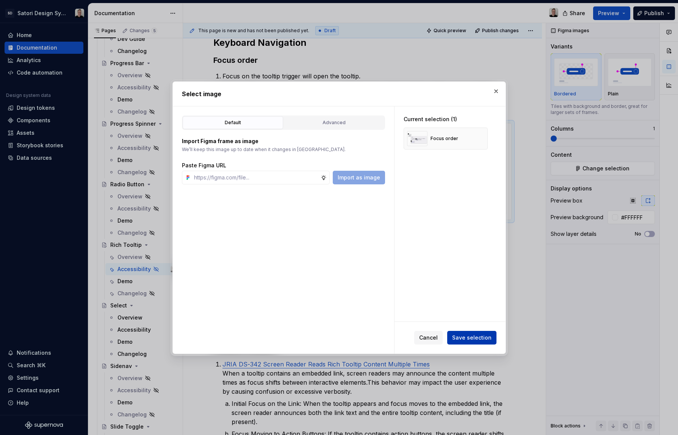
click at [484, 336] on span "Save selection" at bounding box center [471, 338] width 39 height 8
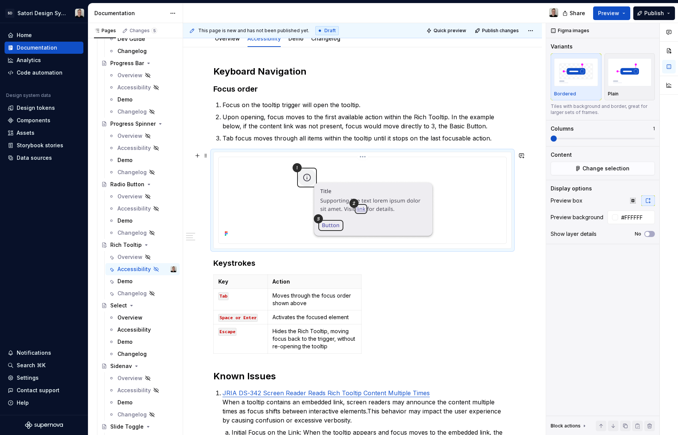
scroll to position [74, 0]
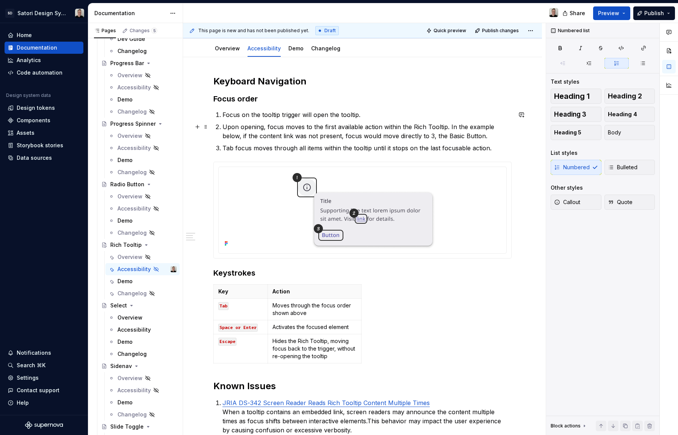
click at [454, 135] on p "Upon opening, focus moves to the first available action within the Rich Tooltip…" at bounding box center [366, 131] width 289 height 18
click at [490, 147] on p "Tab focus moves through all items within the tooltip until it stops on the last…" at bounding box center [366, 148] width 289 height 9
click at [430, 136] on p "Upon opening, focus moves to the first available action within the Rich Tooltip…" at bounding box center [366, 131] width 289 height 18
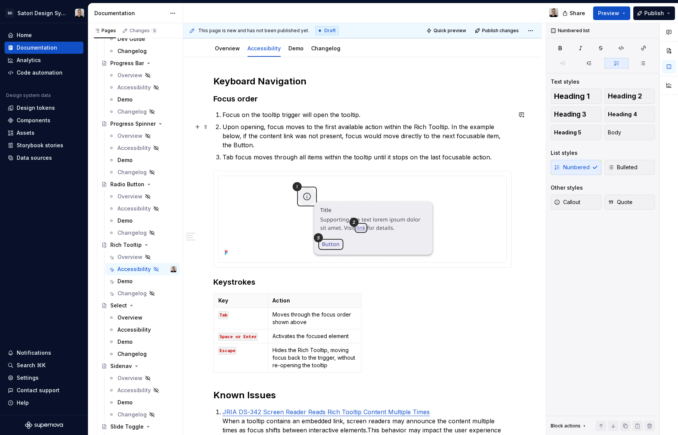
click at [490, 138] on p "Upon opening, focus moves to the first available action within the Rich Tooltip…" at bounding box center [366, 135] width 289 height 27
click at [252, 147] on p "Upon opening, focus moves to the first available action within the Rich Tooltip…" at bounding box center [366, 135] width 289 height 27
click at [339, 137] on p "Upon opening, focus moves to the first available action within the Rich Tooltip…" at bounding box center [366, 135] width 289 height 27
click at [274, 146] on p "Upon opening, focus moves to the first available action within the Rich Tooltip…" at bounding box center [366, 135] width 289 height 27
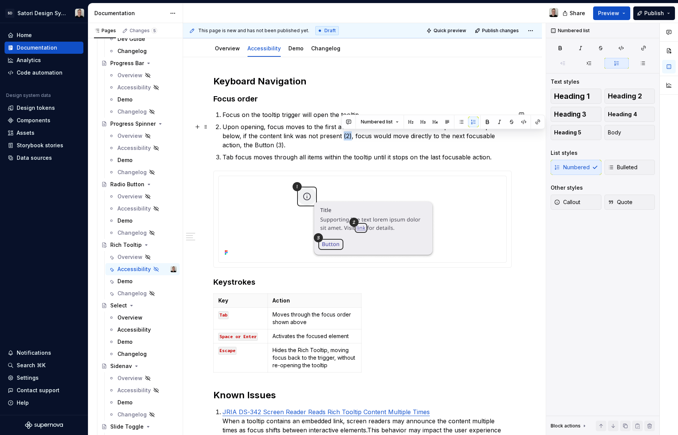
drag, startPoint x: 350, startPoint y: 136, endPoint x: 342, endPoint y: 136, distance: 8.0
click at [342, 136] on p "Upon opening, focus moves to the first available action within the Rich Tooltip…" at bounding box center [366, 135] width 289 height 27
click at [290, 138] on p "Upon opening, focus moves to the first available action within the Rich Tooltip…" at bounding box center [366, 135] width 289 height 27
drag, startPoint x: 329, startPoint y: 146, endPoint x: 355, endPoint y: 152, distance: 27.2
click at [329, 146] on p "Upon opening, focus moves to the first available action within the Rich Tooltip…" at bounding box center [366, 135] width 289 height 27
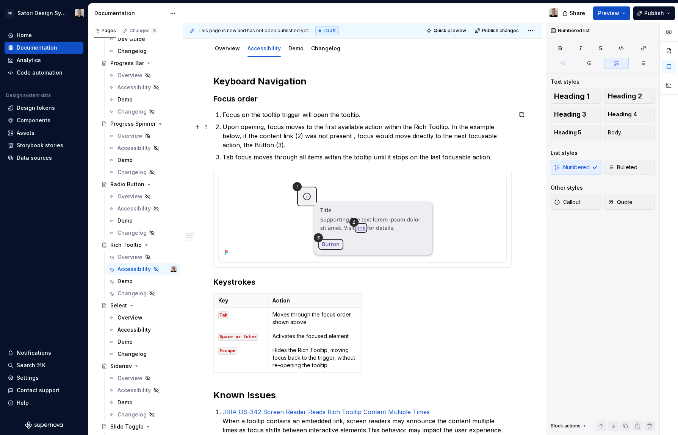
click at [302, 136] on p "Upon opening, focus moves to the first available action within the Rich Tooltip…" at bounding box center [366, 135] width 289 height 27
click at [282, 141] on p "Upon opening, focus moves to the first available action within the Rich Tooltip…" at bounding box center [366, 135] width 289 height 27
click at [257, 145] on p "Upon opening, focus moves to the first available action within the Rich Tooltip…" at bounding box center [366, 135] width 289 height 27
click at [315, 139] on p "Upon opening, focus moves to the first available action within the Rich Tooltip…" at bounding box center [366, 135] width 289 height 27
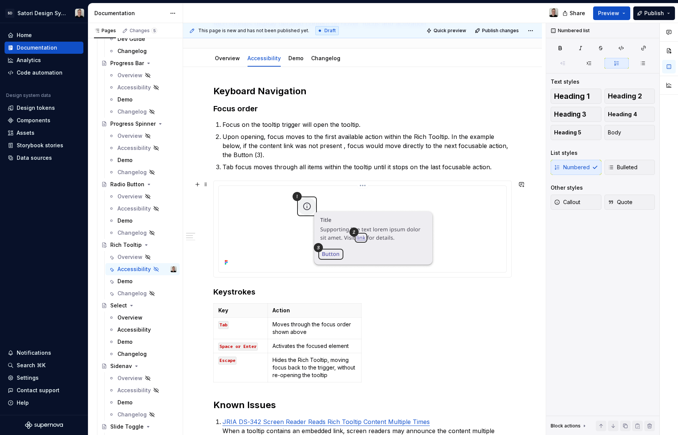
scroll to position [0, 0]
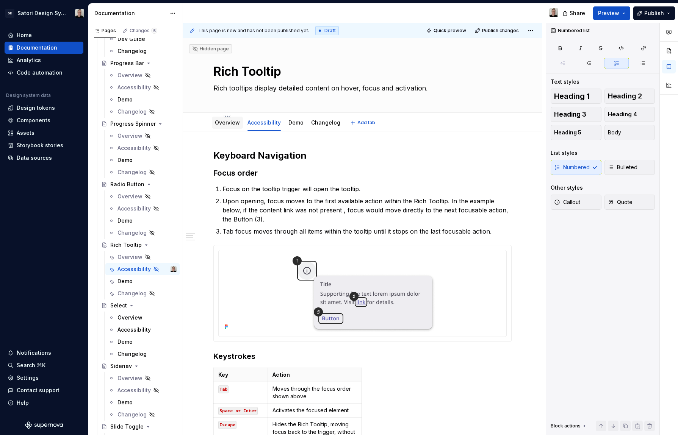
click at [224, 122] on link "Overview" at bounding box center [227, 122] width 25 height 6
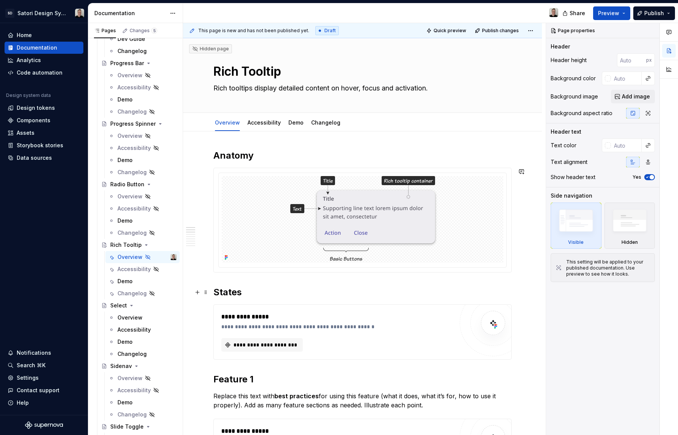
click at [238, 294] on h2 "States" at bounding box center [362, 292] width 298 height 12
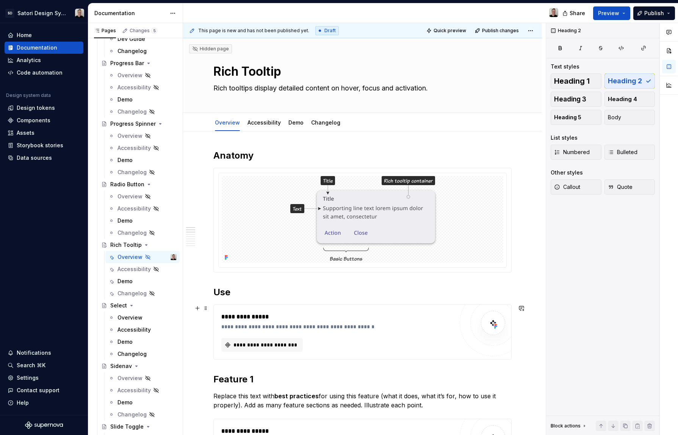
click at [306, 344] on div "**********" at bounding box center [337, 345] width 232 height 14
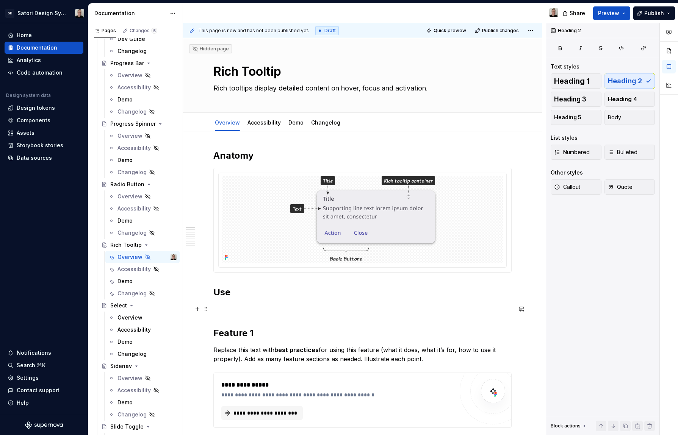
click at [241, 311] on p at bounding box center [362, 309] width 298 height 9
click at [227, 291] on h2 "Use" at bounding box center [362, 292] width 298 height 12
click at [234, 295] on h2 "Use" at bounding box center [362, 292] width 298 height 12
click at [250, 307] on p at bounding box center [362, 309] width 298 height 9
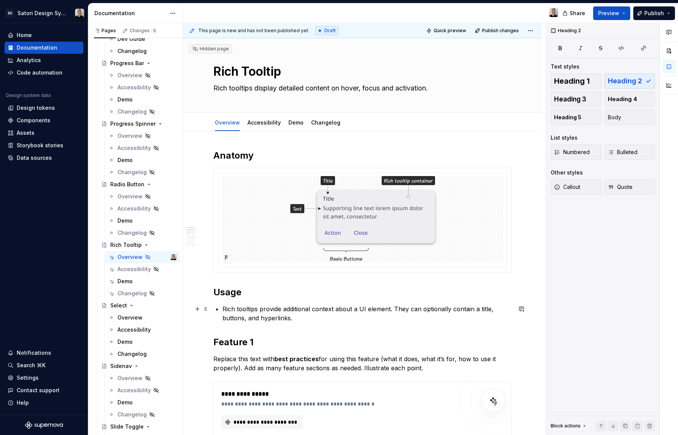
click at [355, 319] on p "Rich tooltips provide additional context about a UI element. They can optionall…" at bounding box center [366, 314] width 289 height 18
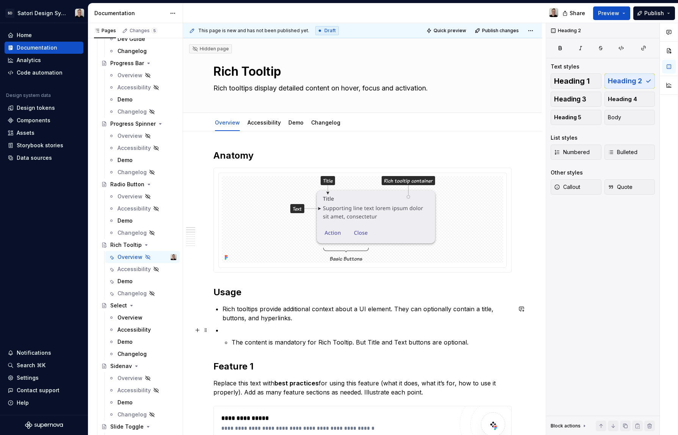
click at [231, 333] on p at bounding box center [366, 330] width 289 height 9
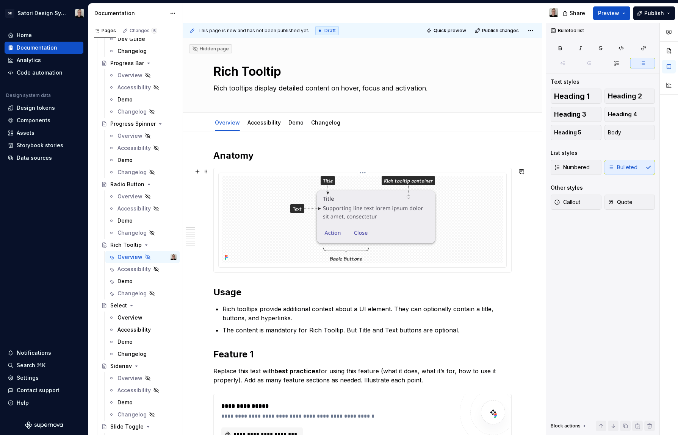
click at [391, 212] on img at bounding box center [363, 219] width 154 height 87
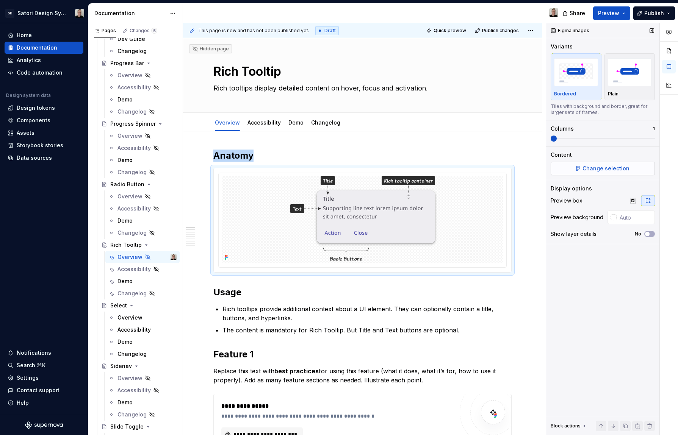
click at [594, 168] on span "Change selection" at bounding box center [605, 169] width 47 height 8
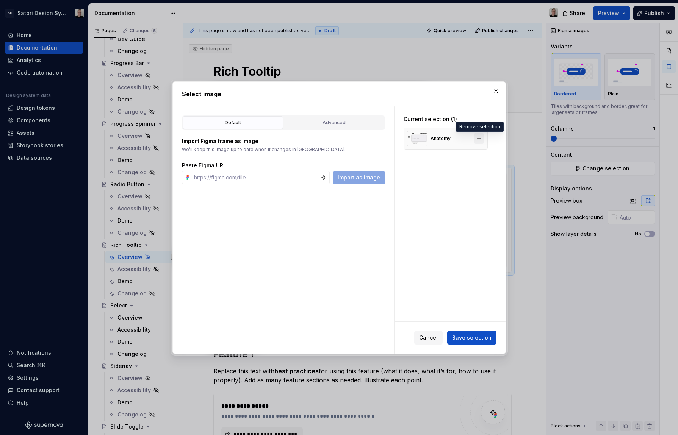
click at [480, 139] on button "button" at bounding box center [479, 138] width 11 height 11
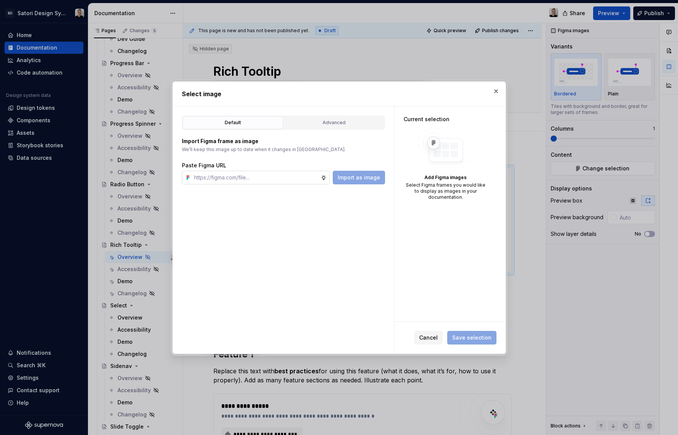
click at [265, 178] on input "text" at bounding box center [256, 178] width 130 height 14
paste input "https://www.figma.com/design/iojZRiN8Moza48zAH7LoTs/Satori-Design-Library?m=aut…"
click at [356, 177] on span "Import as image" at bounding box center [359, 178] width 42 height 8
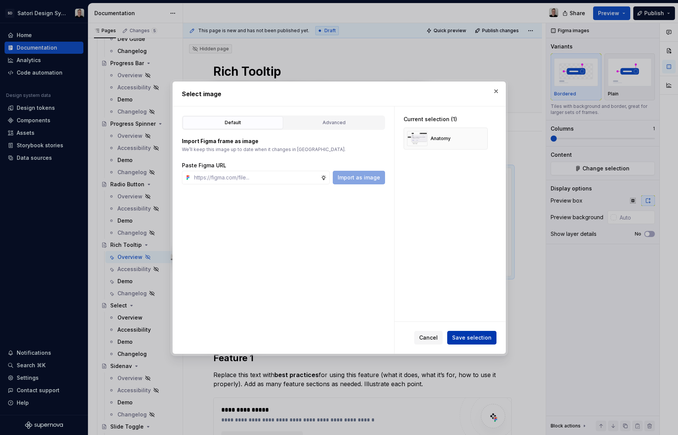
click at [480, 337] on span "Save selection" at bounding box center [471, 338] width 39 height 8
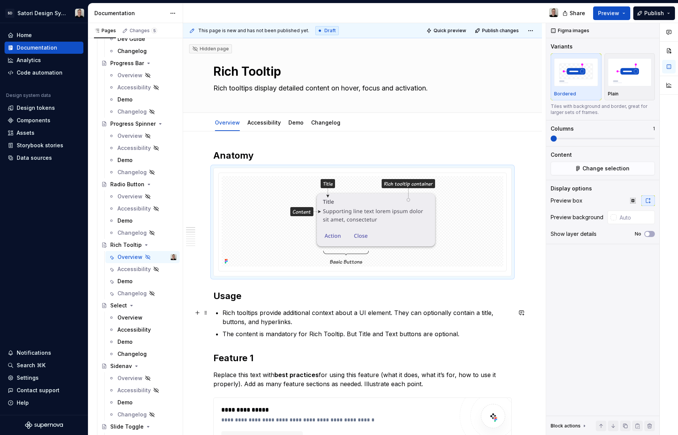
scroll to position [8, 0]
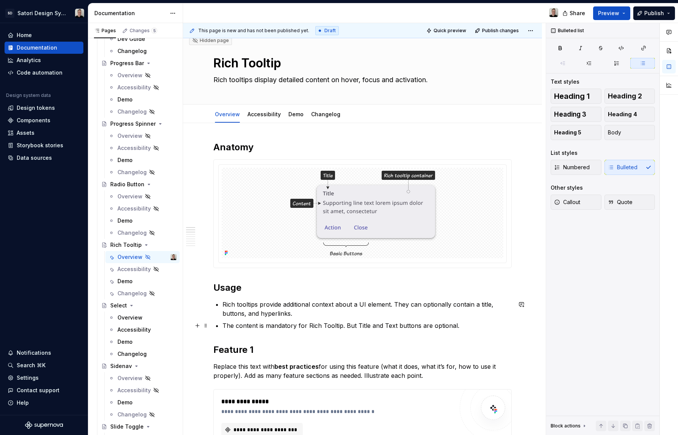
click at [456, 327] on p "The content is mandatory for Rich Tooltip. But Title and Text buttons are optio…" at bounding box center [366, 325] width 289 height 9
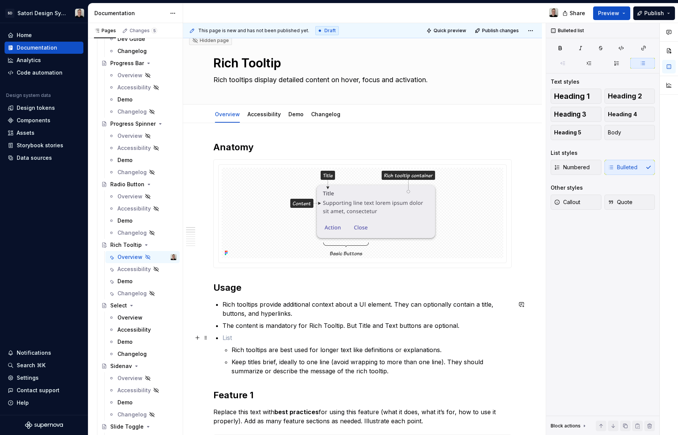
click at [255, 337] on p at bounding box center [366, 337] width 289 height 9
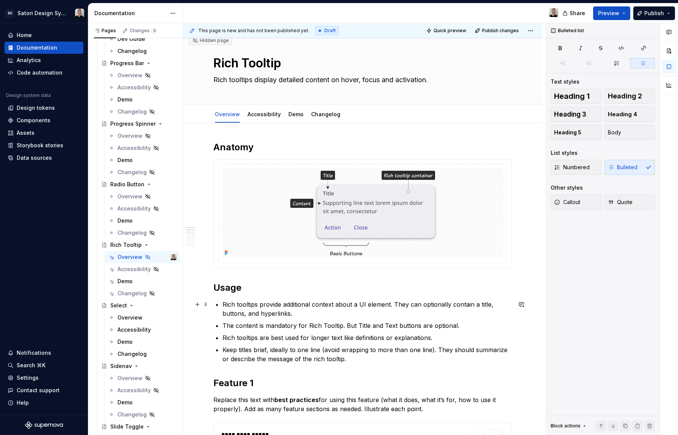
click at [223, 307] on p "Rich tooltips provide additional context about a UI element. They can optionall…" at bounding box center [366, 309] width 289 height 18
click at [238, 305] on p "Use Rich tooltips provide additional context about a UI element. They can optio…" at bounding box center [366, 309] width 289 height 18
click at [271, 307] on p "Use rich tooltips provide additional context about a UI element. They can optio…" at bounding box center [366, 309] width 289 height 18
click at [456, 307] on p "Use rich tooltips to provide additional context about a UI element. They can op…" at bounding box center [366, 309] width 289 height 18
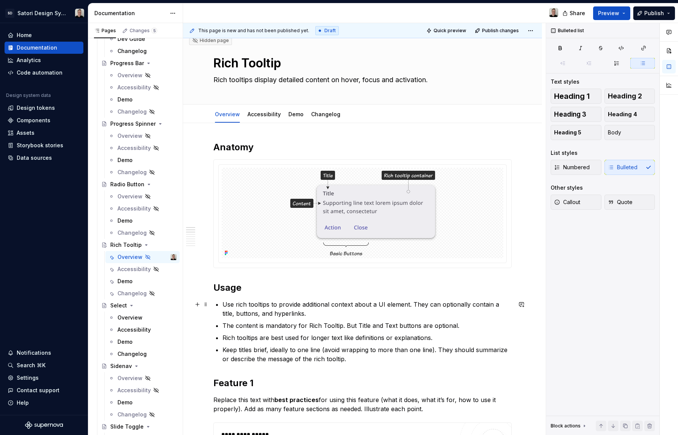
click at [412, 305] on p "Use rich tooltips to provide additional context about a UI element. They can op…" at bounding box center [366, 309] width 289 height 18
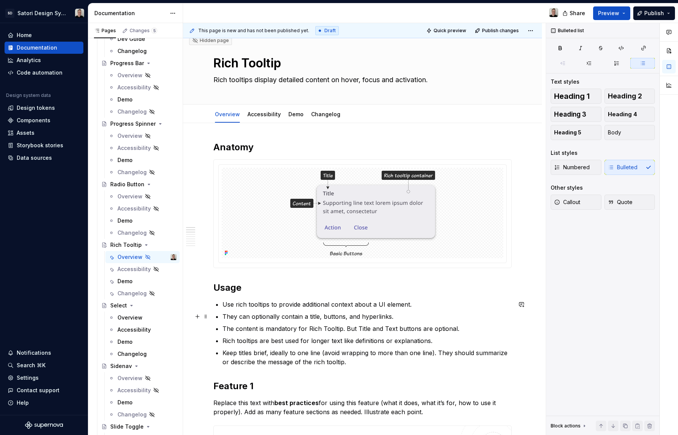
click at [319, 316] on p "They can optionally contain a title, buttons, and hyperlinks." at bounding box center [366, 316] width 289 height 9
click at [348, 317] on p "They can optionally contain a title, buttons, and hyperlinks." at bounding box center [366, 316] width 289 height 9
click at [384, 319] on p "They can optionally contain a title, buttons, and hyperlinks." at bounding box center [366, 316] width 289 height 9
click at [413, 315] on p "They can optionally contain a title, buttons, and hyperlinks." at bounding box center [366, 316] width 289 height 9
drag, startPoint x: 238, startPoint y: 330, endPoint x: 220, endPoint y: 329, distance: 18.6
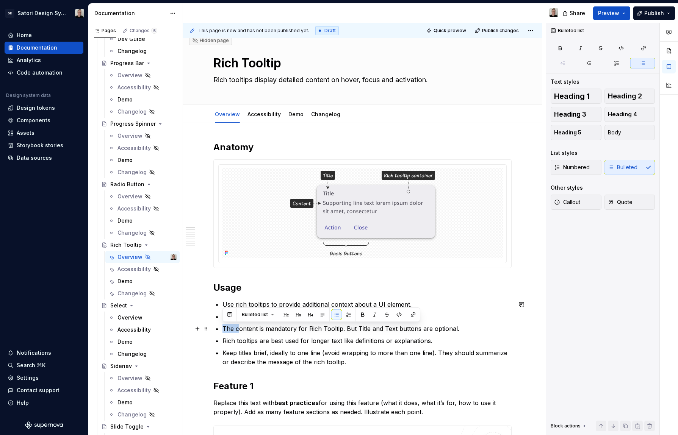
click at [329, 330] on p "Content is mandatory for Rich Tooltip. But Title and Text buttons are optional." at bounding box center [366, 328] width 289 height 9
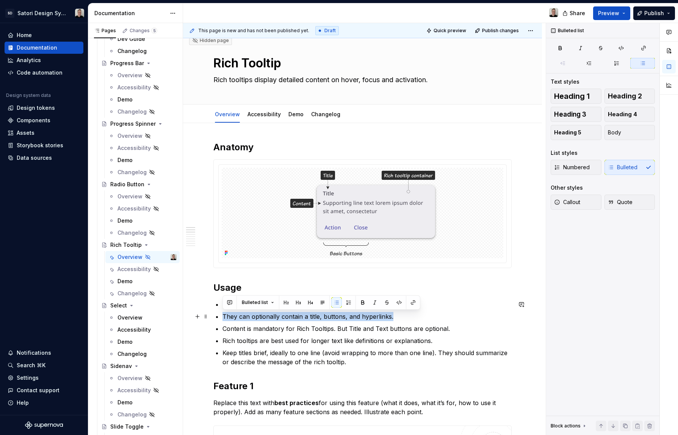
drag, startPoint x: 384, startPoint y: 319, endPoint x: 217, endPoint y: 315, distance: 167.2
click at [222, 315] on li "They can optionally contain a title, buttons, and hyperlinks." at bounding box center [366, 316] width 289 height 9
click at [368, 330] on p "Content is mandatory for Rich Tooltips. But Title and Text buttons are optional." at bounding box center [366, 328] width 289 height 9
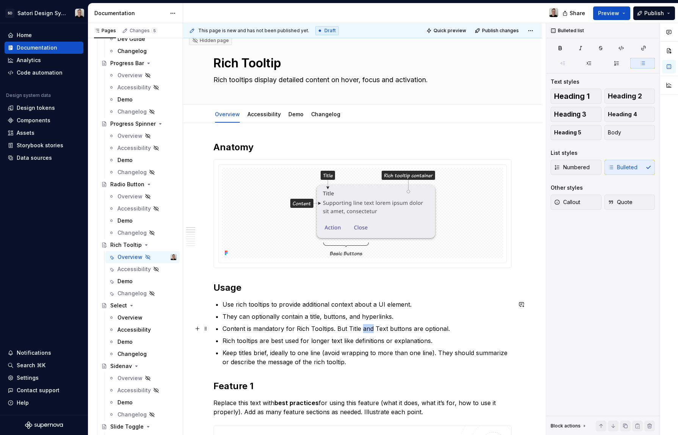
click at [368, 330] on p "Content is mandatory for Rich Tooltips. But Title and Text buttons are optional." at bounding box center [366, 328] width 289 height 9
click at [410, 334] on ul "Use rich tooltips to provide additional context about a UI element. They can op…" at bounding box center [366, 333] width 289 height 67
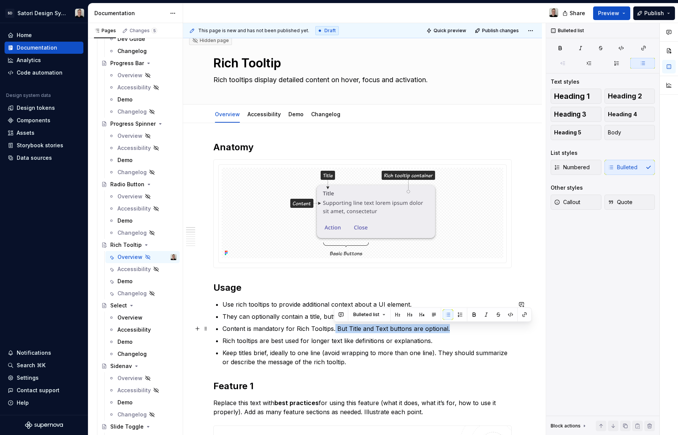
drag, startPoint x: 454, startPoint y: 329, endPoint x: 335, endPoint y: 332, distance: 119.4
click at [335, 332] on p "Content is mandatory for Rich Tooltips. But Title and Text buttons are optional." at bounding box center [366, 328] width 289 height 9
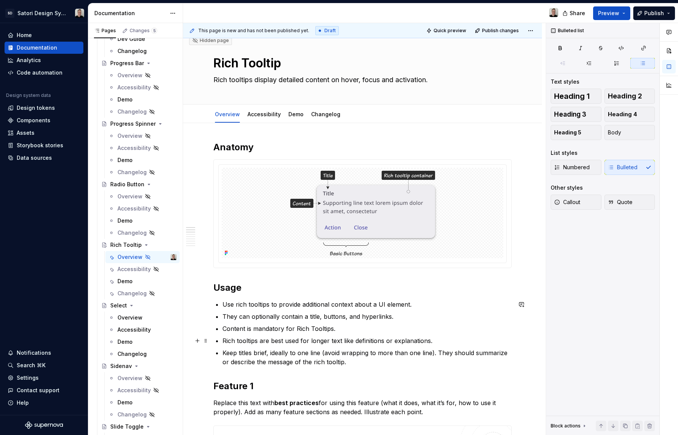
click at [367, 344] on p "Rich tooltips are best used for longer text like definitions or explanations." at bounding box center [366, 341] width 289 height 9
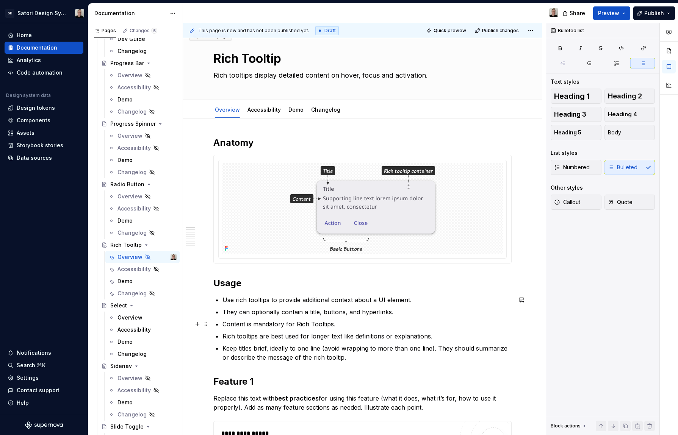
scroll to position [16, 0]
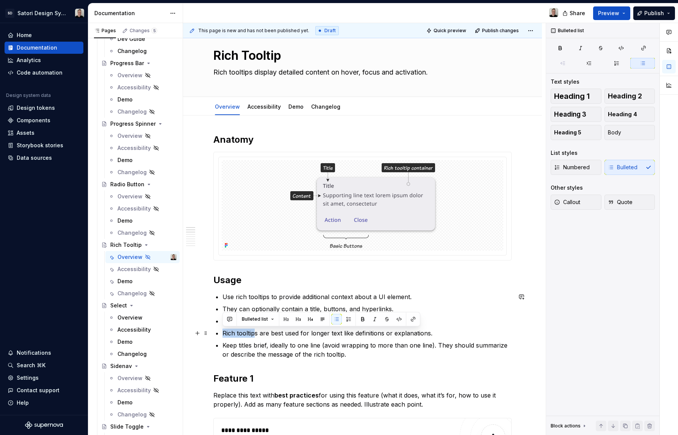
drag, startPoint x: 224, startPoint y: 335, endPoint x: 254, endPoint y: 333, distance: 30.0
click at [254, 333] on p "Rich tooltips are best used for longer text like definitions or explanations." at bounding box center [366, 333] width 289 height 9
click at [298, 343] on p "Keep titles brief, ideally to one line (avoid wrapping to more than one line). …" at bounding box center [366, 350] width 289 height 18
click at [416, 296] on p "Use rich tooltips to provide additional context about a UI element." at bounding box center [366, 297] width 289 height 9
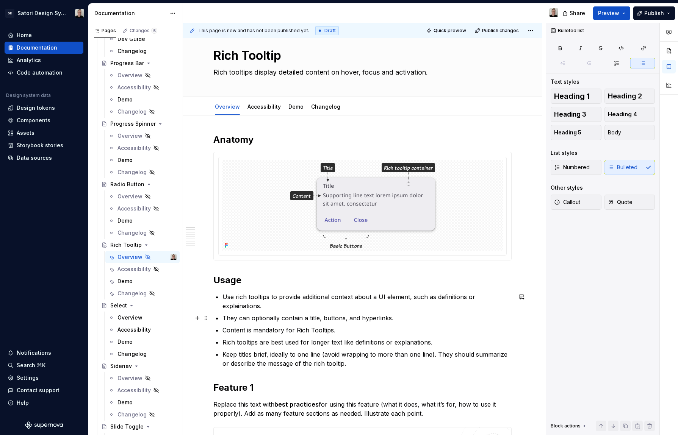
click at [341, 323] on ul "Use rich tooltips to provide additional context about a UI element, such as def…" at bounding box center [366, 331] width 289 height 76
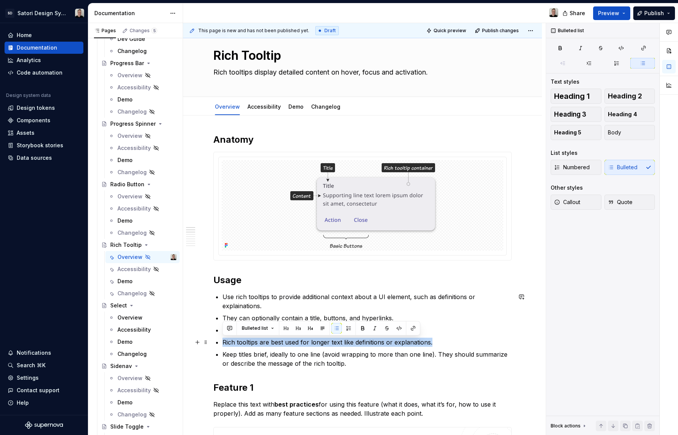
drag, startPoint x: 433, startPoint y: 338, endPoint x: 435, endPoint y: 341, distance: 4.1
click at [435, 341] on ul "Use rich tooltips to provide additional context about a UI element, such as def…" at bounding box center [366, 331] width 289 height 76
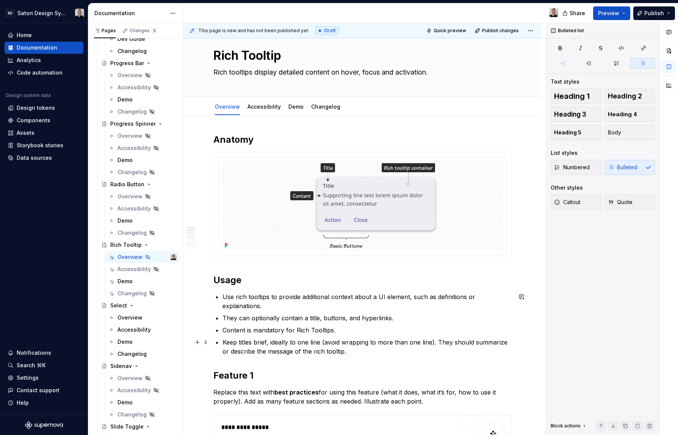
click at [351, 355] on p "Keep titles brief, ideally to one line (avoid wrapping to more than one line). …" at bounding box center [366, 347] width 289 height 18
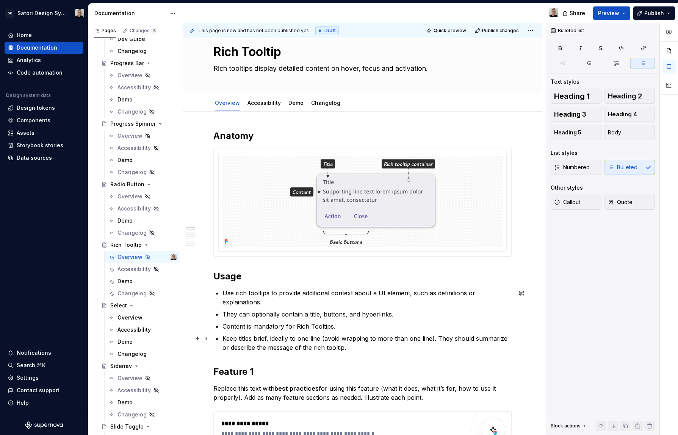
scroll to position [22, 0]
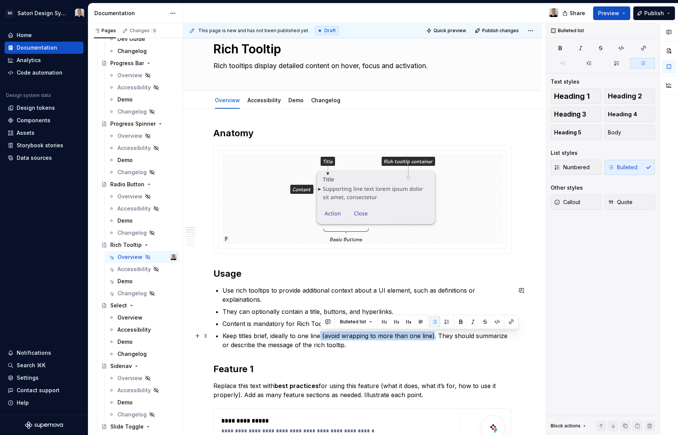
drag, startPoint x: 321, startPoint y: 338, endPoint x: 432, endPoint y: 333, distance: 111.9
click at [432, 333] on p "Keep titles brief, ideally to one line (avoid wrapping to more than one line). …" at bounding box center [366, 341] width 289 height 18
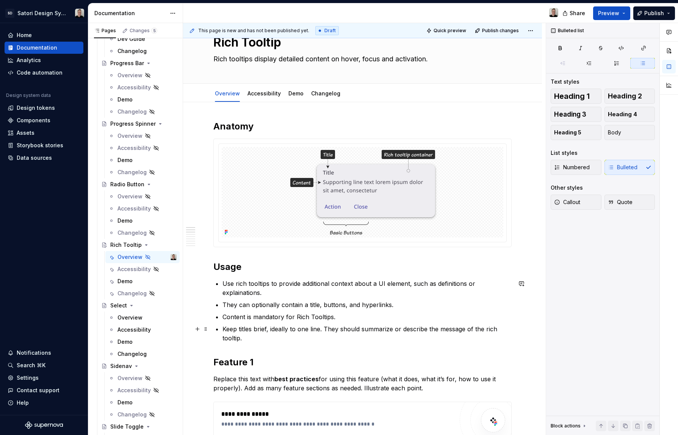
scroll to position [31, 0]
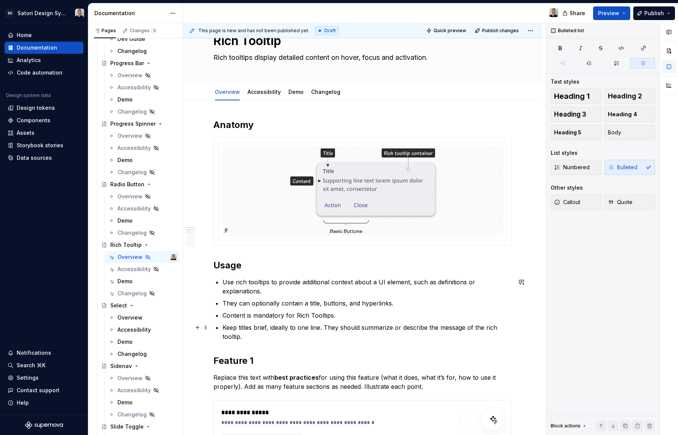
click at [447, 330] on p "Keep titles brief, ideally to one line. They should summarize or describe the m…" at bounding box center [366, 332] width 289 height 18
click at [291, 336] on p "Keep titles brief, ideally to one line. They should summarize or describe the m…" at bounding box center [366, 332] width 289 height 18
click at [449, 326] on p "Keep titles brief, ideally to one line. They should summarize or describe the m…" at bounding box center [366, 332] width 289 height 18
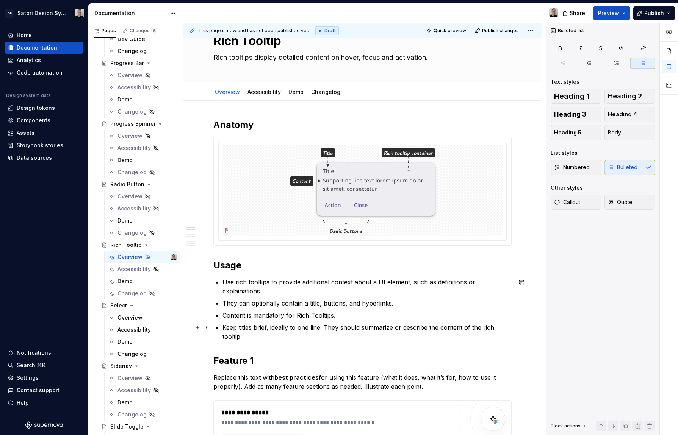
drag, startPoint x: 483, startPoint y: 329, endPoint x: 501, endPoint y: 337, distance: 18.9
click at [483, 329] on p "Keep titles brief, ideally to one line. They should summarize or describe the c…" at bounding box center [366, 332] width 289 height 18
click at [222, 339] on p "Keep titles brief, ideally to one line. They should summarize or describe the c…" at bounding box center [366, 332] width 289 height 18
click at [238, 283] on p "Use rich tooltips to provide additional context about a UI element, such as def…" at bounding box center [366, 287] width 289 height 18
click at [251, 283] on p "Use Rich tooltips to provide additional context about a UI element, such as def…" at bounding box center [366, 287] width 289 height 18
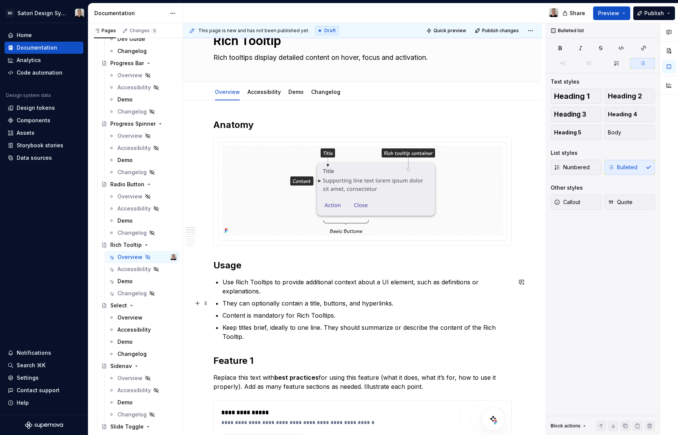
click at [269, 306] on p "They can optionally contain a title, buttons, and hyperlinks." at bounding box center [366, 303] width 289 height 9
click at [305, 341] on p "Keep titles brief, ideally to one line. They should summarize or describe the c…" at bounding box center [366, 332] width 289 height 18
drag, startPoint x: 338, startPoint y: 312, endPoint x: 221, endPoint y: 313, distance: 116.7
click at [224, 304] on p "They can optionally contain a title, buttons, and hyperlinks." at bounding box center [366, 303] width 289 height 9
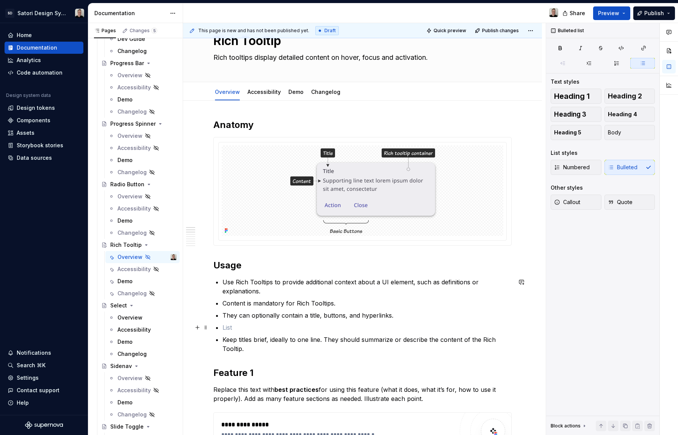
click at [238, 326] on p at bounding box center [366, 327] width 289 height 9
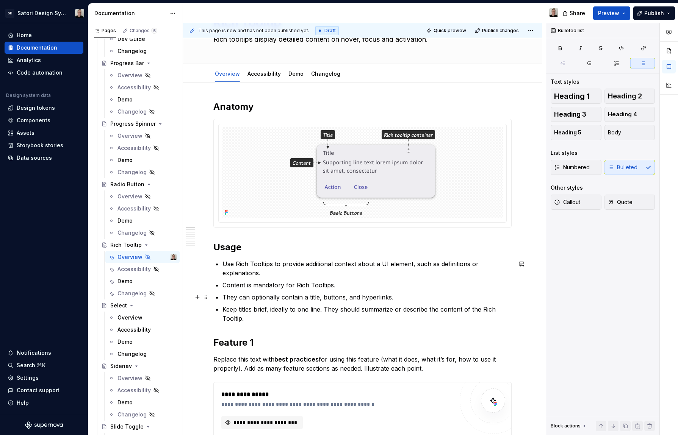
scroll to position [49, 0]
click at [372, 299] on p "They can optionally contain a title, buttons, and hyperlinks." at bounding box center [366, 297] width 289 height 9
click at [322, 297] on p "They can optionally contain a title, buttons, and ." at bounding box center [366, 297] width 289 height 9
click at [398, 297] on p "They can optionally contain a title, hyperlinks, and buttons, and ." at bounding box center [366, 297] width 289 height 9
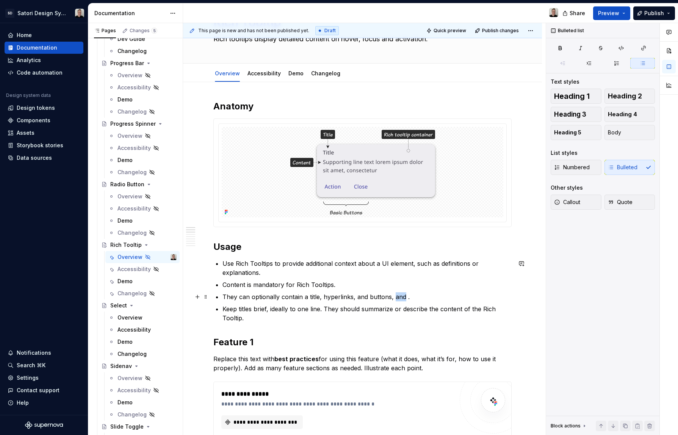
click at [398, 297] on p "They can optionally contain a title, hyperlinks, and buttons, and ." at bounding box center [366, 297] width 289 height 9
click at [368, 298] on p "They can optionally contain a title, hyperlinks, and buttons ." at bounding box center [366, 297] width 289 height 9
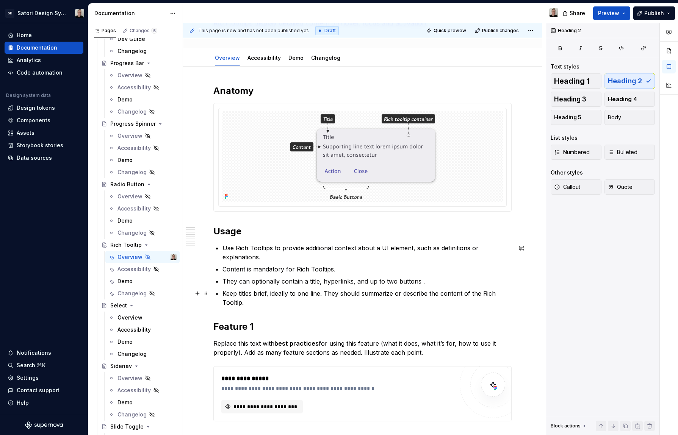
scroll to position [71, 0]
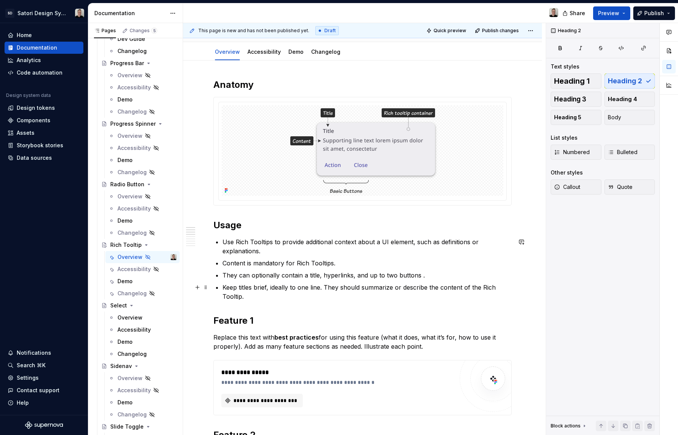
click at [327, 294] on p "Keep titles brief, ideally to one line. They should summarize or describe the c…" at bounding box center [366, 292] width 289 height 18
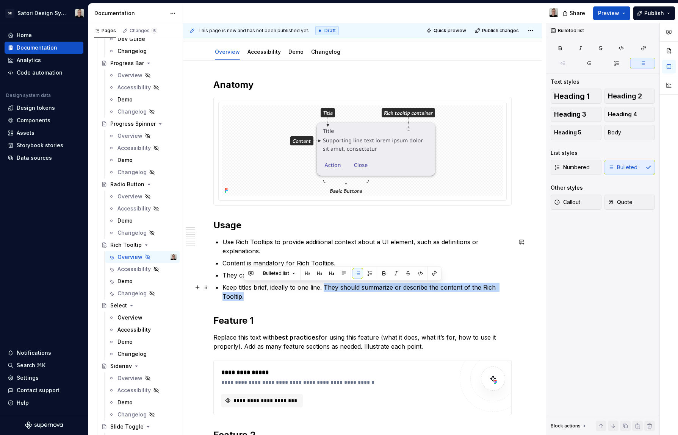
drag, startPoint x: 344, startPoint y: 295, endPoint x: 326, endPoint y: 290, distance: 18.9
click at [326, 290] on p "Keep titles brief, ideally to one line. They should summarize or describe the c…" at bounding box center [366, 292] width 289 height 18
click at [332, 299] on p "Keep titles brief, ideally to one line. They should summarize or describe the c…" at bounding box center [366, 292] width 289 height 18
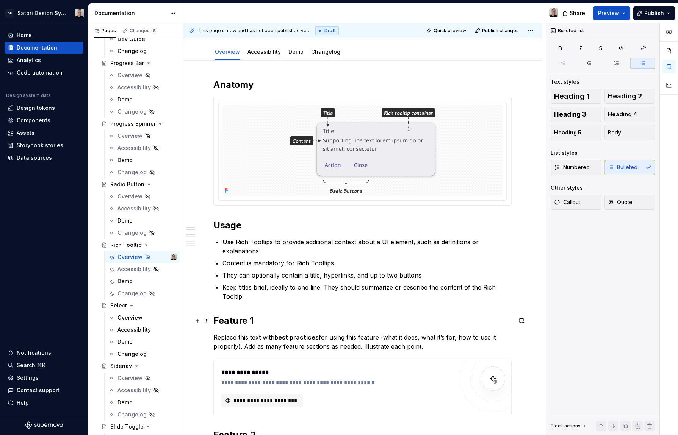
click at [214, 323] on h2 "Feature 1" at bounding box center [362, 321] width 298 height 12
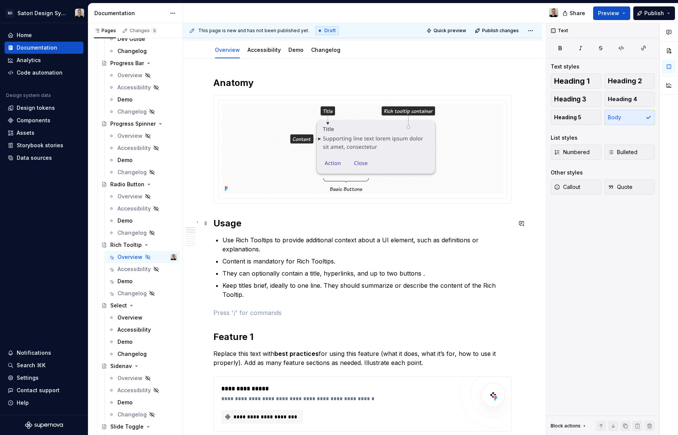
scroll to position [75, 0]
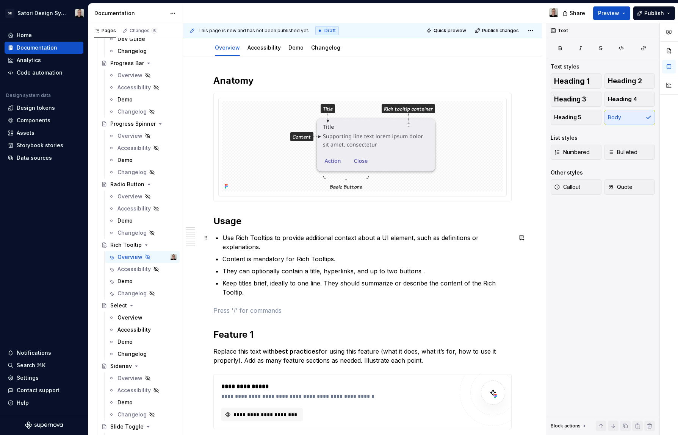
click at [280, 247] on p "Use Rich Tooltips to provide additional context about a UI element, such as def…" at bounding box center [366, 242] width 289 height 18
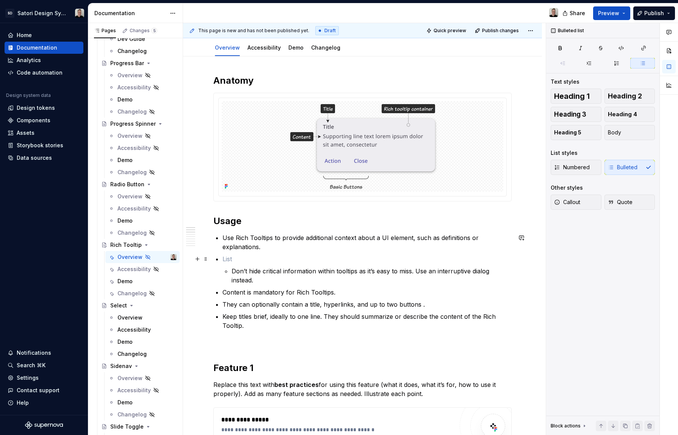
click at [238, 259] on p at bounding box center [366, 259] width 289 height 9
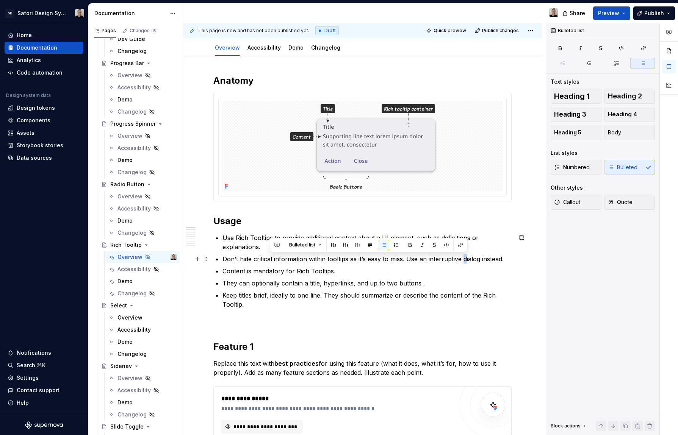
click at [466, 261] on p "Don’t hide critical information within tooltips as it’s easy to miss. Use an in…" at bounding box center [366, 259] width 289 height 9
click at [453, 275] on p "Content is mandatory for Rich Tooltips." at bounding box center [366, 271] width 289 height 9
click at [465, 261] on p "Don’t hide critical information within tooltips as it’s easy to miss. Use an in…" at bounding box center [366, 259] width 289 height 9
click at [473, 244] on button "button" at bounding box center [475, 245] width 11 height 11
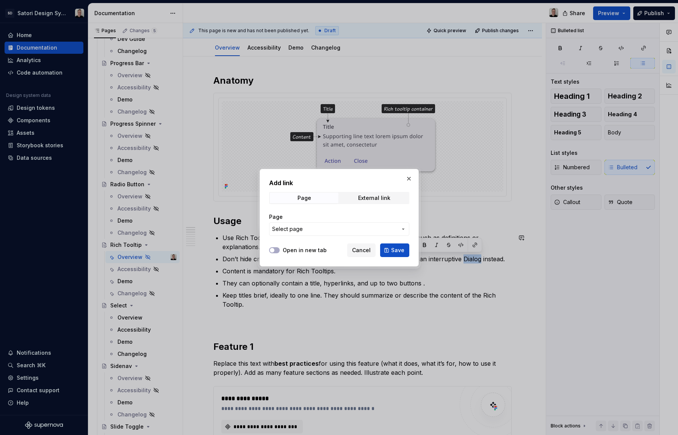
click at [387, 227] on span "Select page" at bounding box center [334, 229] width 125 height 8
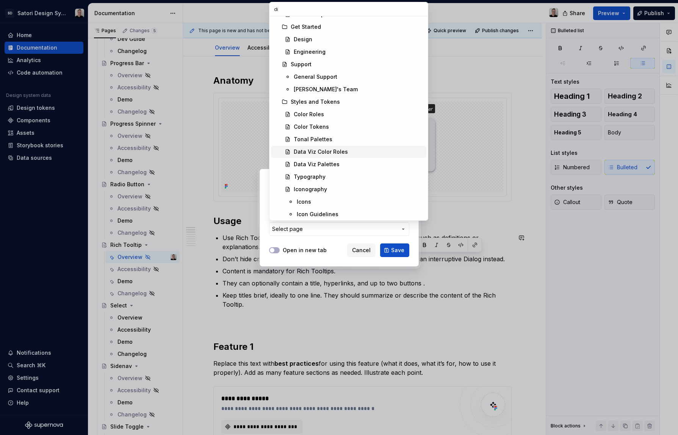
scroll to position [0, 0]
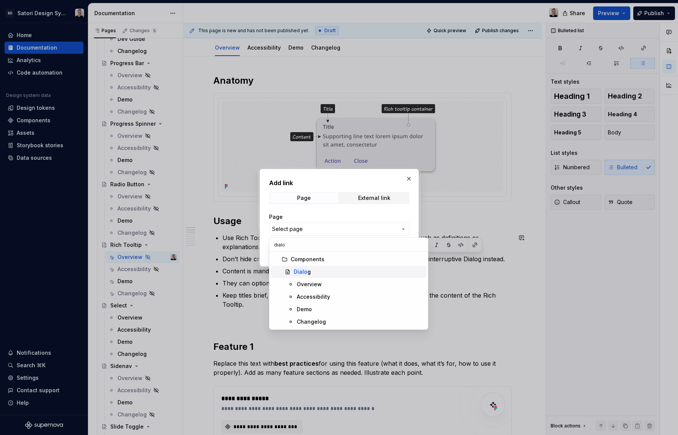
click at [308, 271] on div "Dialo g" at bounding box center [302, 272] width 17 height 8
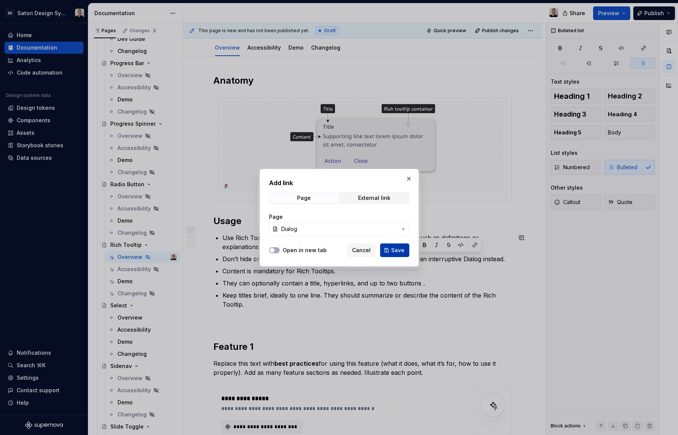
click at [395, 251] on span "Save" at bounding box center [397, 251] width 13 height 8
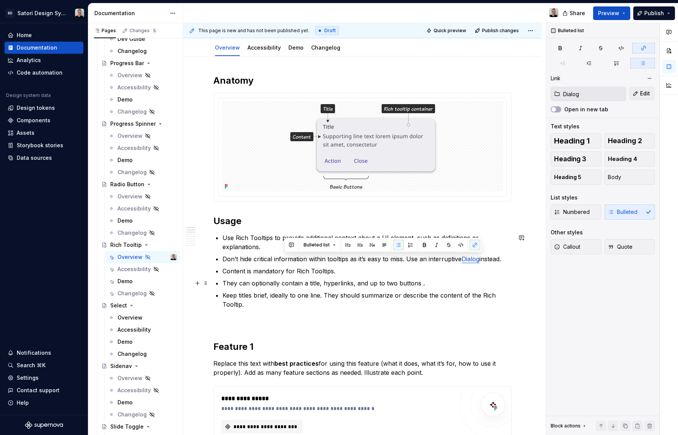
click at [412, 285] on p "They can optionally contain a title, hyperlinks, and up to two buttons ." at bounding box center [366, 283] width 289 height 9
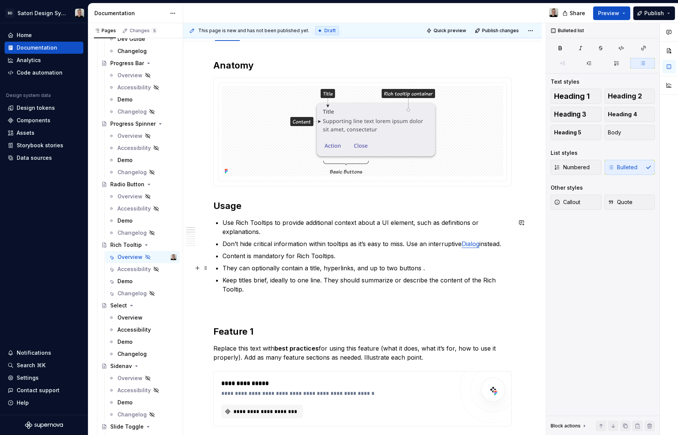
scroll to position [102, 0]
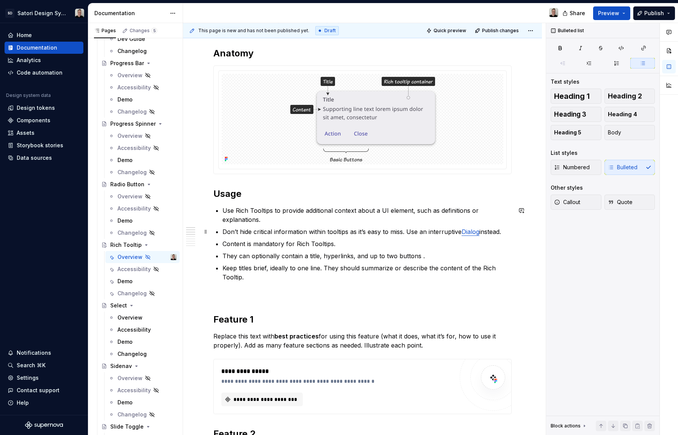
click at [227, 317] on h2 "Feature 1" at bounding box center [362, 320] width 298 height 12
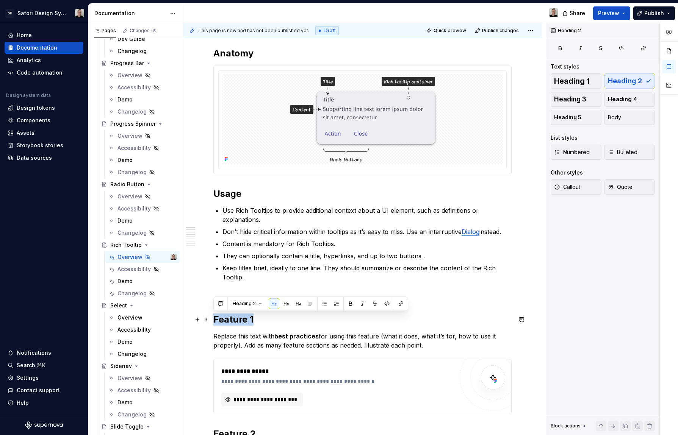
drag, startPoint x: 261, startPoint y: 320, endPoint x: 215, endPoint y: 324, distance: 46.0
click at [215, 324] on h2 "Feature 1" at bounding box center [362, 320] width 298 height 12
click at [208, 318] on span at bounding box center [206, 320] width 6 height 11
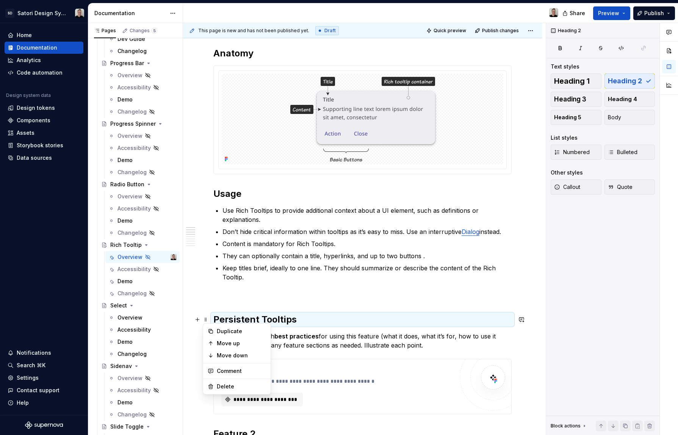
click at [216, 317] on h2 "Persistent Tooltips" at bounding box center [362, 320] width 298 height 12
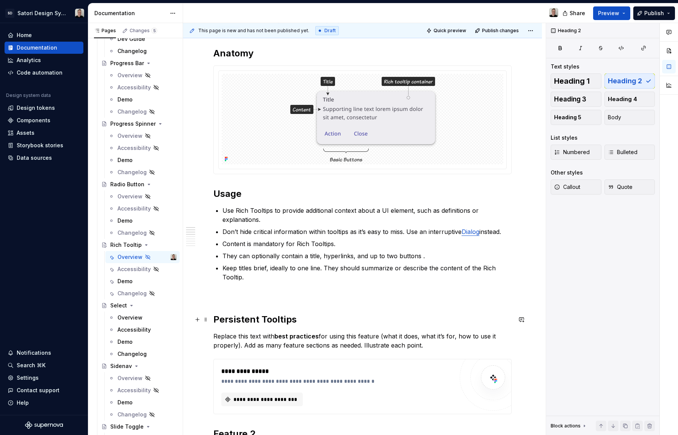
click at [214, 318] on h2 "Persistent Tooltips" at bounding box center [362, 320] width 298 height 12
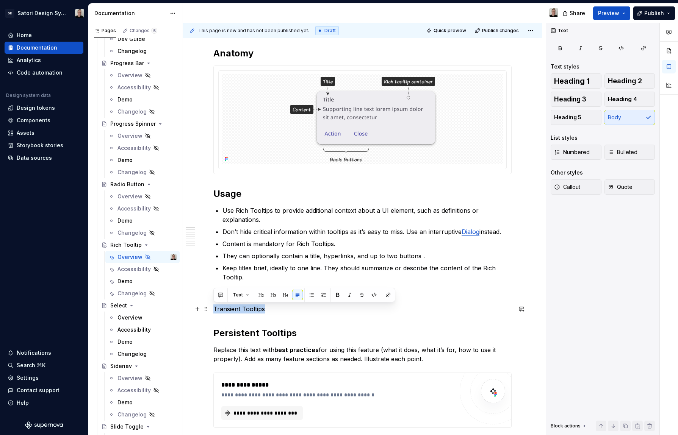
drag, startPoint x: 263, startPoint y: 309, endPoint x: 213, endPoint y: 309, distance: 50.0
click at [213, 309] on p "Transient Tooltips" at bounding box center [362, 309] width 298 height 9
click at [239, 295] on span "Text" at bounding box center [238, 295] width 10 height 6
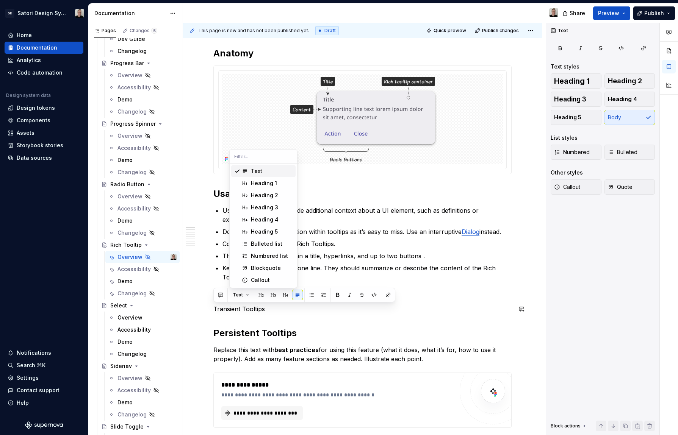
drag, startPoint x: 428, startPoint y: 328, endPoint x: 414, endPoint y: 327, distance: 14.4
click at [428, 329] on h2 "Persistent Tooltips" at bounding box center [362, 333] width 298 height 12
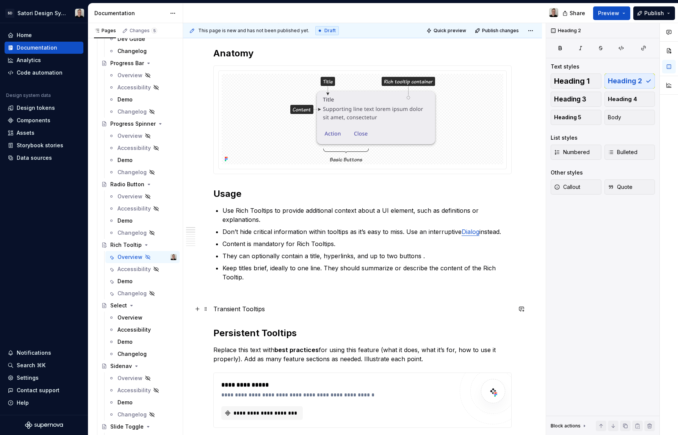
click at [273, 309] on p "Transient Tooltips" at bounding box center [362, 309] width 298 height 9
click at [594, 81] on span "Heading 2" at bounding box center [625, 81] width 34 height 8
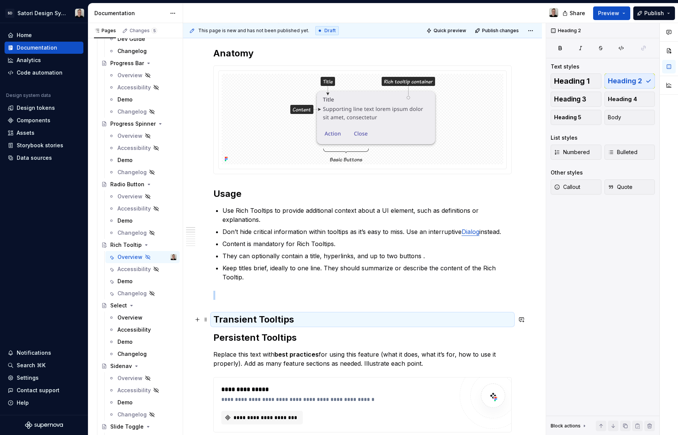
click at [310, 323] on h2 "Transient Tooltips" at bounding box center [362, 320] width 298 height 12
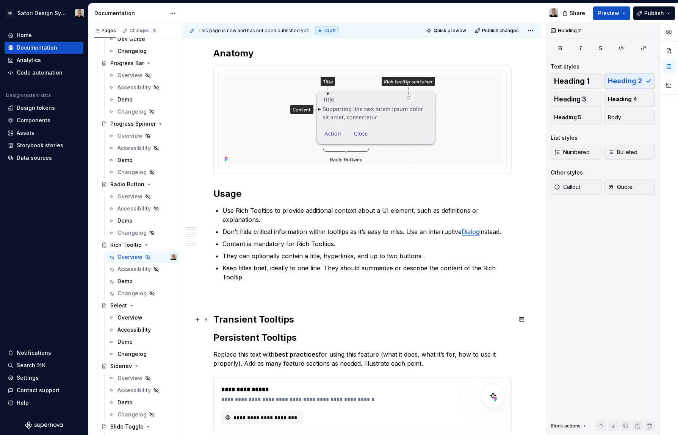
click at [304, 321] on h2 "Transient Tooltips" at bounding box center [362, 320] width 298 height 12
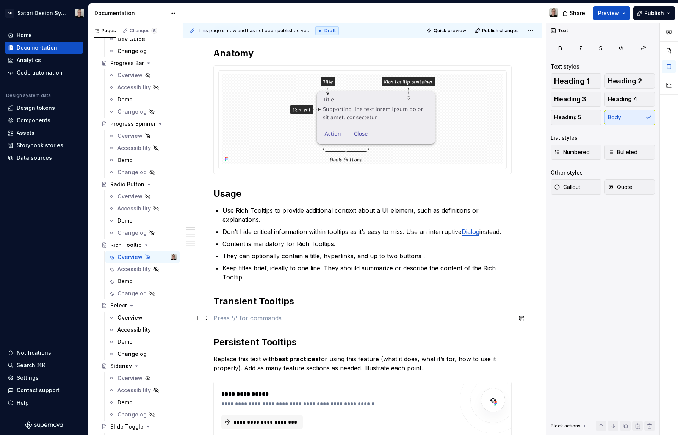
click at [328, 319] on p at bounding box center [362, 318] width 298 height 9
click at [233, 196] on h2 "Usage" at bounding box center [362, 194] width 298 height 12
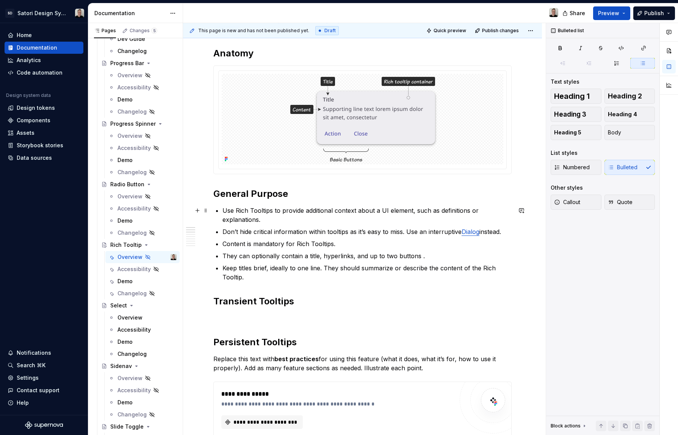
click at [289, 216] on p "Use Rich Tooltips to provide additional context about a UI element, such as def…" at bounding box center [366, 215] width 289 height 18
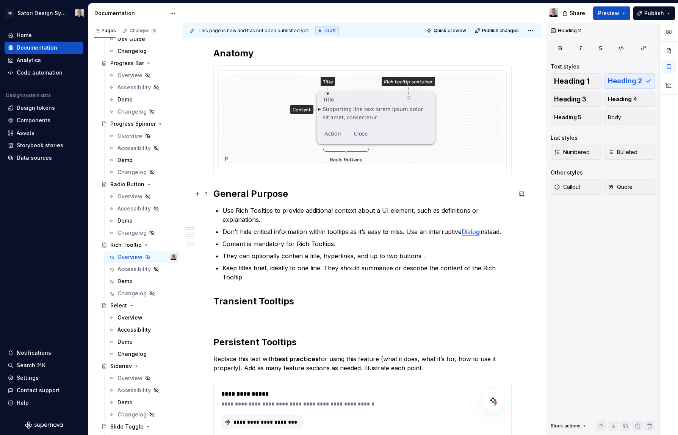
click at [270, 197] on h2 "General Purpose" at bounding box center [362, 194] width 298 height 12
click at [333, 230] on p "Don’t hide critical information within tooltips as it’s easy to miss. Use an in…" at bounding box center [366, 231] width 289 height 9
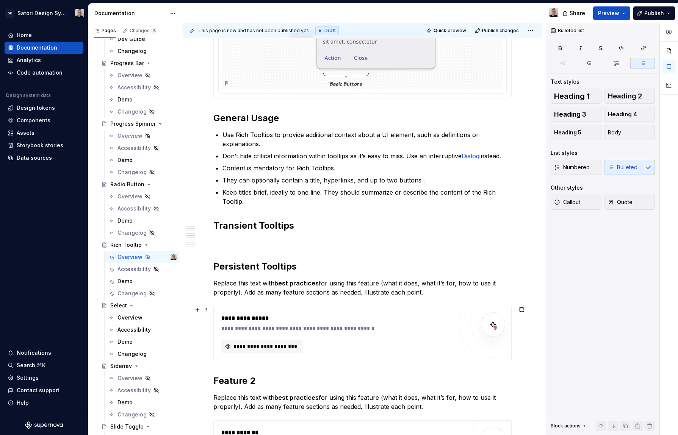
scroll to position [184, 0]
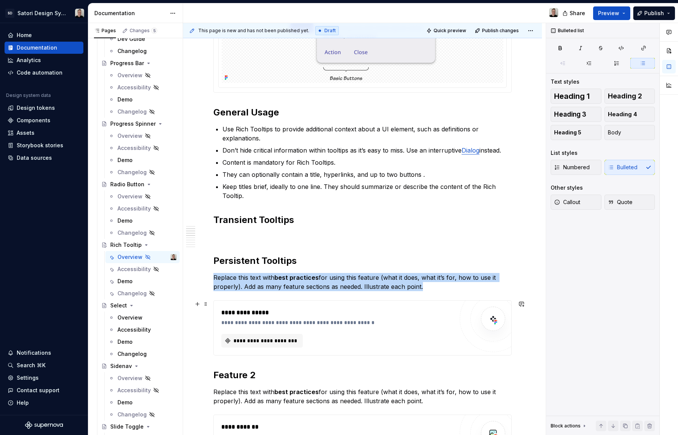
click at [376, 325] on div "**********" at bounding box center [337, 323] width 232 height 8
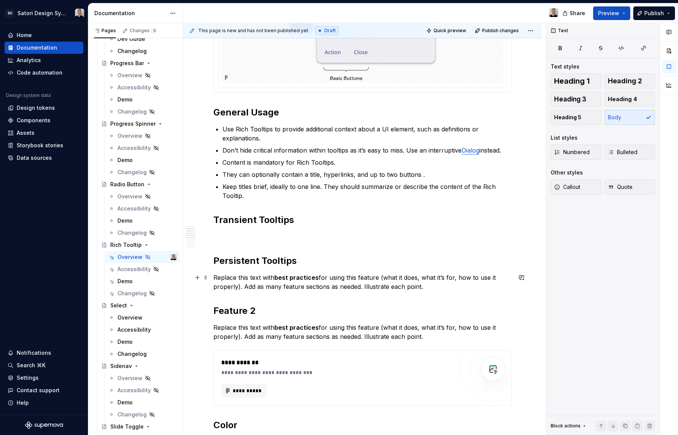
click at [432, 290] on p "Replace this text with best practices for using this feature (what it does, wha…" at bounding box center [362, 282] width 298 height 18
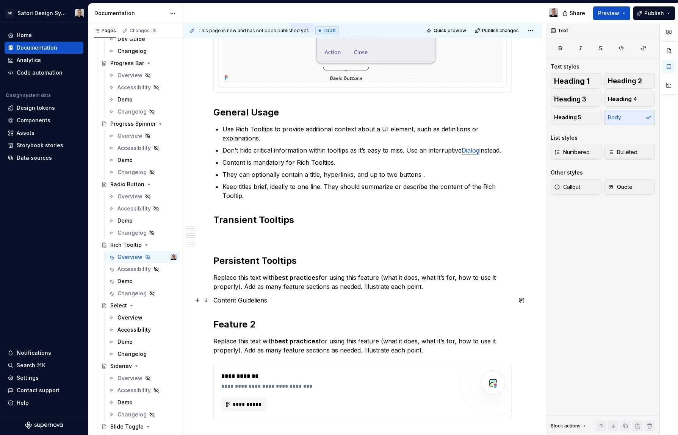
click at [263, 298] on p "Content Guideliens" at bounding box center [362, 300] width 298 height 9
click at [228, 302] on p "Content Guidelines" at bounding box center [362, 300] width 298 height 9
click at [594, 84] on span "Heading 2" at bounding box center [625, 81] width 34 height 8
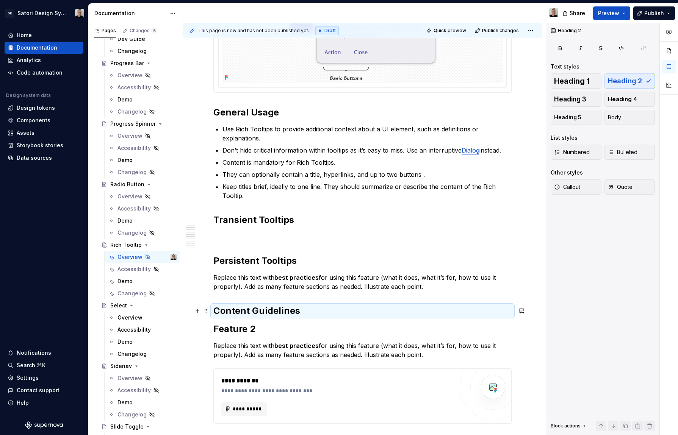
click at [313, 310] on h2 "Content Guidelines" at bounding box center [362, 311] width 298 height 12
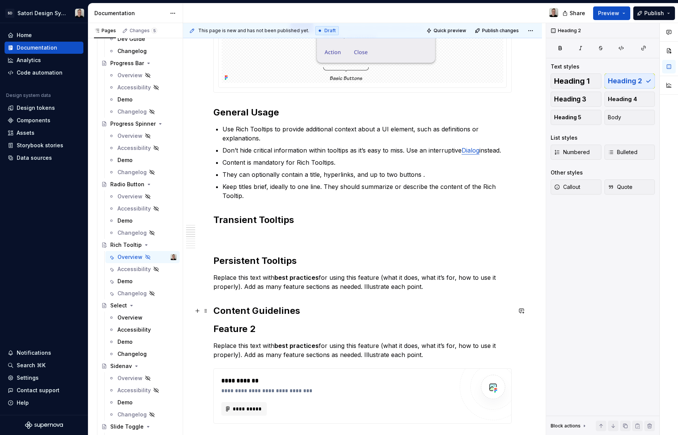
click at [313, 310] on h2 "Content Guidelines" at bounding box center [362, 311] width 298 height 12
click at [303, 312] on h2 "Content Guidelines" at bounding box center [362, 311] width 298 height 12
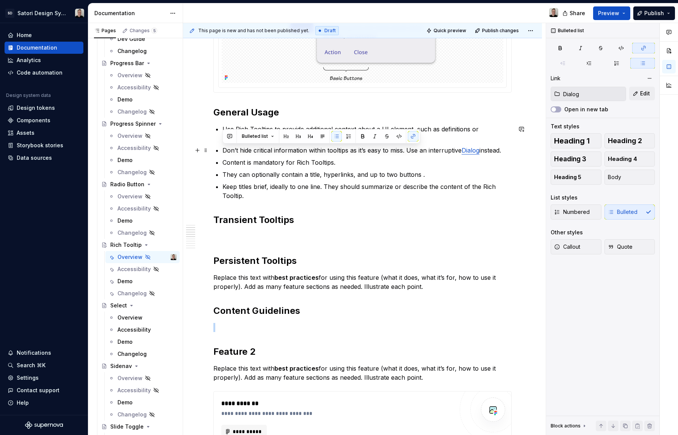
drag, startPoint x: 426, startPoint y: 150, endPoint x: 221, endPoint y: 150, distance: 205.0
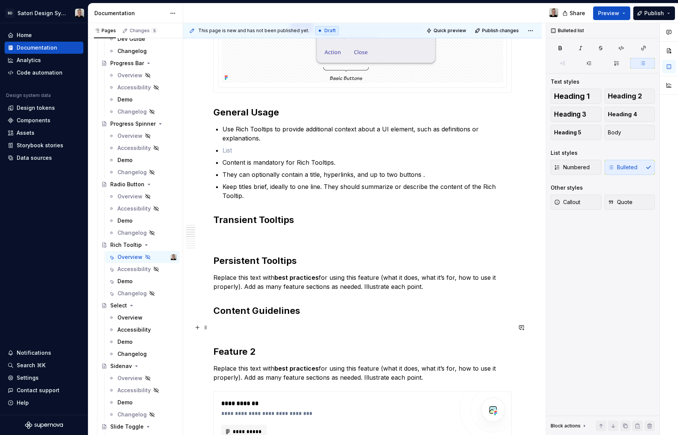
click at [290, 329] on p at bounding box center [362, 327] width 298 height 9
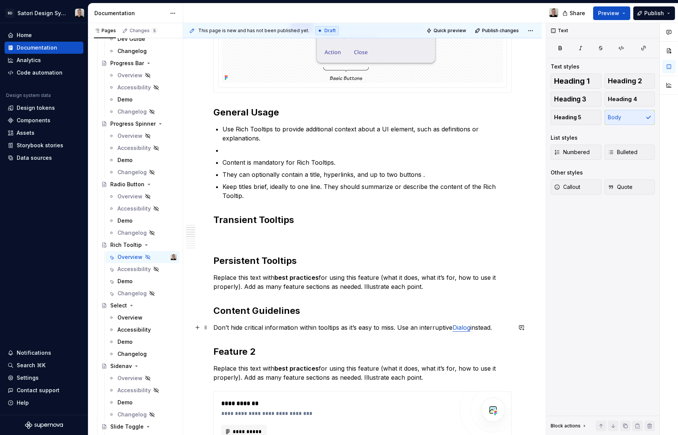
click at [215, 329] on p "Don’t hide critical information within tooltips as it’s easy to miss. Use an in…" at bounding box center [362, 327] width 298 height 9
click at [594, 156] on button "Bulleted" at bounding box center [629, 152] width 51 height 15
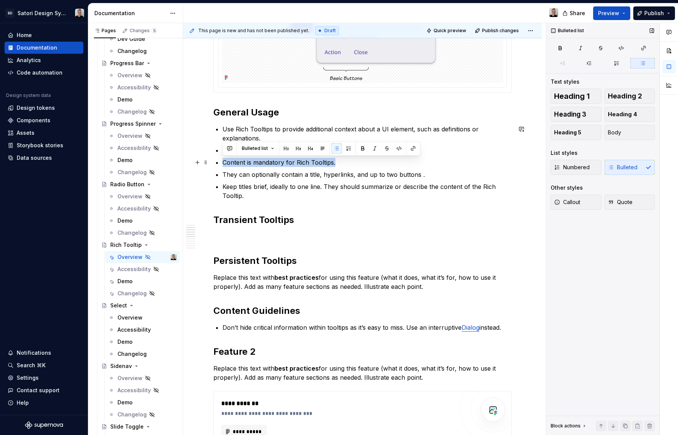
drag, startPoint x: 332, startPoint y: 163, endPoint x: 224, endPoint y: 165, distance: 108.8
click at [224, 165] on p "Content is mandatory for Rich Tooltips." at bounding box center [366, 162] width 289 height 9
click at [282, 172] on p "They can optionally contain a title, hyperlinks, and up to two buttons ." at bounding box center [366, 174] width 289 height 9
click at [315, 150] on p at bounding box center [366, 150] width 289 height 9
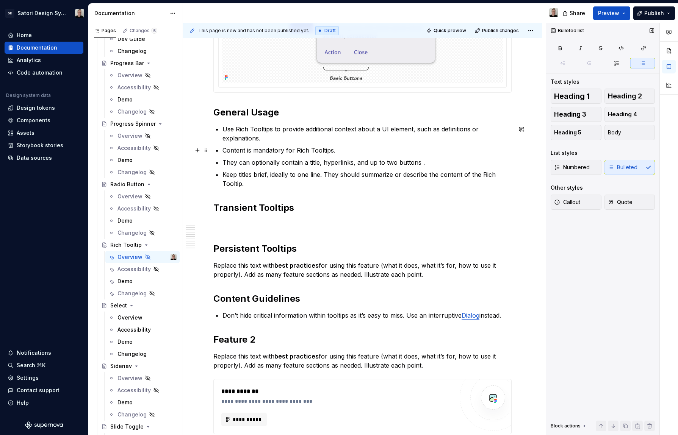
click at [351, 153] on p "Content is mandatory for Rich Tooltips." at bounding box center [366, 150] width 289 height 9
click at [297, 182] on p "Keep titles brief, ideally to one line. They should summarize or describe the c…" at bounding box center [366, 179] width 289 height 18
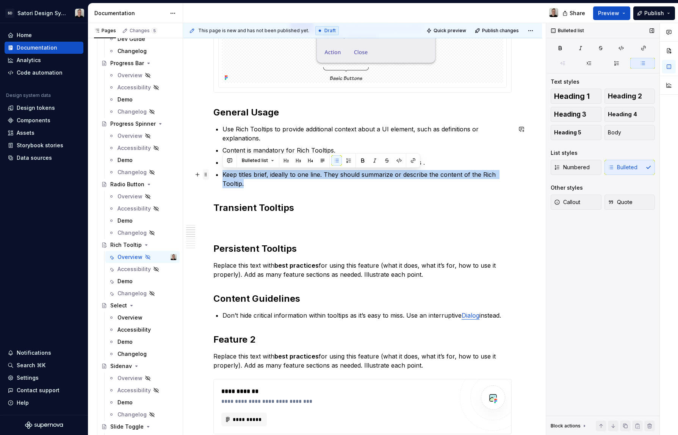
drag, startPoint x: 265, startPoint y: 178, endPoint x: 205, endPoint y: 177, distance: 59.9
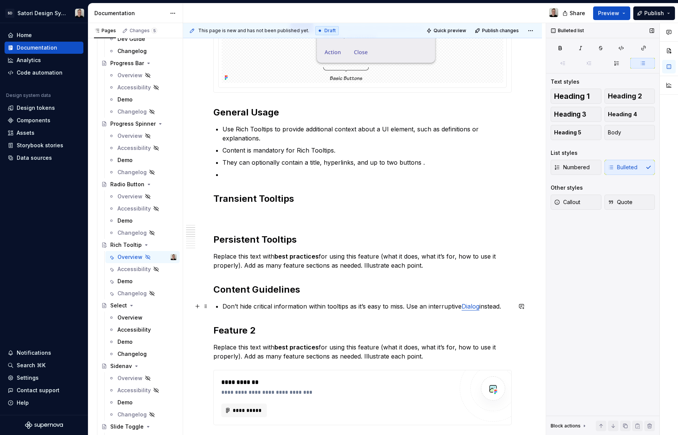
click at [509, 308] on p "Don’t hide critical information within tooltips as it’s easy to miss. Use an in…" at bounding box center [366, 306] width 289 height 9
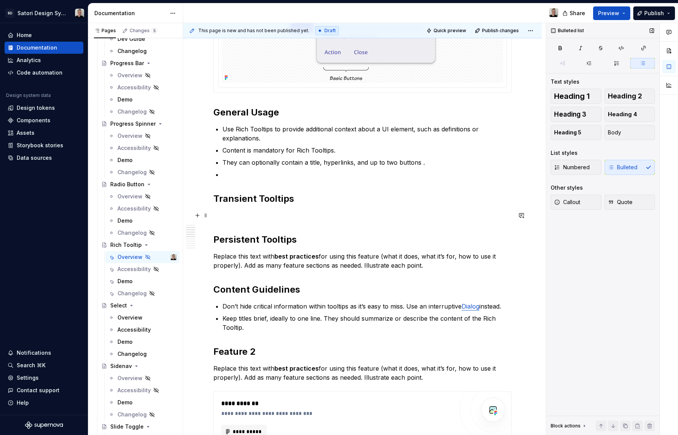
click at [299, 214] on p at bounding box center [362, 215] width 298 height 9
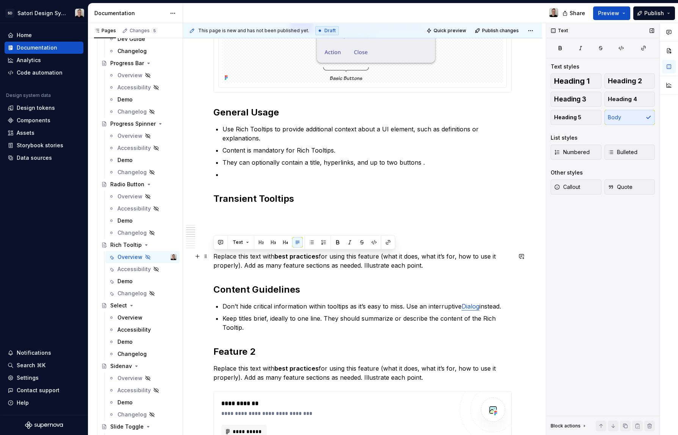
drag, startPoint x: 419, startPoint y: 266, endPoint x: 214, endPoint y: 260, distance: 205.1
click at [214, 260] on p "Replace this text with best practices for using this feature (what it does, wha…" at bounding box center [362, 261] width 298 height 18
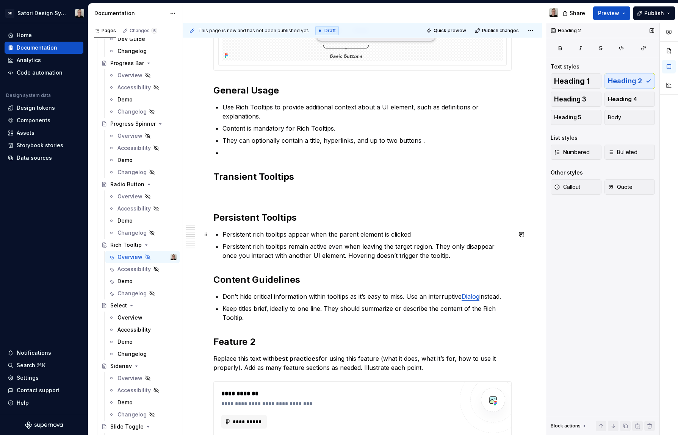
scroll to position [217, 0]
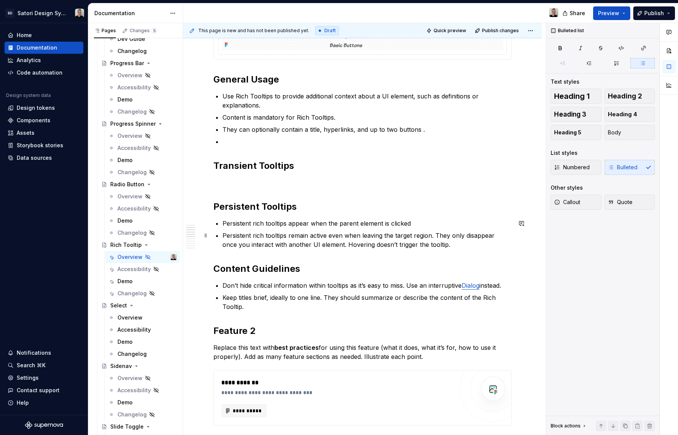
click at [444, 244] on p "Persistent rich tooltips remain active even when leaving the target region. The…" at bounding box center [366, 240] width 289 height 18
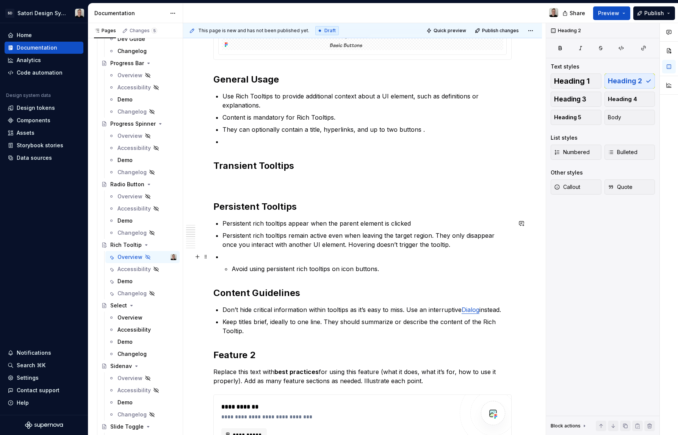
click at [341, 256] on p at bounding box center [366, 256] width 289 height 9
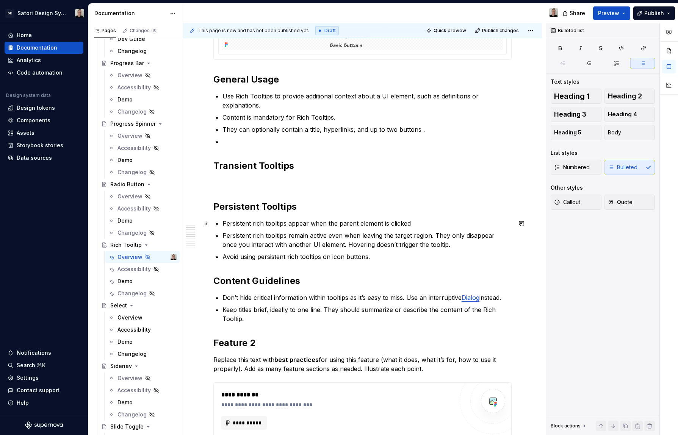
click at [418, 221] on p "Persistent rich tooltips appear when the parent element is clicked" at bounding box center [366, 223] width 289 height 9
click at [206, 343] on span at bounding box center [206, 343] width 6 height 11
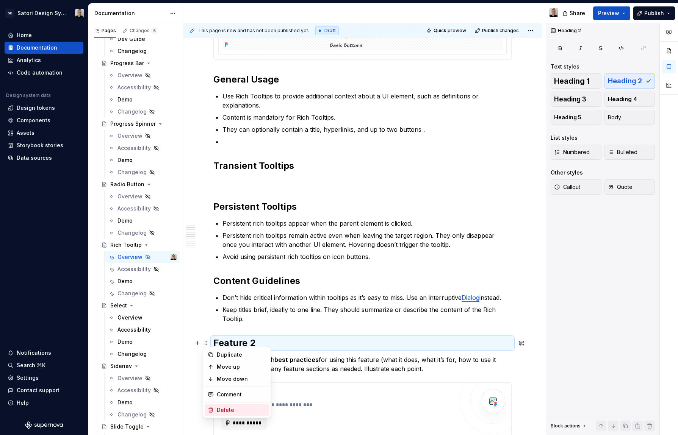
click at [235, 410] on div "Delete" at bounding box center [241, 411] width 49 height 8
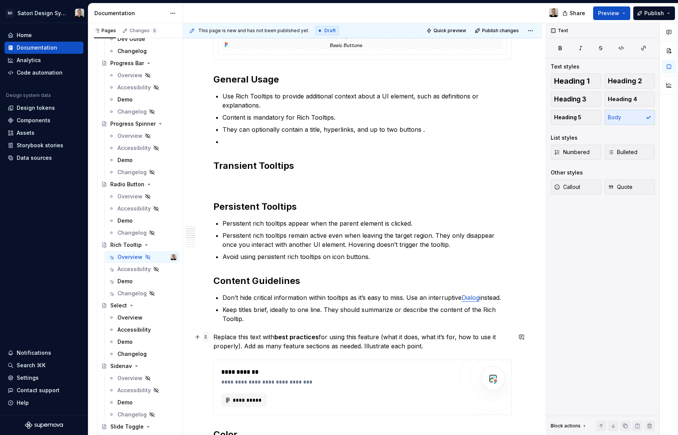
click at [207, 339] on span at bounding box center [206, 337] width 6 height 11
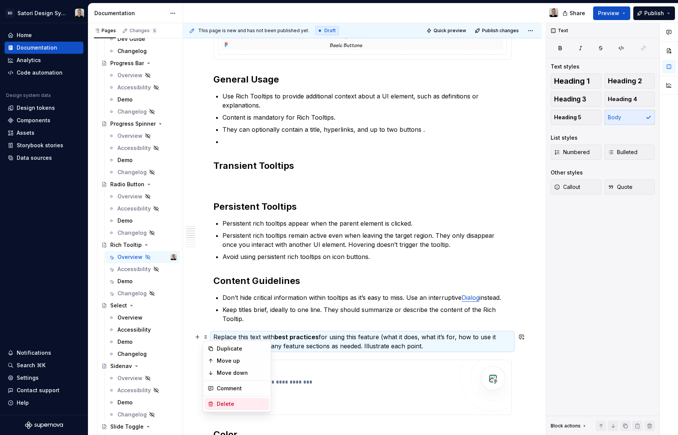
click at [238, 403] on div "Delete" at bounding box center [241, 405] width 49 height 8
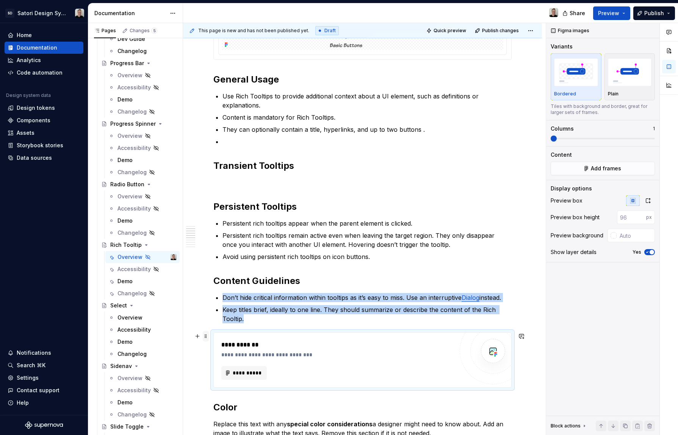
click at [206, 335] on span at bounding box center [206, 336] width 6 height 11
click at [235, 399] on div "Delete" at bounding box center [237, 404] width 64 height 12
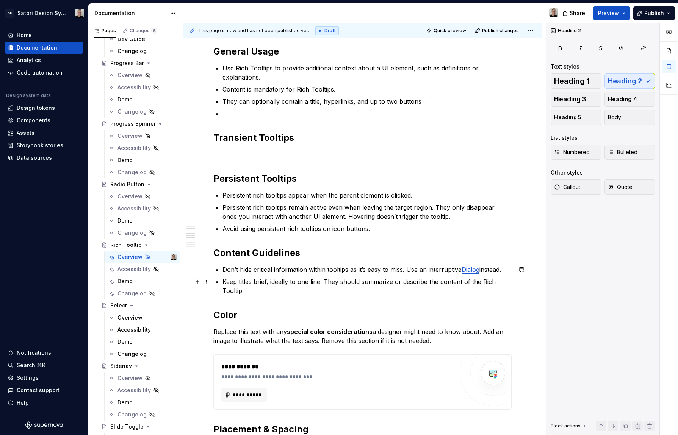
scroll to position [254, 0]
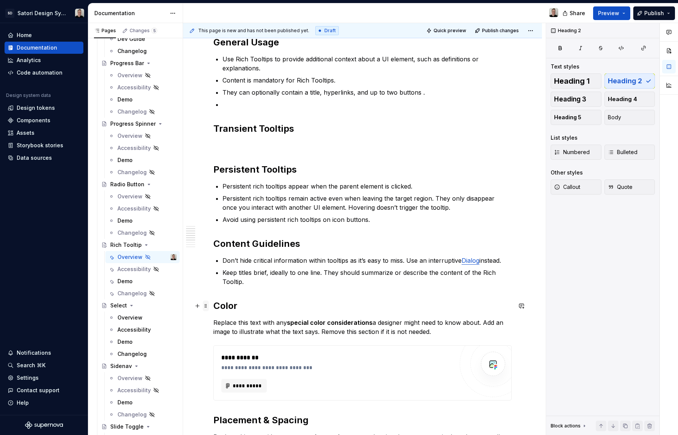
click at [206, 304] on span at bounding box center [206, 306] width 6 height 11
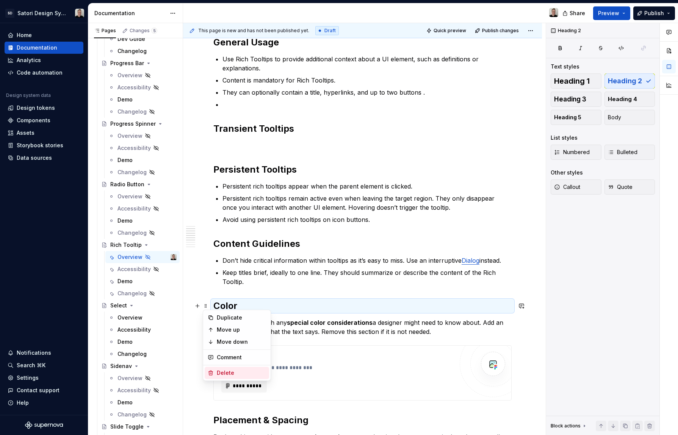
click at [222, 375] on div "Delete" at bounding box center [241, 373] width 49 height 8
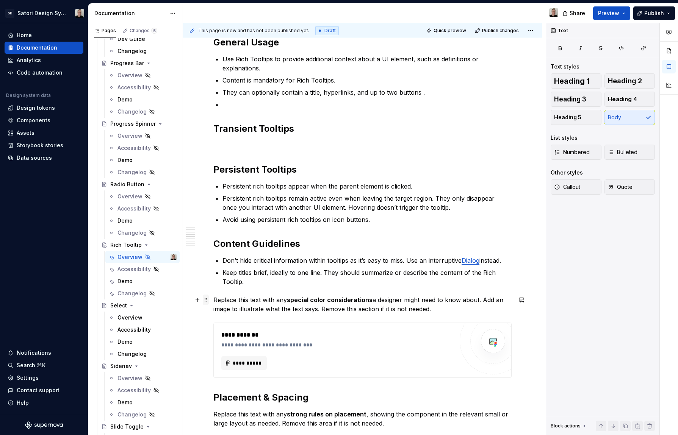
click at [205, 300] on span at bounding box center [206, 300] width 6 height 11
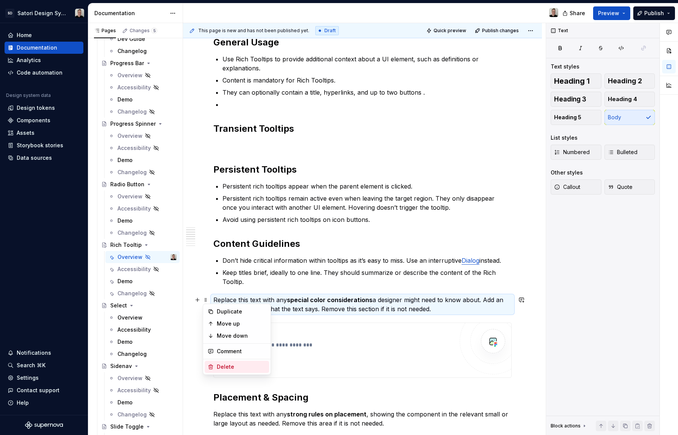
click at [231, 365] on div "Delete" at bounding box center [241, 367] width 49 height 8
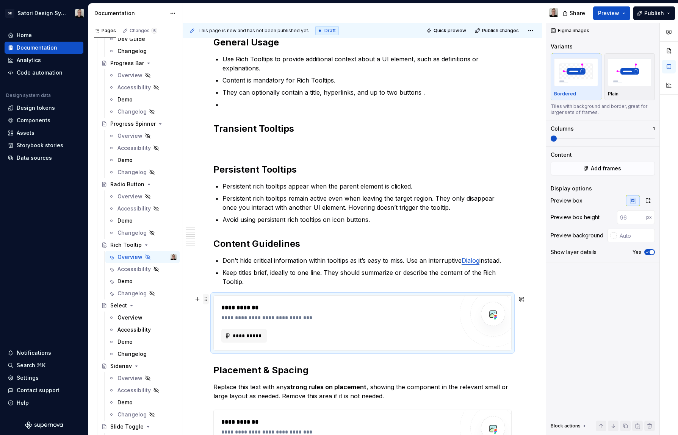
click at [206, 301] on span at bounding box center [206, 299] width 6 height 11
click at [227, 365] on div "Delete" at bounding box center [241, 367] width 49 height 8
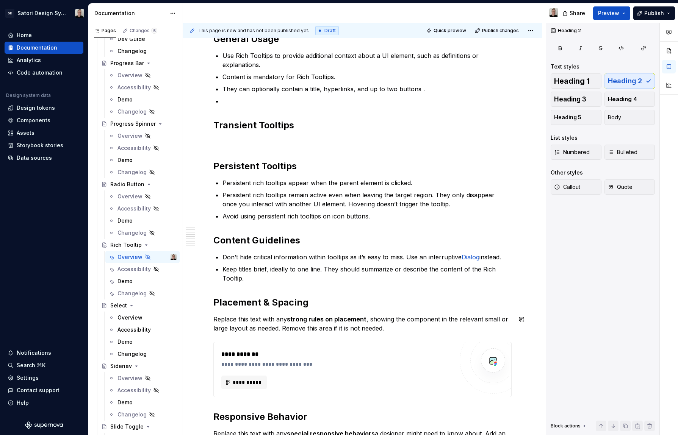
scroll to position [261, 0]
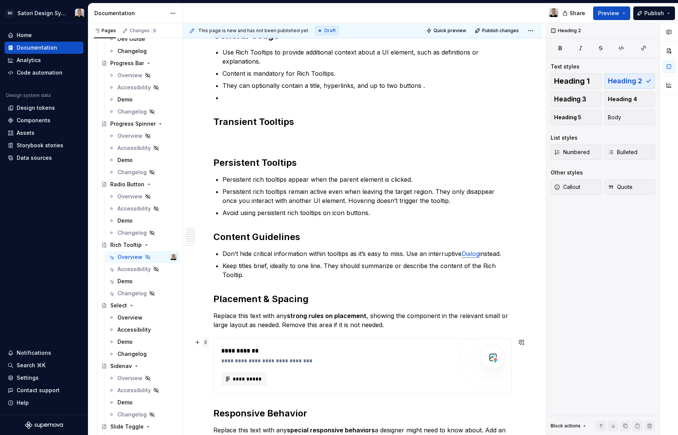
click at [205, 344] on span at bounding box center [206, 342] width 6 height 11
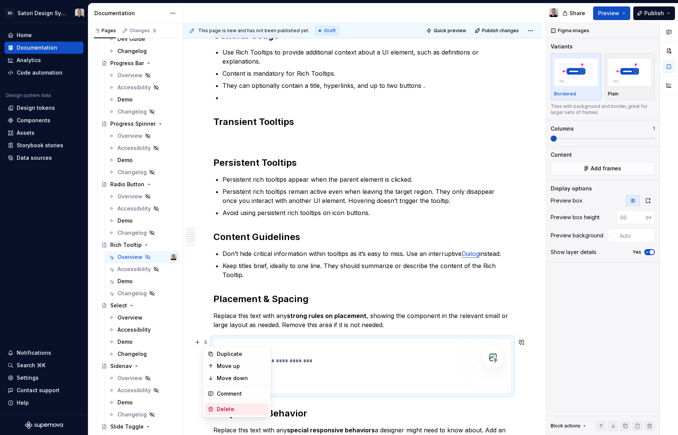
click at [245, 408] on div "Delete" at bounding box center [241, 410] width 49 height 8
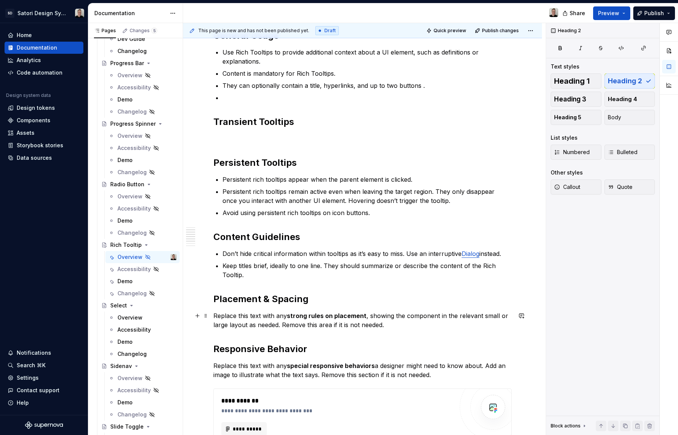
click at [362, 323] on p "Replace this text with any strong rules on placement , showing the component in…" at bounding box center [362, 321] width 298 height 18
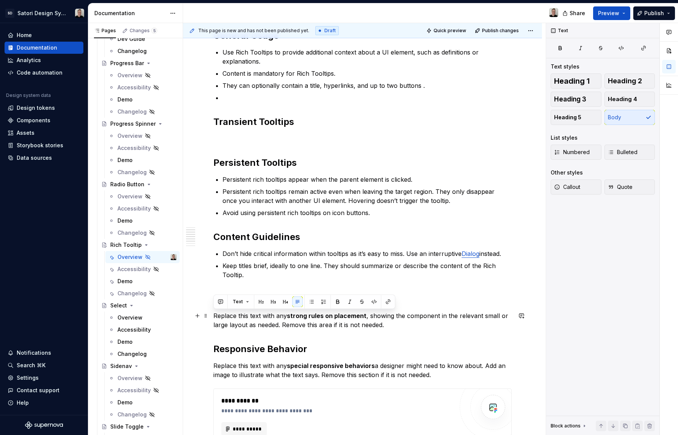
drag, startPoint x: 390, startPoint y: 325, endPoint x: 211, endPoint y: 316, distance: 179.5
click at [211, 316] on div "Anatomy General Usage Use Rich Tooltips to provide additional context about a U…" at bounding box center [362, 319] width 359 height 896
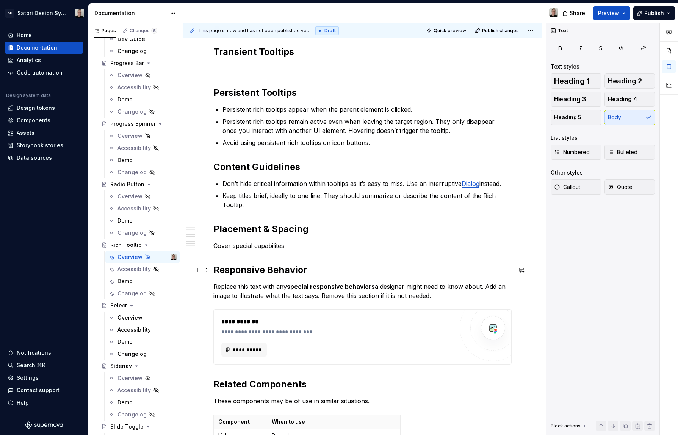
scroll to position [346, 0]
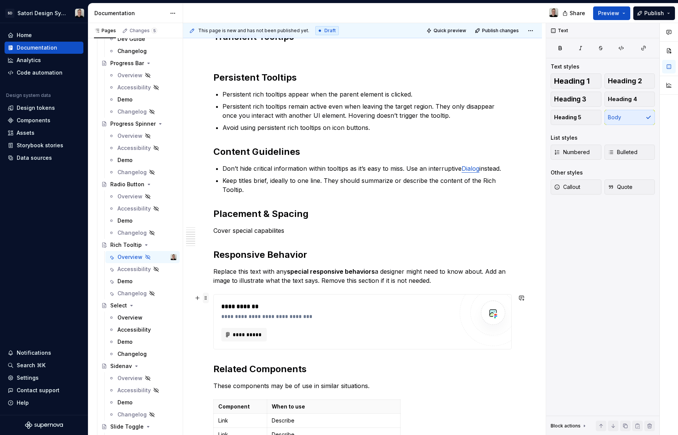
click at [207, 300] on span at bounding box center [206, 298] width 6 height 11
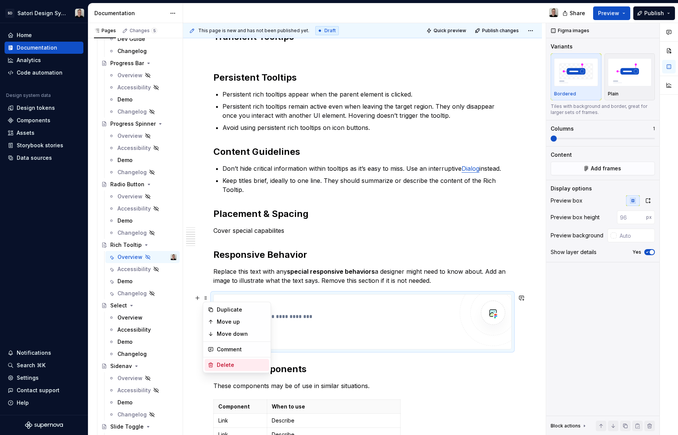
click at [229, 365] on div "Delete" at bounding box center [241, 366] width 49 height 8
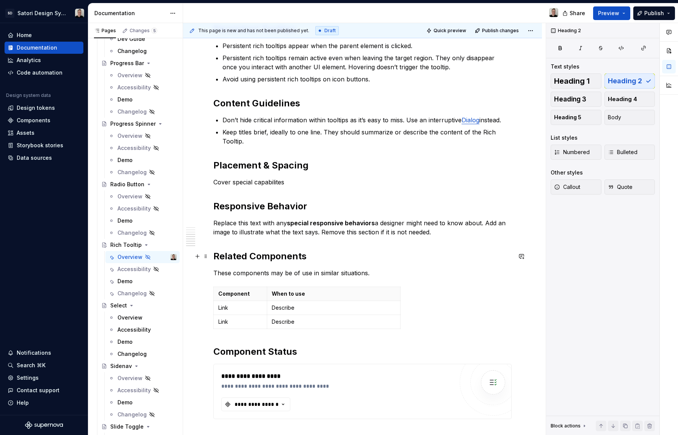
scroll to position [398, 0]
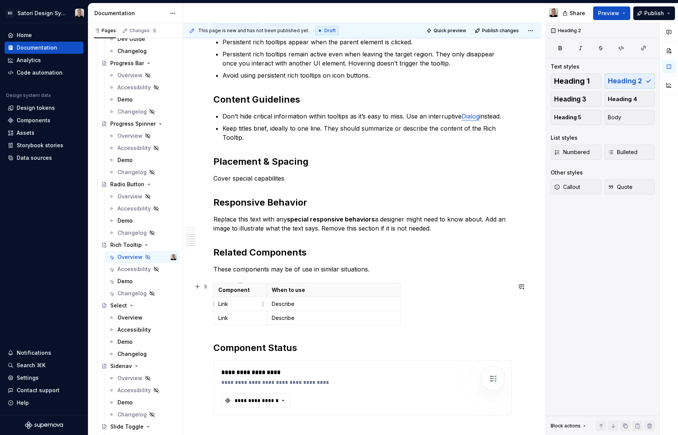
click at [224, 305] on p "Link" at bounding box center [240, 305] width 44 height 8
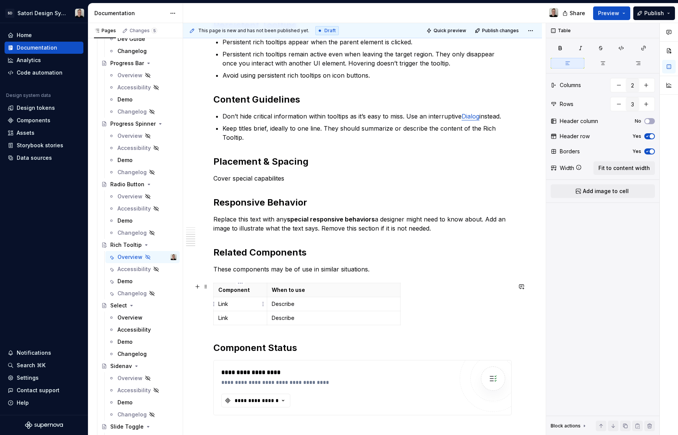
click at [221, 304] on p "Link" at bounding box center [240, 305] width 44 height 8
click at [226, 305] on p "Dialog" at bounding box center [240, 305] width 44 height 8
click at [289, 291] on button "button" at bounding box center [290, 290] width 11 height 11
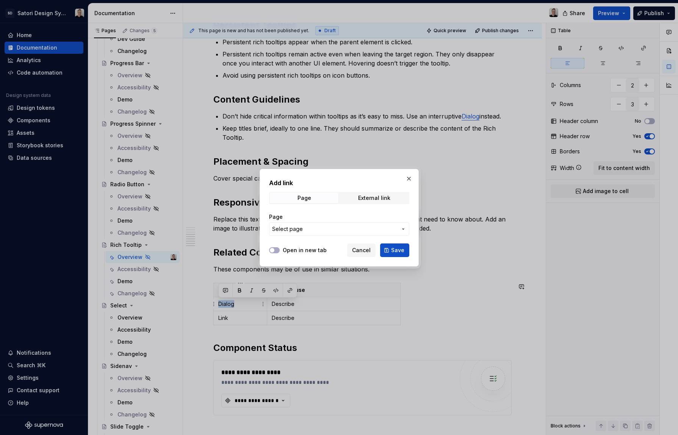
click at [316, 229] on span "Select page" at bounding box center [334, 229] width 125 height 8
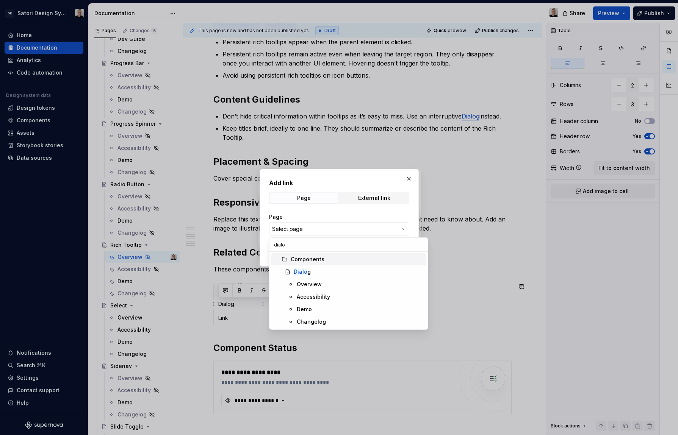
click at [307, 271] on div "Dialo g" at bounding box center [302, 272] width 17 height 8
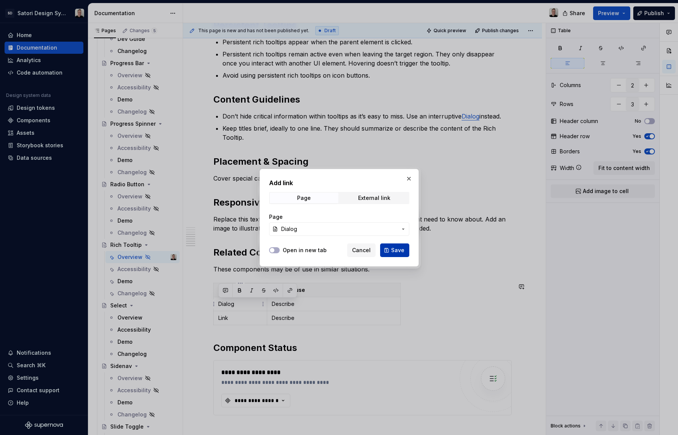
click at [397, 252] on span "Save" at bounding box center [397, 251] width 13 height 8
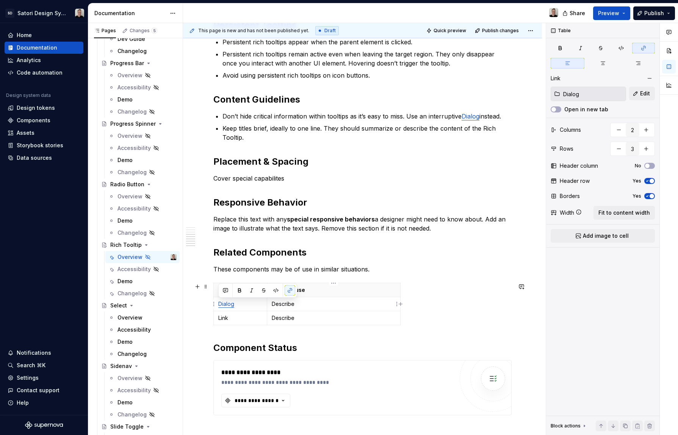
click at [326, 302] on p "Describe" at bounding box center [334, 305] width 124 height 8
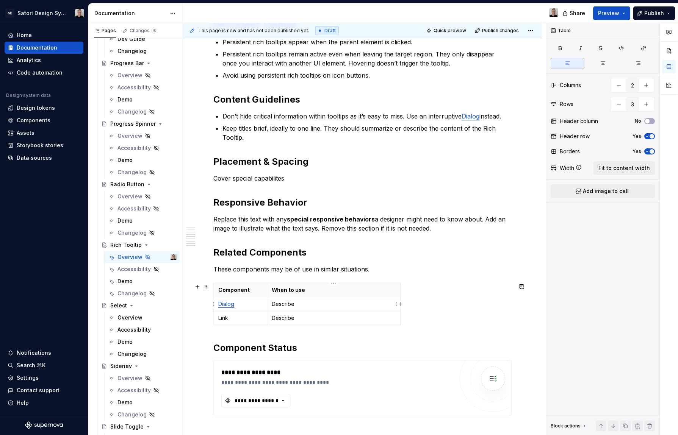
click at [284, 304] on p "Describe" at bounding box center [334, 305] width 124 height 8
click at [320, 303] on p "When you need a more focused inter" at bounding box center [334, 305] width 124 height 8
click at [355, 304] on p "When you need a focused inter" at bounding box center [334, 305] width 124 height 8
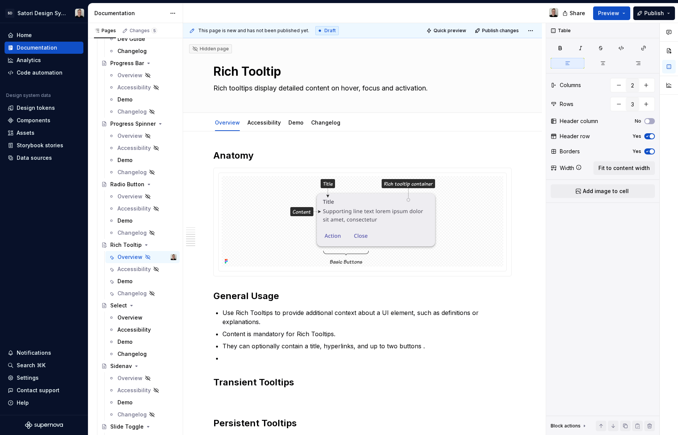
scroll to position [398, 0]
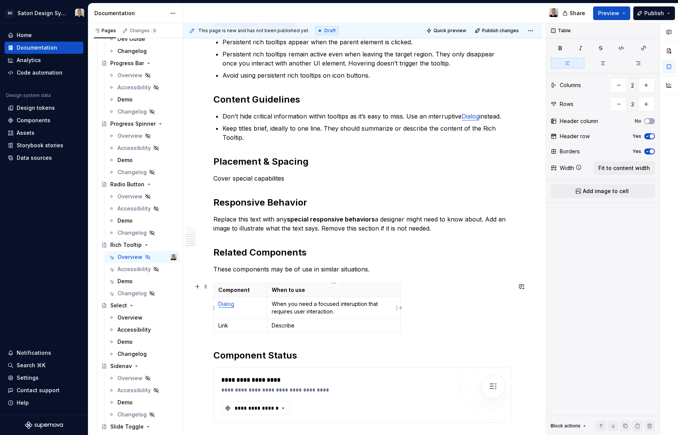
click at [348, 302] on p "When you need a focused interuption that requires user interaction." at bounding box center [334, 308] width 124 height 15
click at [353, 312] on p "When you need a focused interruption that requires user interaction." at bounding box center [334, 308] width 124 height 15
click at [317, 324] on p "Describe" at bounding box center [334, 326] width 124 height 8
click at [214, 327] on html "SD Satori Design System Home Documentation Analytics Code automation Design sys…" at bounding box center [339, 217] width 678 height 435
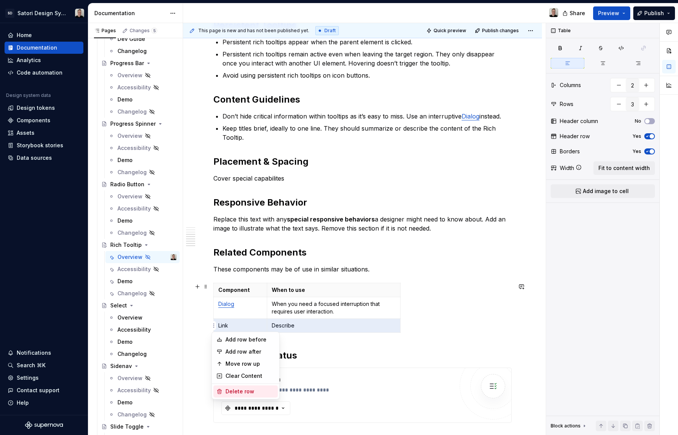
click at [249, 389] on div "Delete row" at bounding box center [249, 392] width 49 height 8
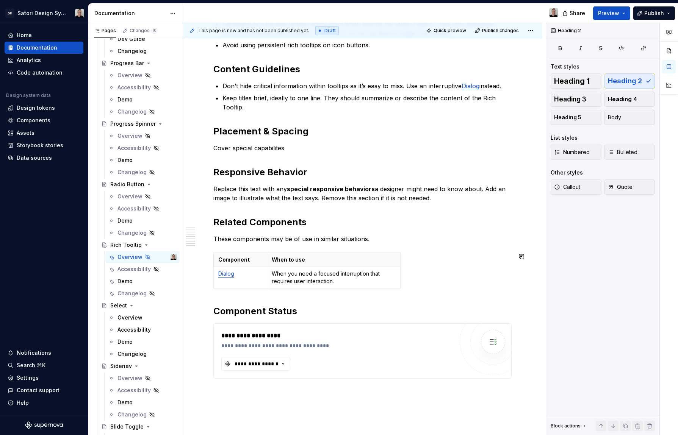
scroll to position [438, 0]
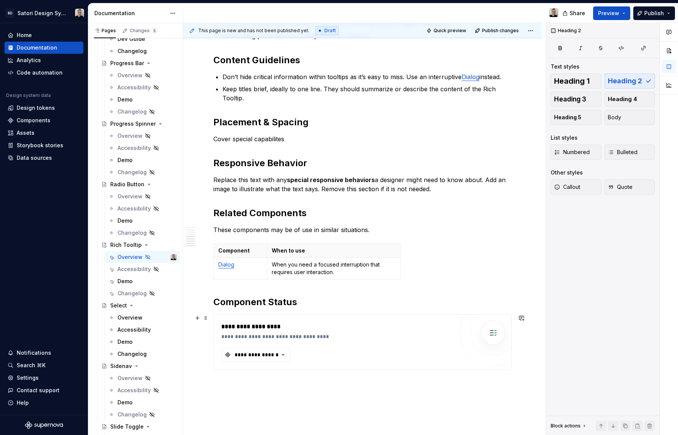
click at [346, 352] on div "**********" at bounding box center [337, 342] width 232 height 39
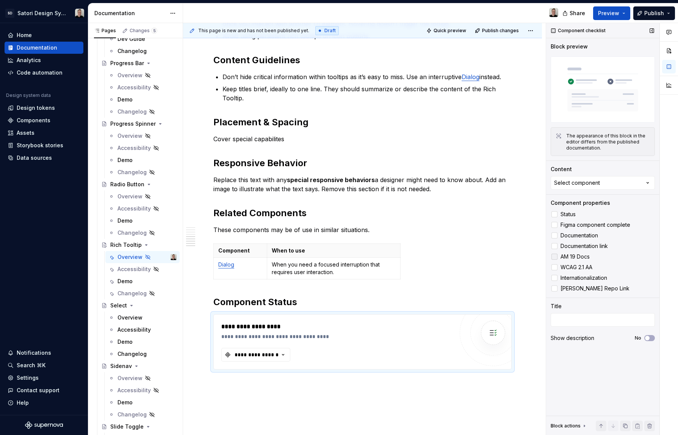
click at [578, 255] on span "AM 19 Docs" at bounding box center [574, 257] width 29 height 6
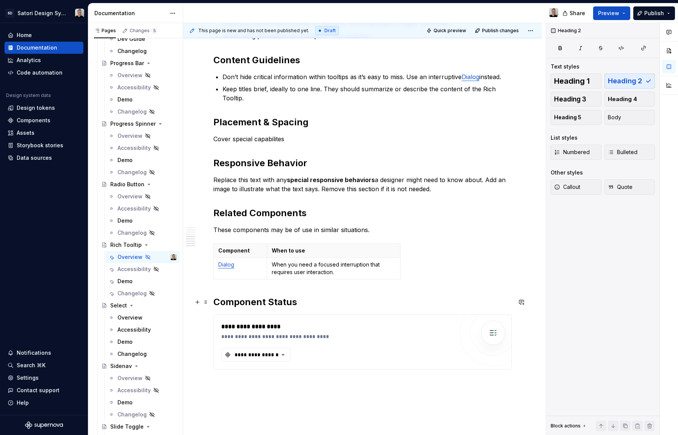
click at [320, 308] on h2 "Component Status" at bounding box center [362, 302] width 298 height 12
click at [479, 403] on div "Anatomy General Usage Use Rich Tooltips to provide additional context about a U…" at bounding box center [362, 102] width 359 height 816
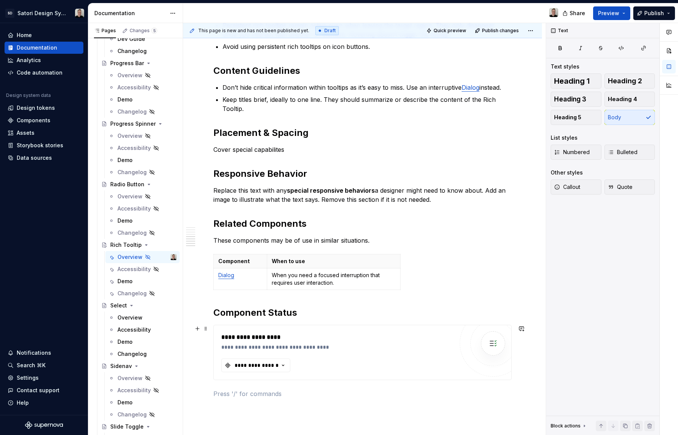
scroll to position [423, 0]
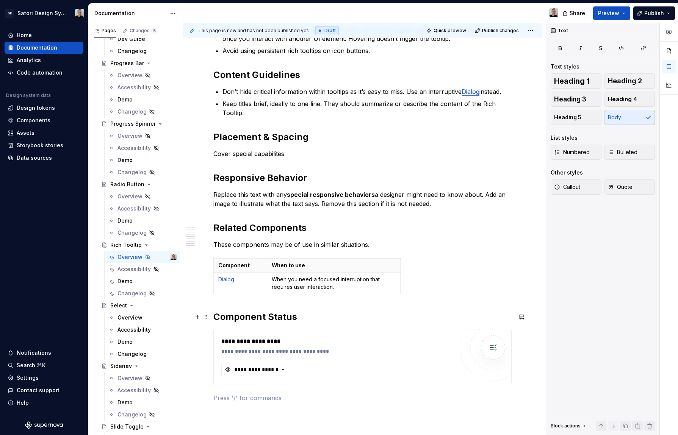
click at [361, 319] on h2 "Component Status" at bounding box center [362, 317] width 298 height 12
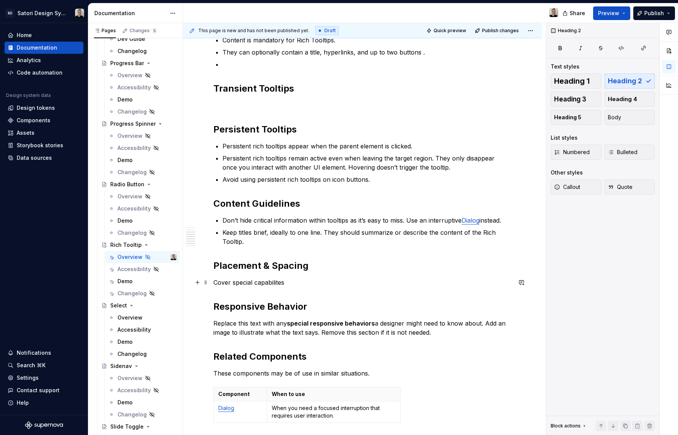
scroll to position [280, 0]
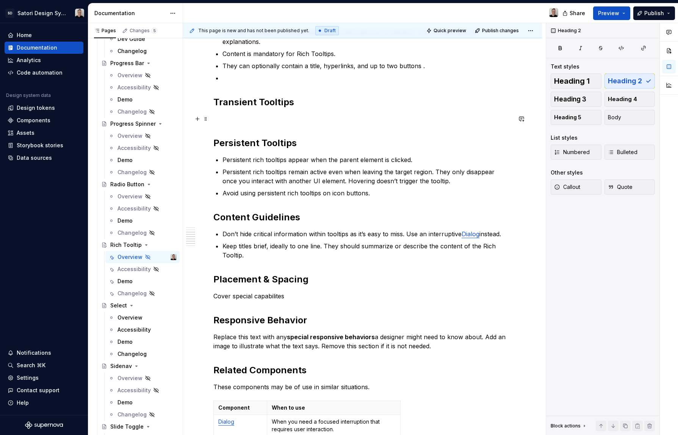
click at [270, 121] on p at bounding box center [362, 118] width 298 height 9
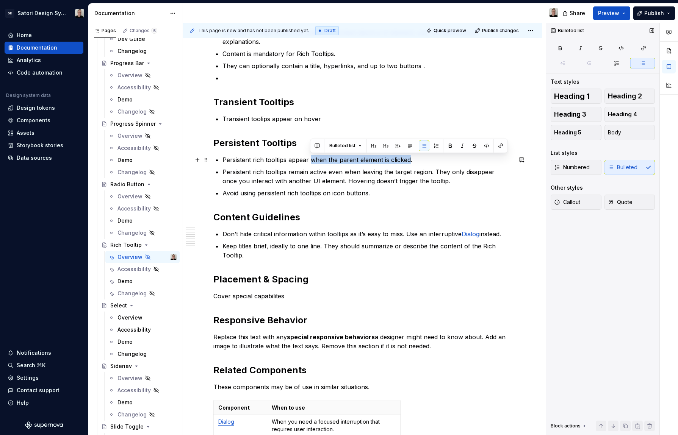
drag, startPoint x: 310, startPoint y: 161, endPoint x: 408, endPoint y: 161, distance: 98.2
click at [408, 161] on p "Persistent rich tooltips appear when the parent element is clicked." at bounding box center [366, 159] width 289 height 9
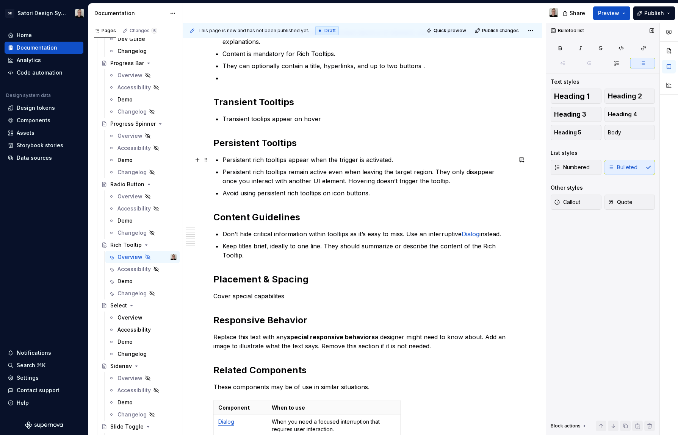
click at [380, 162] on p "Persistent rich tooltips appear when the trigger is activated." at bounding box center [366, 159] width 289 height 9
click at [364, 161] on p "Persistent rich tooltips appear when the trigger is pressed." at bounding box center [366, 159] width 289 height 9
click at [406, 162] on p "Persistent rich tooltips appear when the trigger is pressed." at bounding box center [366, 159] width 289 height 9
click at [304, 121] on p "Transient toolips appear on hover" at bounding box center [366, 118] width 289 height 9
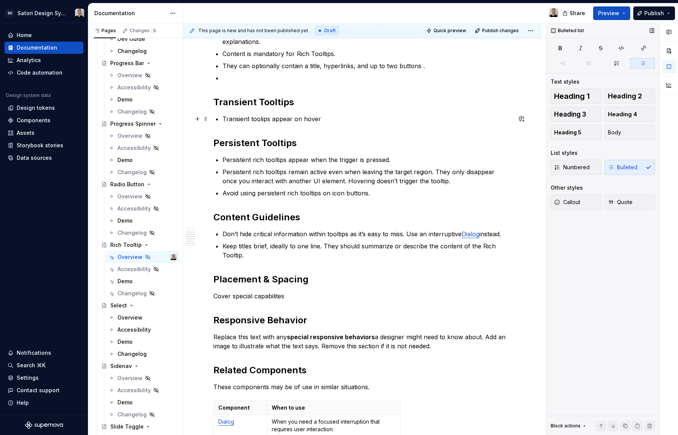
click at [297, 120] on p "Transient toolips appear on hover" at bounding box center [366, 118] width 289 height 9
click at [373, 120] on p "Transient toolips appear when the trigger is hover" at bounding box center [366, 118] width 289 height 9
click at [294, 139] on h2 "Persistent Tooltips" at bounding box center [362, 143] width 298 height 12
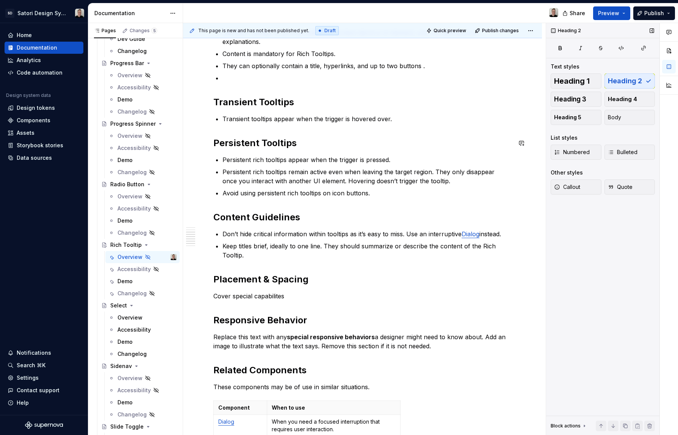
click at [376, 135] on div "Anatomy General Usage Use Rich Tooltips to provide additional context about a U…" at bounding box center [362, 207] width 298 height 676
click at [422, 126] on div "Anatomy General Usage Use Rich Tooltips to provide additional context about a U…" at bounding box center [362, 207] width 298 height 676
click at [398, 118] on p "Transient tooltips appear when the trigger is hovered over." at bounding box center [366, 118] width 289 height 9
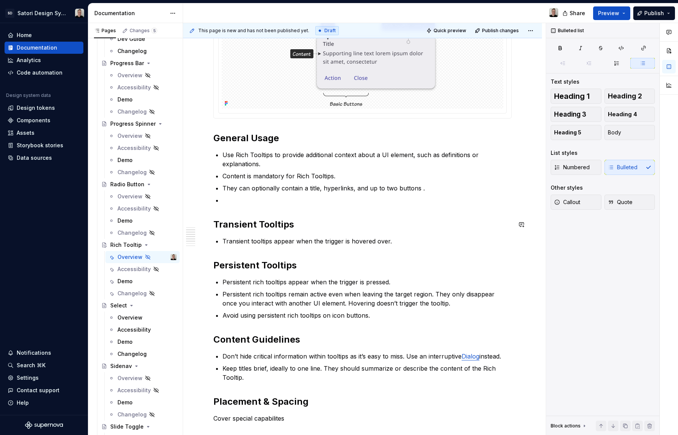
scroll to position [164, 0]
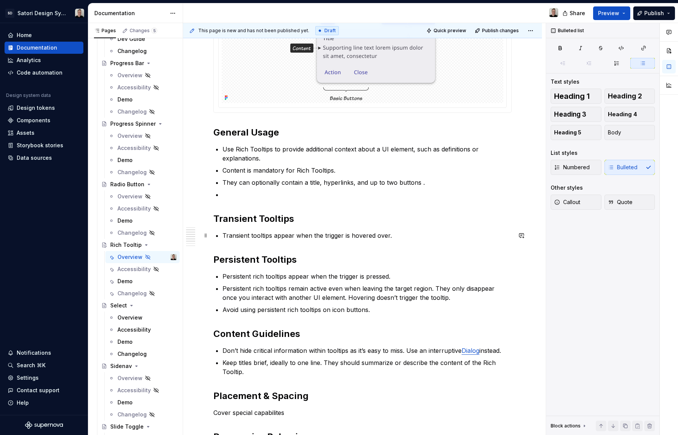
click at [323, 235] on p "Transient tooltips appear when the trigger is hovered over." at bounding box center [366, 235] width 289 height 9
click at [317, 237] on p "Transient tooltips appear when the trigger is hovered over." at bounding box center [366, 235] width 289 height 9
click at [276, 309] on p "Avoid using persistent rich tooltips on icon buttons." at bounding box center [366, 309] width 289 height 9
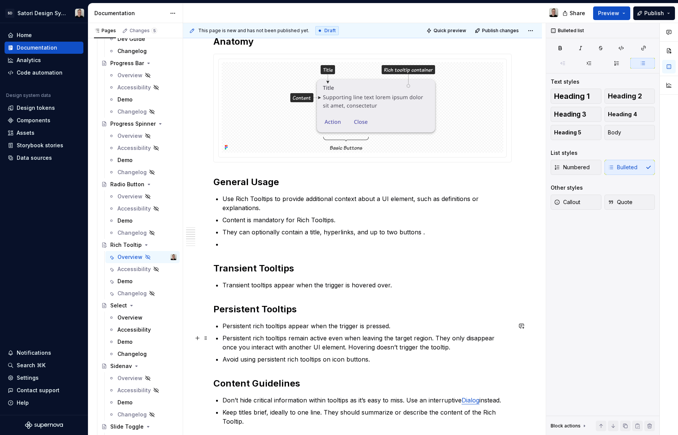
scroll to position [113, 0]
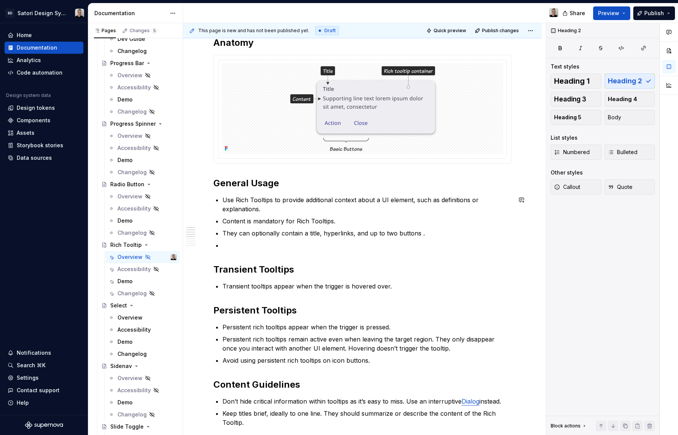
click at [286, 256] on div "Anatomy General Usage Use Rich Tooltips to provide additional context about a U…" at bounding box center [362, 375] width 298 height 676
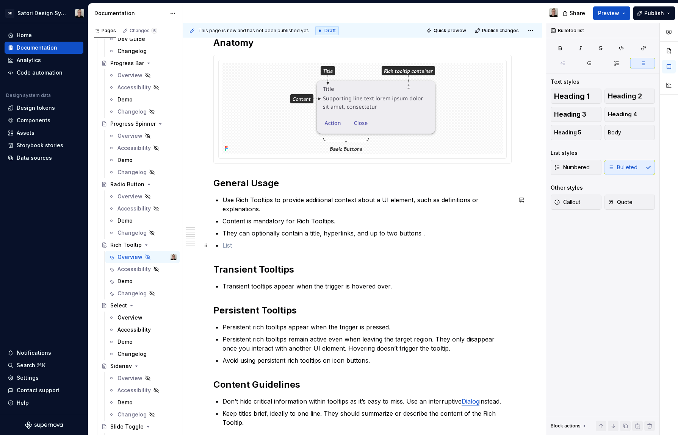
click at [259, 248] on p at bounding box center [366, 245] width 289 height 9
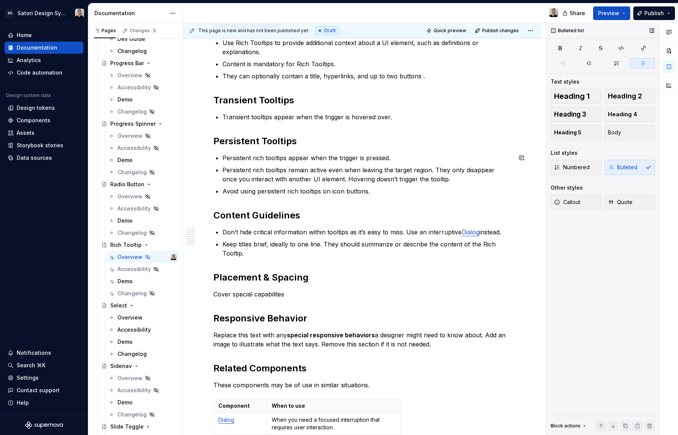
scroll to position [272, 0]
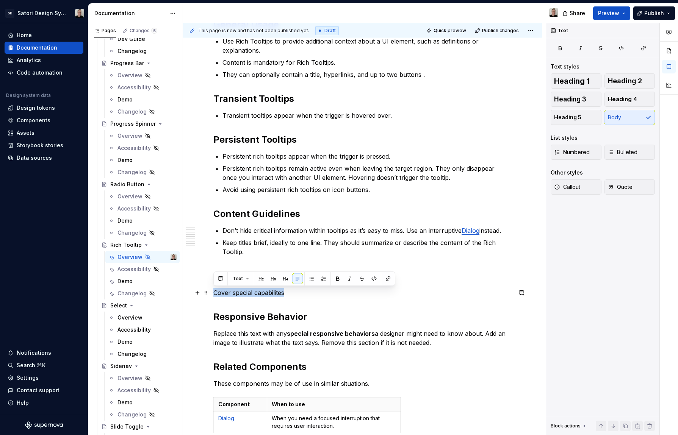
drag, startPoint x: 291, startPoint y: 294, endPoint x: 212, endPoint y: 295, distance: 78.8
click at [212, 295] on div "Anatomy General Usage Use Rich Tooltips to provide additional context about a U…" at bounding box center [362, 271] width 359 height 822
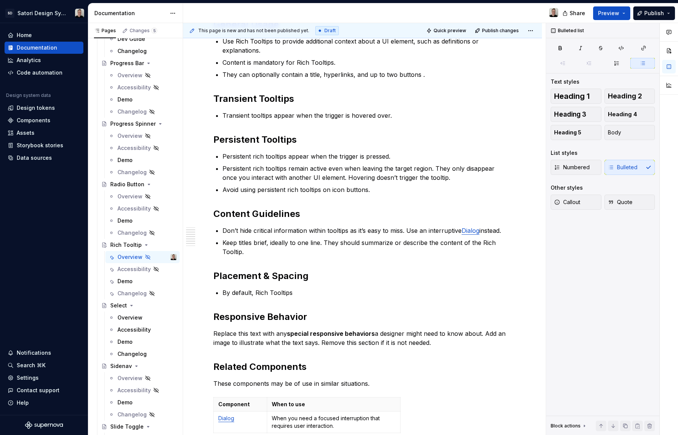
click at [211, 294] on div "Anatomy General Usage Use Rich Tooltips to provide additional context about a U…" at bounding box center [362, 271] width 359 height 822
click at [255, 296] on p "By default, Rich Tooltips" at bounding box center [366, 292] width 289 height 9
click at [310, 293] on p "By default, the Rich Tooltips" at bounding box center [366, 292] width 289 height 9
click at [424, 292] on p "By default, the Rich Tooltip opens below and after the trigger position. It can…" at bounding box center [366, 292] width 289 height 9
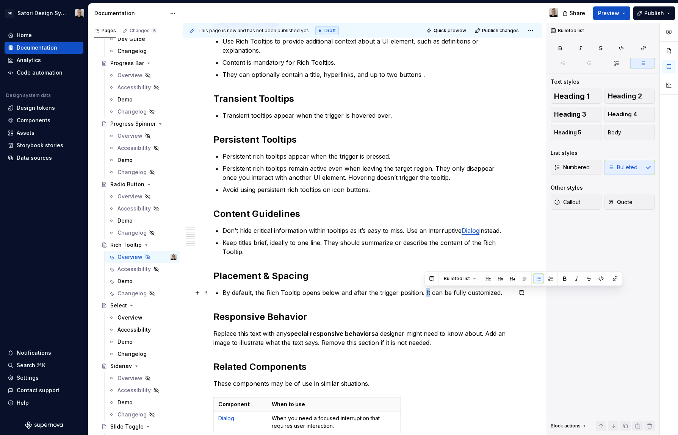
click at [424, 292] on p "By default, the Rich Tooltip opens below and after the trigger position. It can…" at bounding box center [366, 292] width 289 height 9
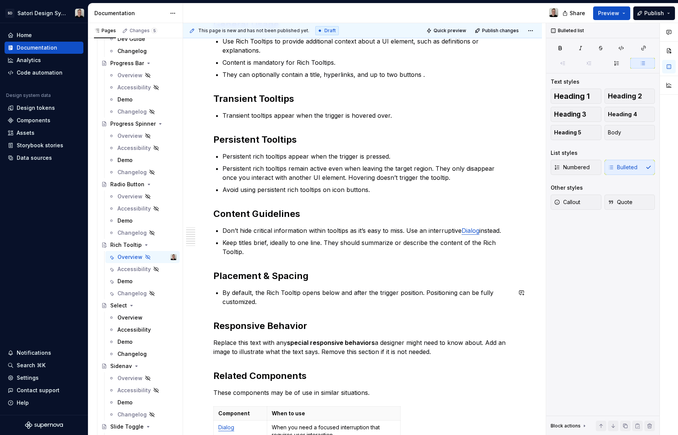
click at [385, 309] on div "Anatomy General Usage Use Rich Tooltips to provide additional context about a U…" at bounding box center [362, 214] width 298 height 673
click at [388, 302] on p "By default, the Rich Tooltip opens below and after the trigger position. Positi…" at bounding box center [366, 297] width 289 height 18
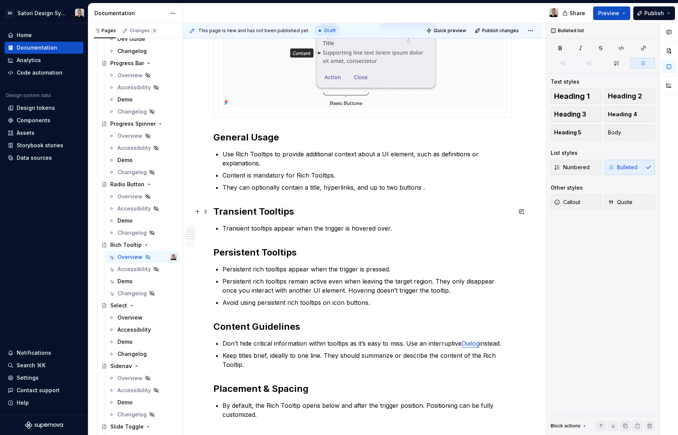
scroll to position [150, 0]
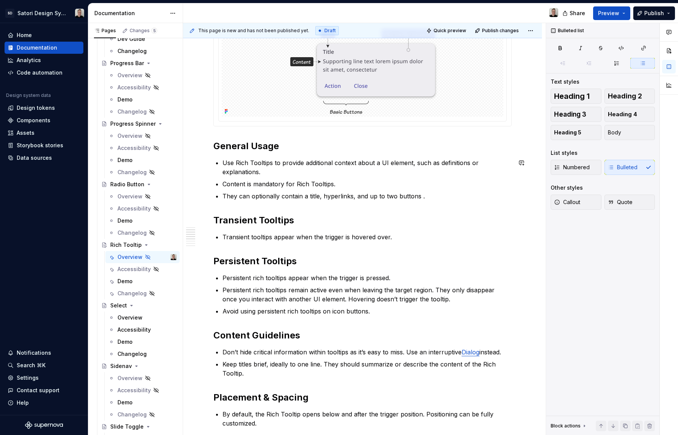
click at [434, 201] on div "Anatomy General Usage Use Rich Tooltips to provide additional context about a U…" at bounding box center [362, 336] width 298 height 673
click at [420, 198] on p "They can optionally contain a title, hyperlinks, and up to two buttons ." at bounding box center [366, 196] width 289 height 9
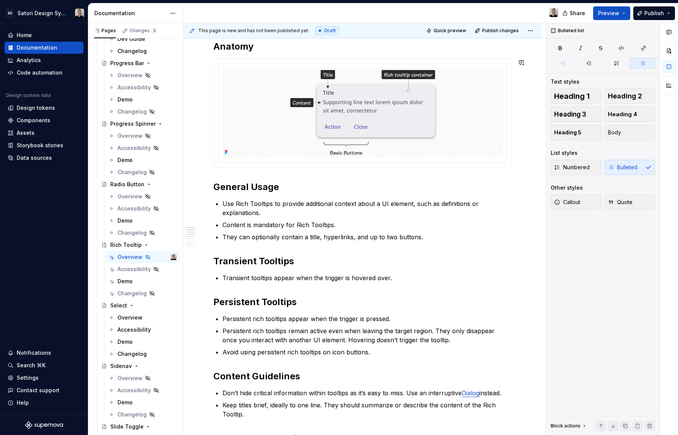
scroll to position [0, 0]
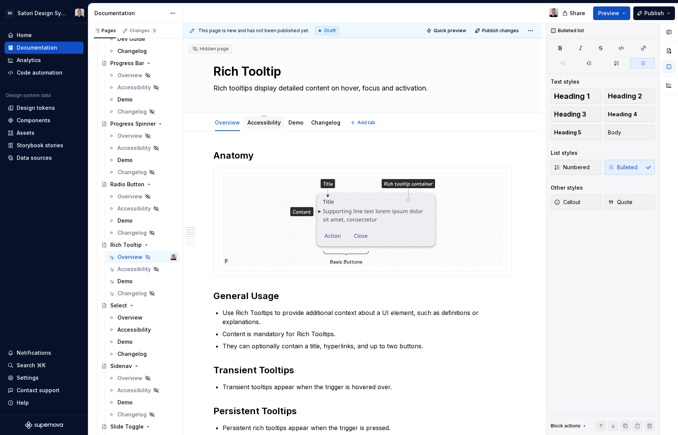
click at [259, 122] on link "Accessibility" at bounding box center [263, 122] width 33 height 6
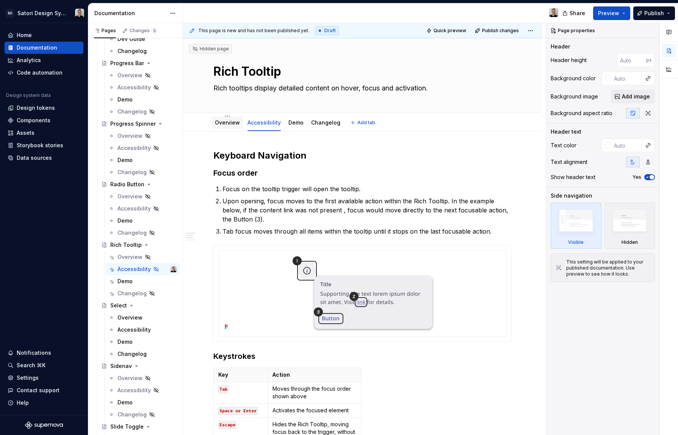
click at [222, 123] on link "Overview" at bounding box center [227, 122] width 25 height 6
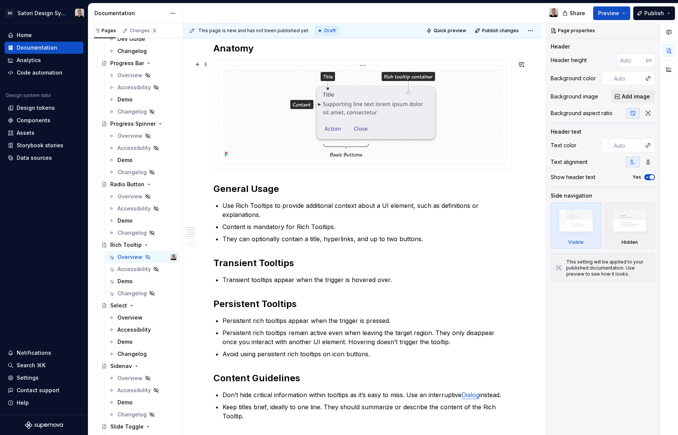
scroll to position [108, 0]
type textarea "*"
